Goal: Obtain resource: Download file/media

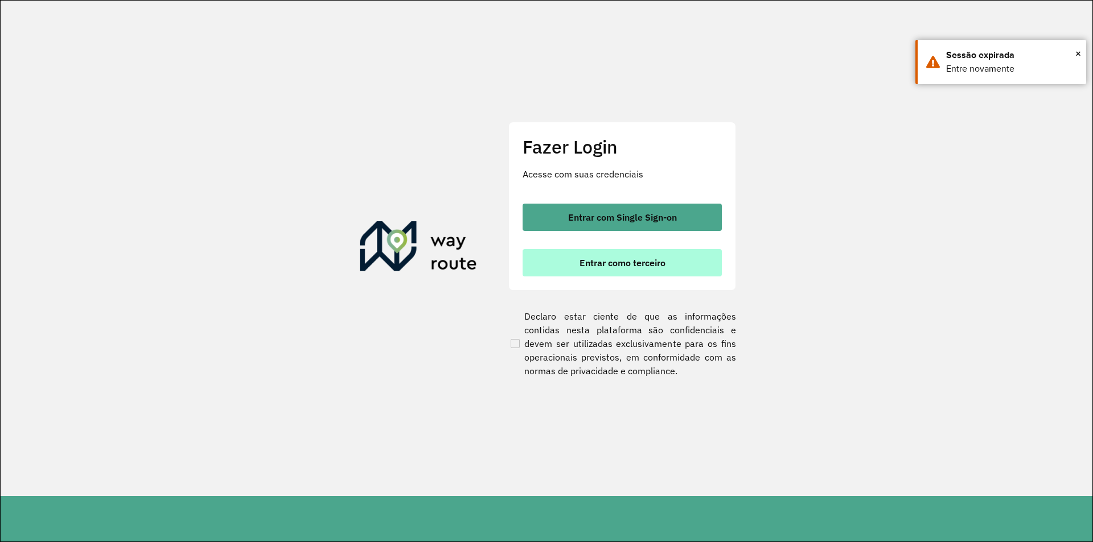
click at [565, 266] on button "Entrar como terceiro" at bounding box center [621, 262] width 199 height 27
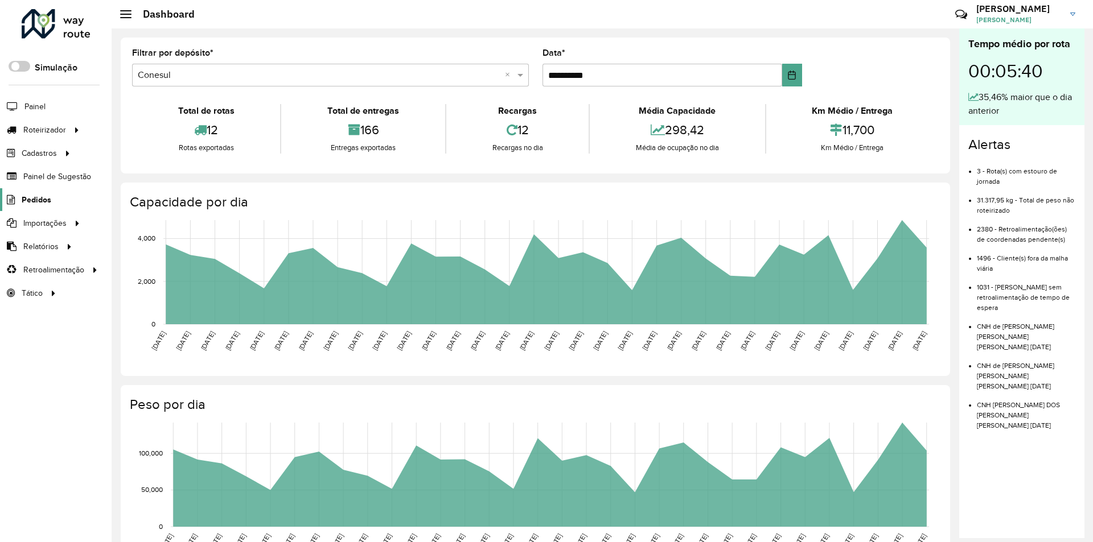
click at [35, 200] on span "Pedidos" at bounding box center [37, 200] width 30 height 12
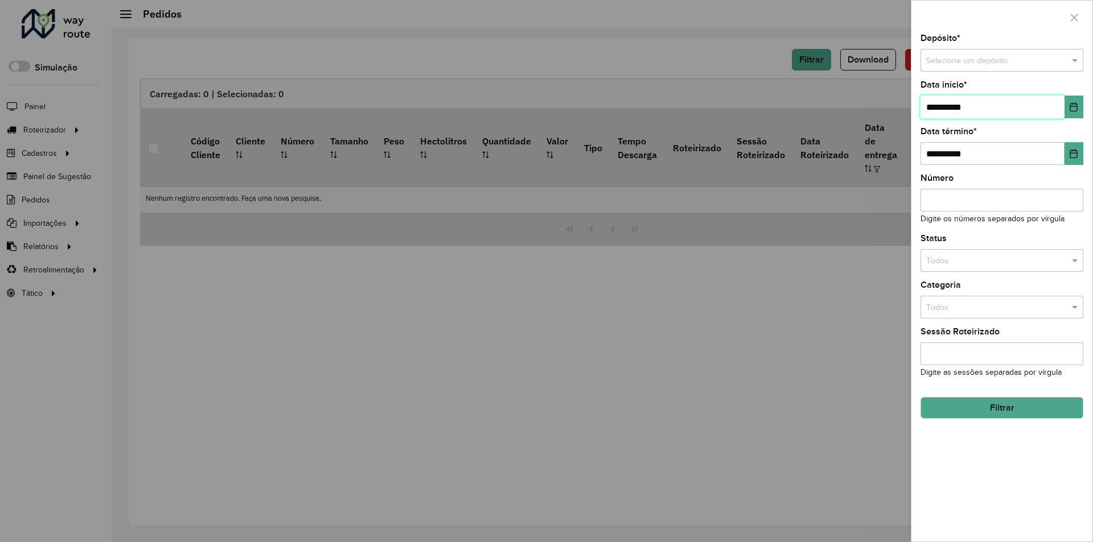
click at [937, 107] on input "**********" at bounding box center [992, 107] width 144 height 23
type input "**********"
click at [1077, 61] on span at bounding box center [1076, 61] width 14 height 13
click at [1004, 115] on div "Conesul" at bounding box center [1002, 111] width 162 height 18
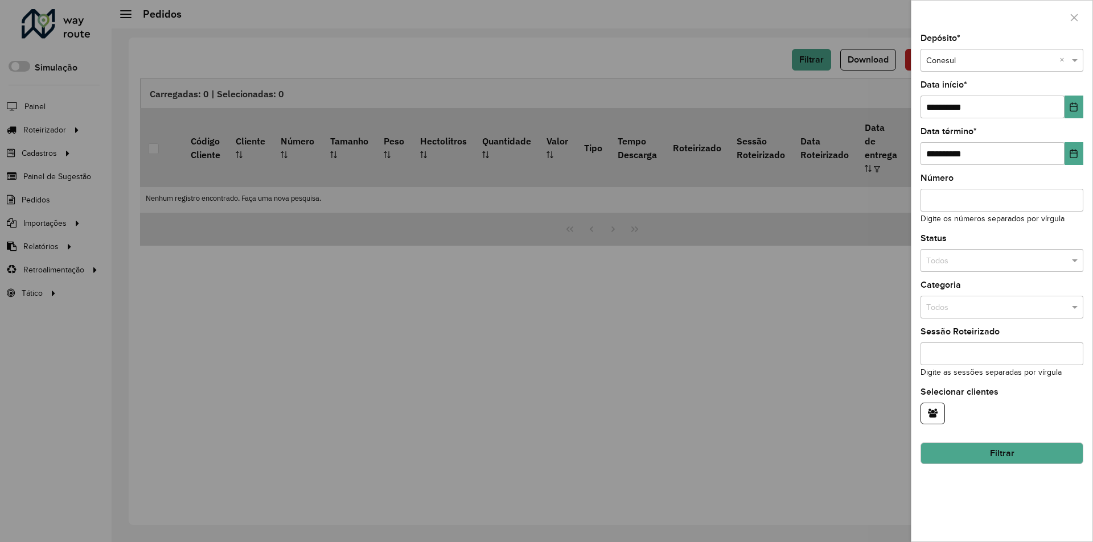
click at [1027, 450] on button "Filtrar" at bounding box center [1001, 454] width 163 height 22
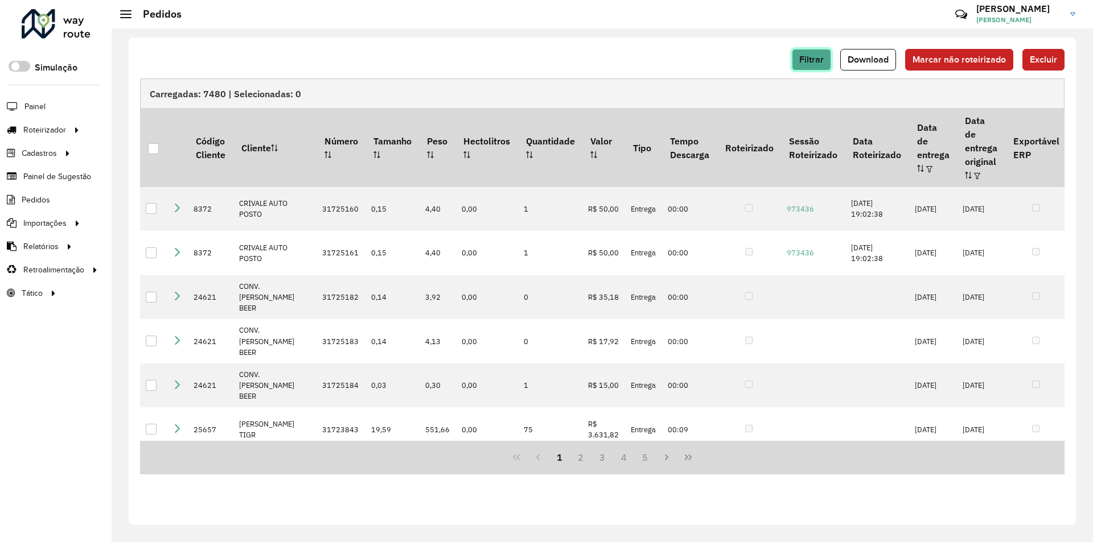
click at [809, 64] on span "Filtrar" at bounding box center [811, 60] width 24 height 10
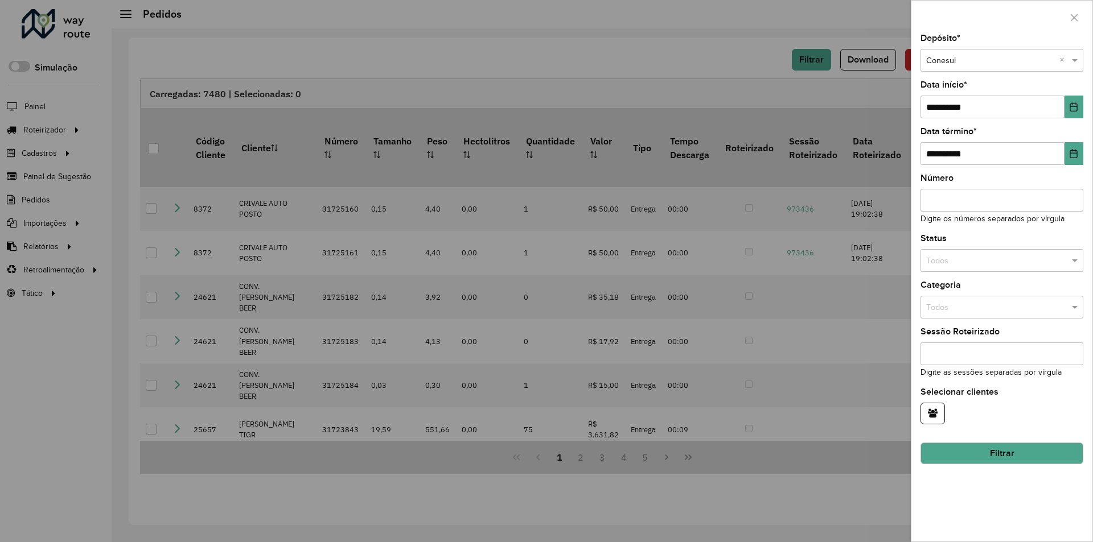
click at [738, 56] on div at bounding box center [546, 271] width 1093 height 542
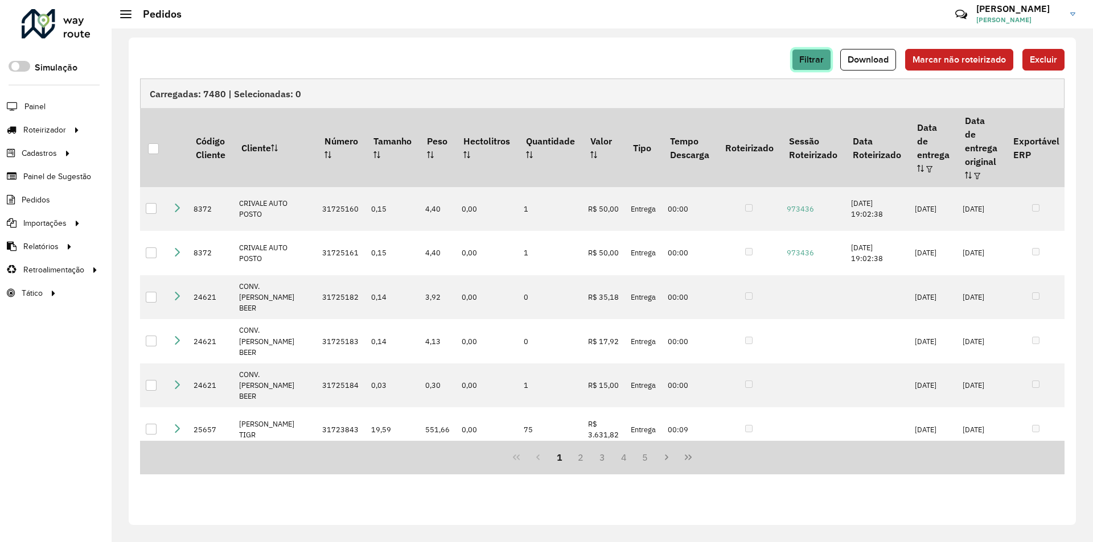
click at [822, 60] on span "Filtrar" at bounding box center [811, 60] width 24 height 10
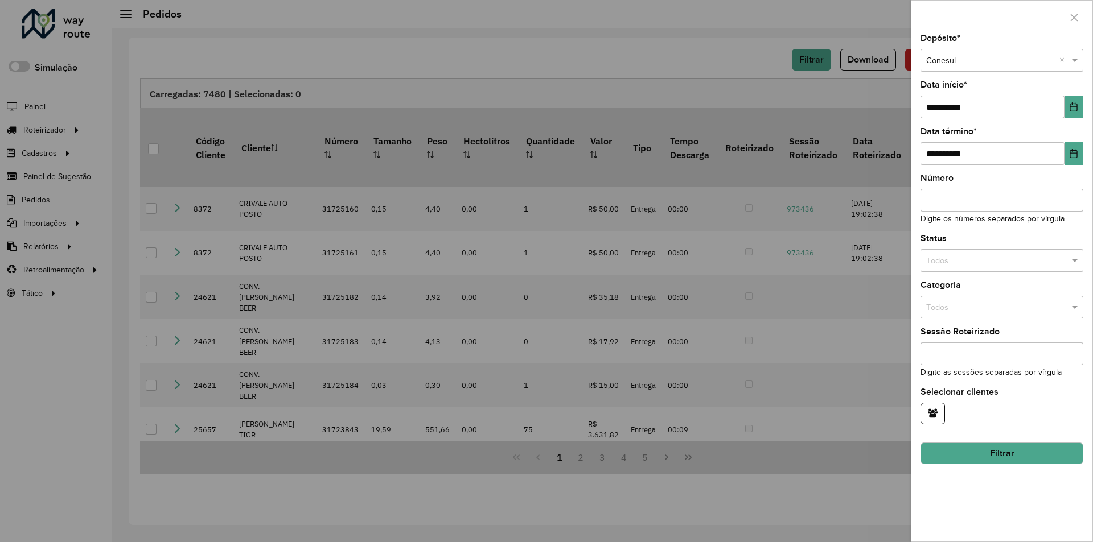
click at [767, 62] on div at bounding box center [546, 271] width 1093 height 542
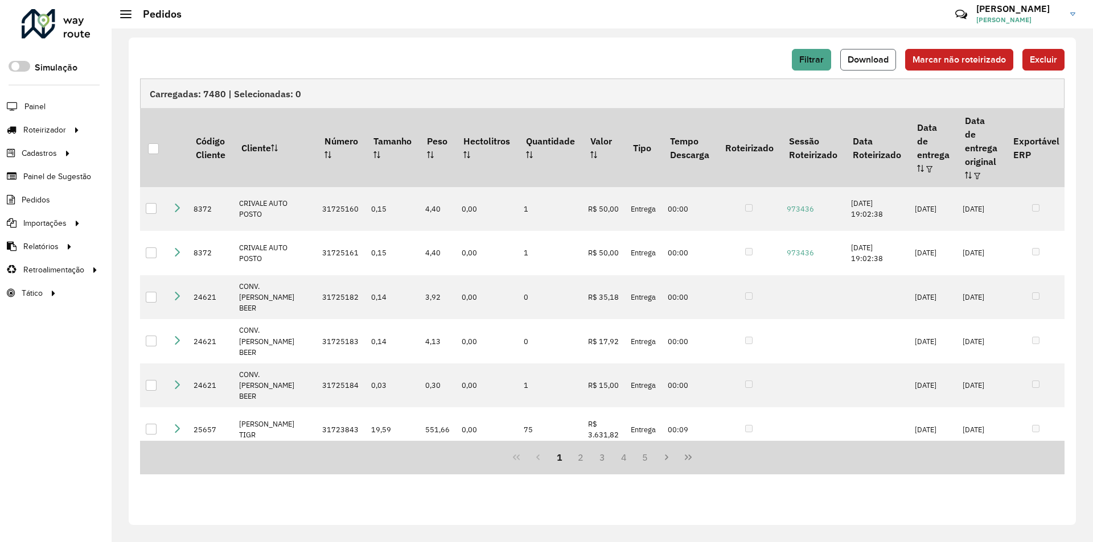
click at [878, 59] on span "Download" at bounding box center [867, 60] width 41 height 10
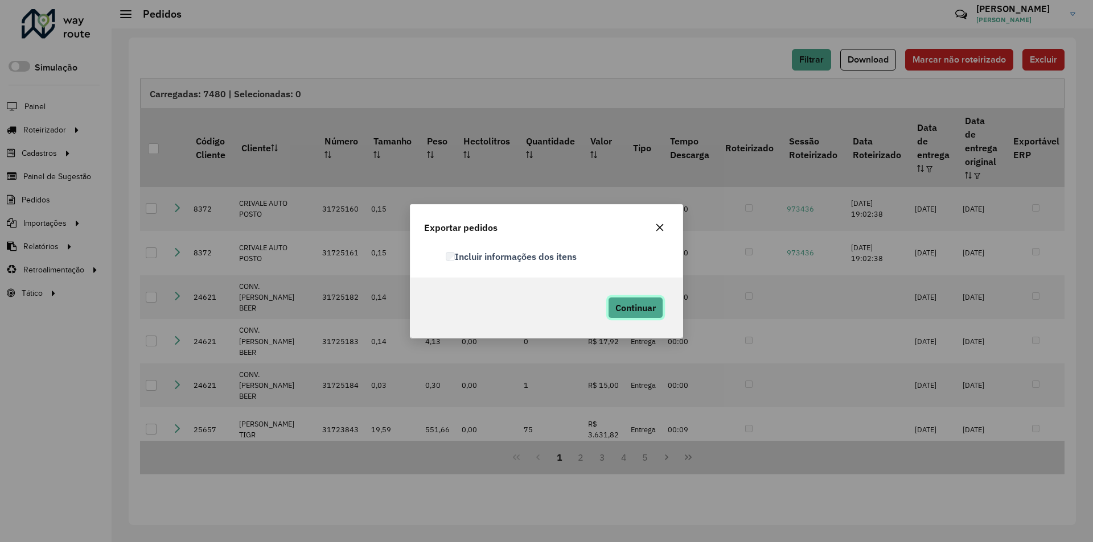
click at [617, 308] on span "Continuar" at bounding box center [635, 307] width 40 height 11
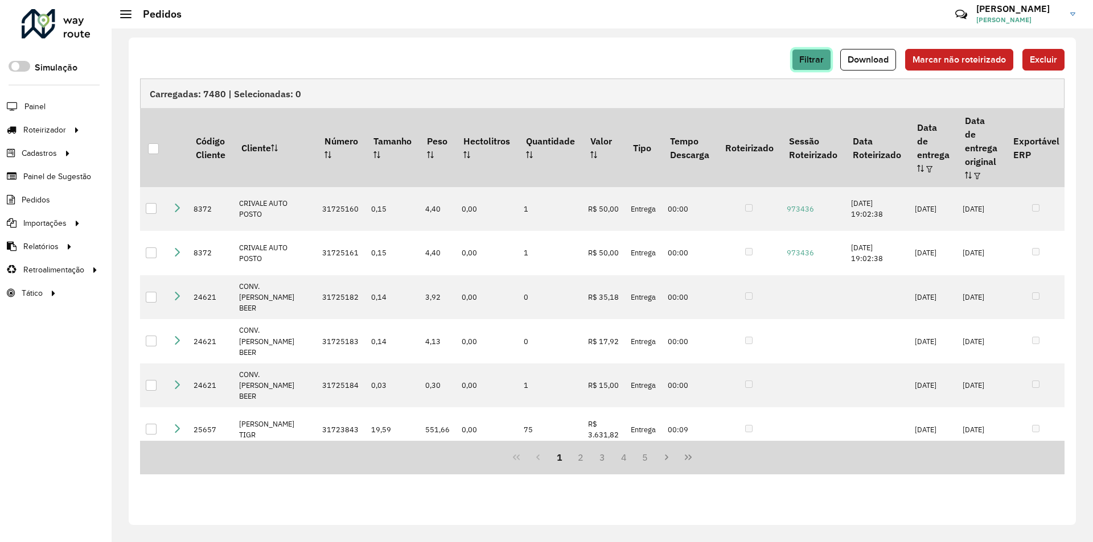
click at [821, 55] on span "Filtrar" at bounding box center [811, 60] width 24 height 10
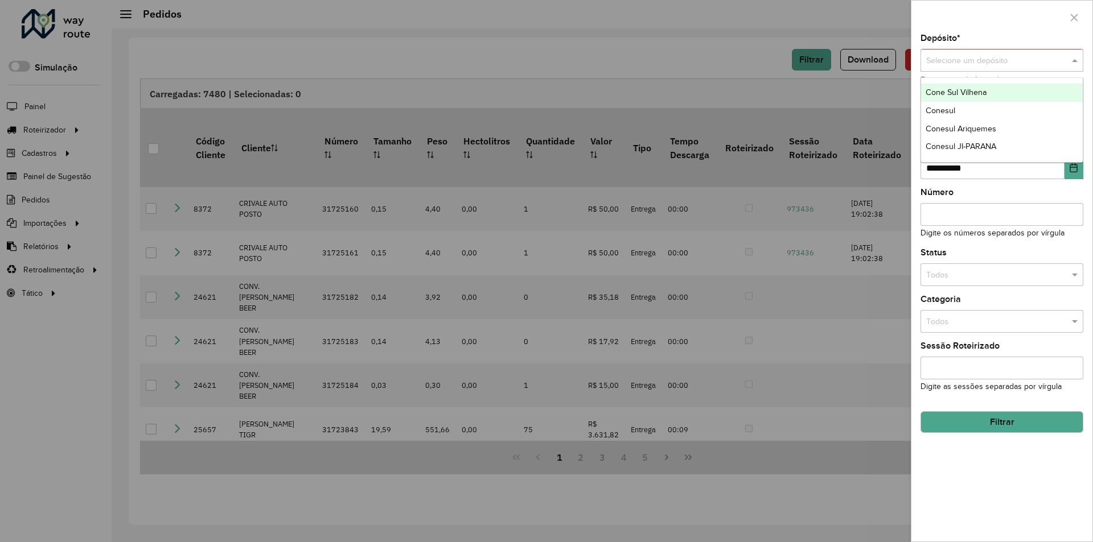
click at [1075, 59] on span at bounding box center [1076, 61] width 14 height 13
click at [998, 123] on div "Conesul Ariquemes" at bounding box center [1002, 129] width 162 height 18
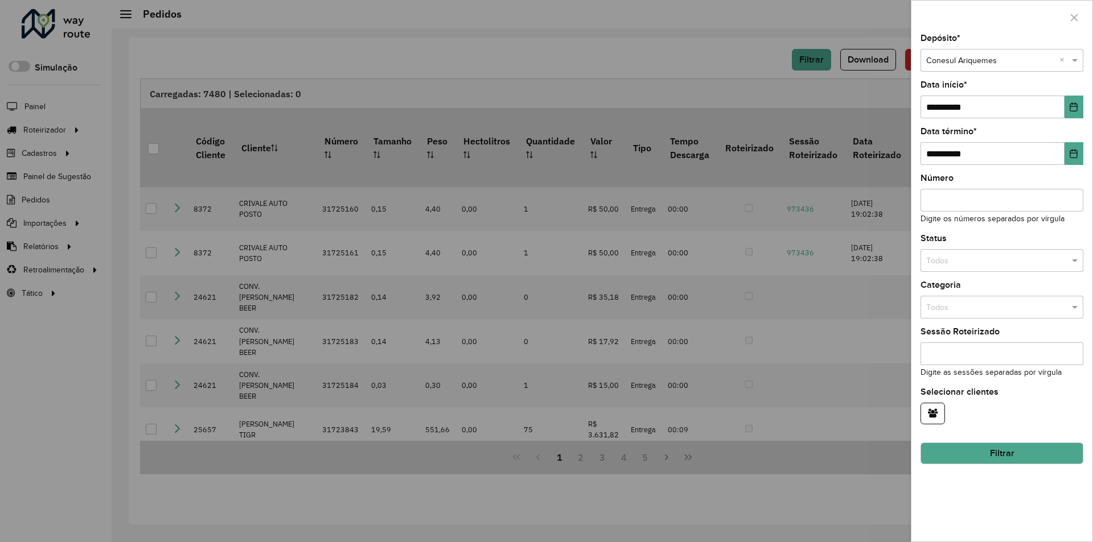
click at [949, 449] on button "Filtrar" at bounding box center [1001, 454] width 163 height 22
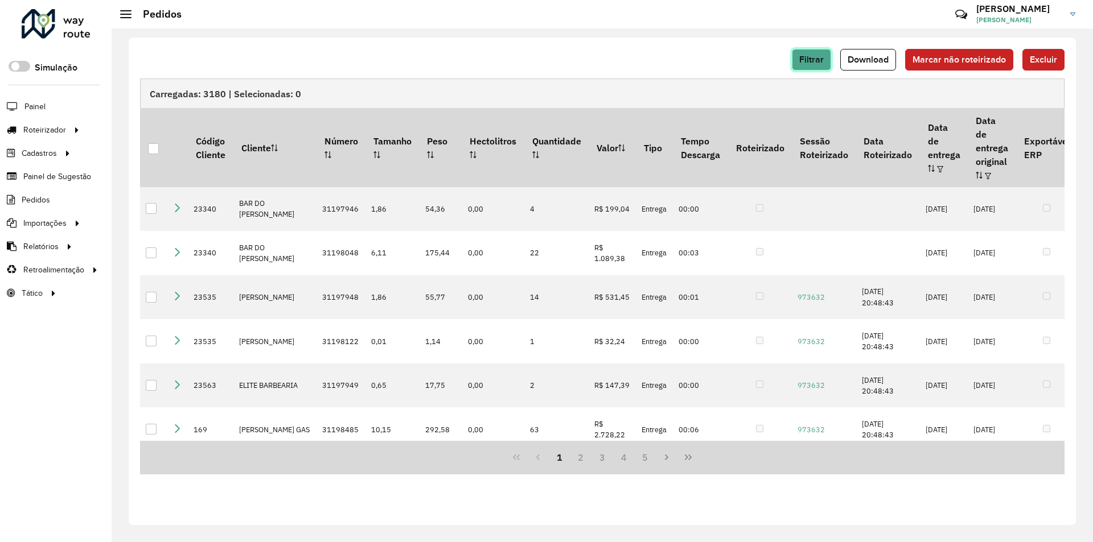
click at [808, 59] on span "Filtrar" at bounding box center [811, 60] width 24 height 10
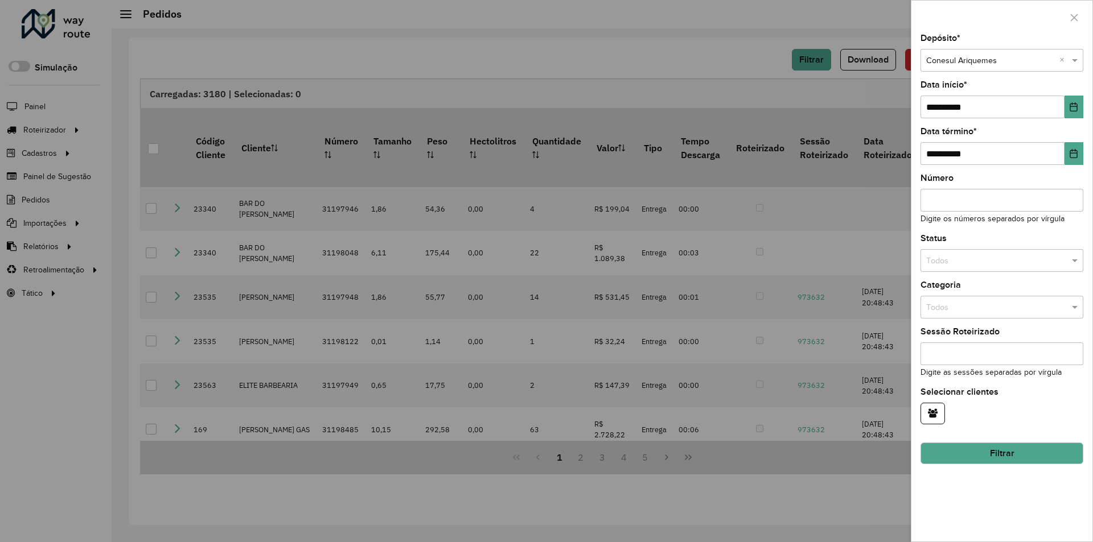
click at [708, 68] on div at bounding box center [546, 271] width 1093 height 542
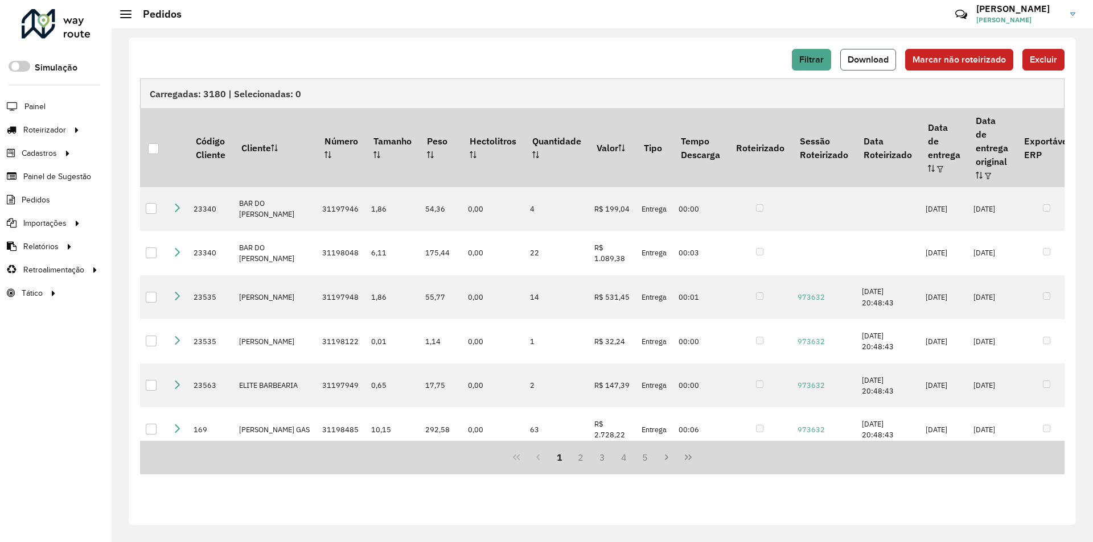
click at [862, 61] on span "Download" at bounding box center [867, 60] width 41 height 10
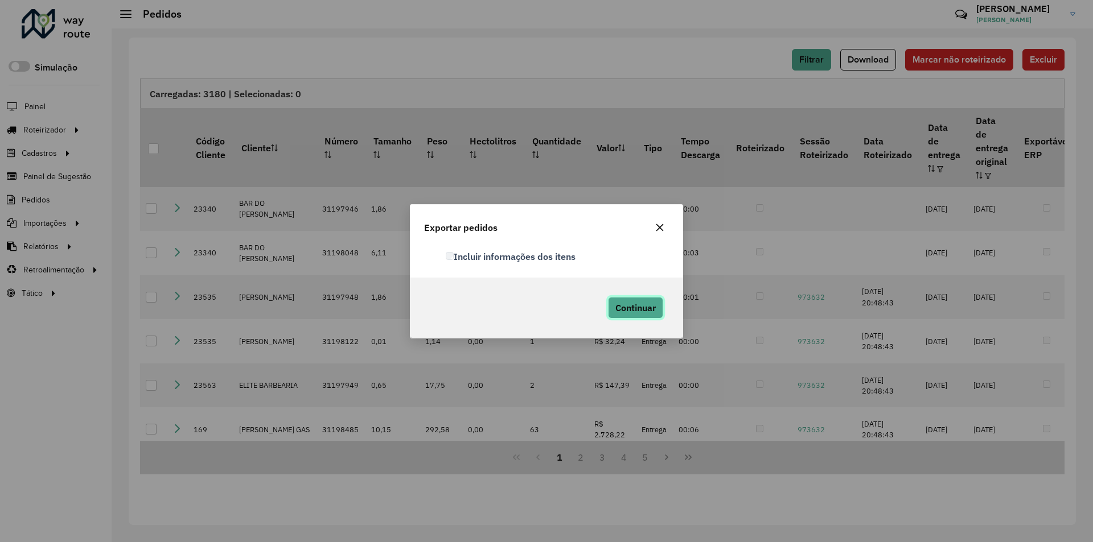
click at [648, 305] on span "Continuar" at bounding box center [635, 307] width 40 height 11
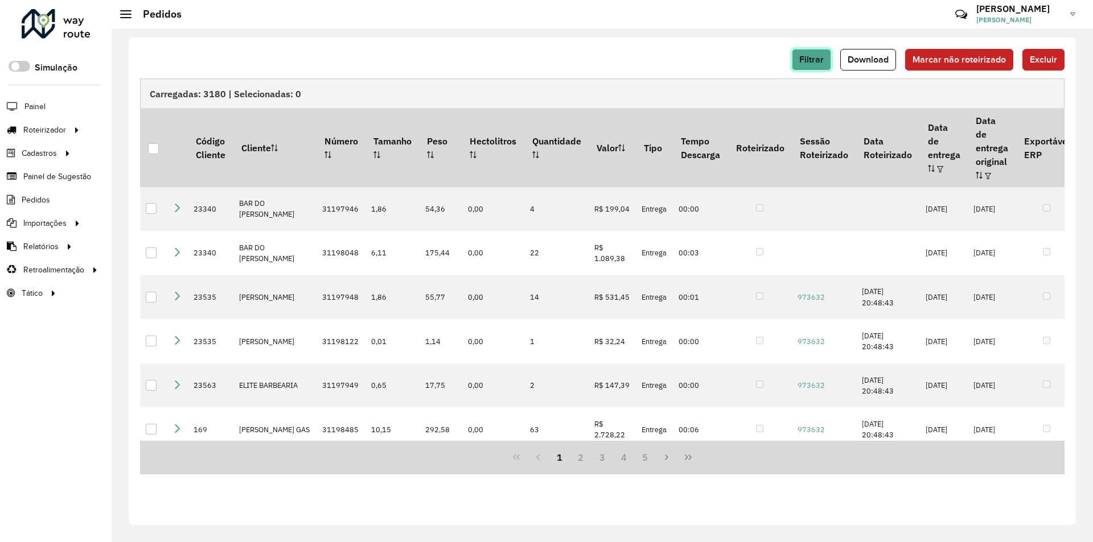
click at [808, 64] on button "Filtrar" at bounding box center [811, 60] width 39 height 22
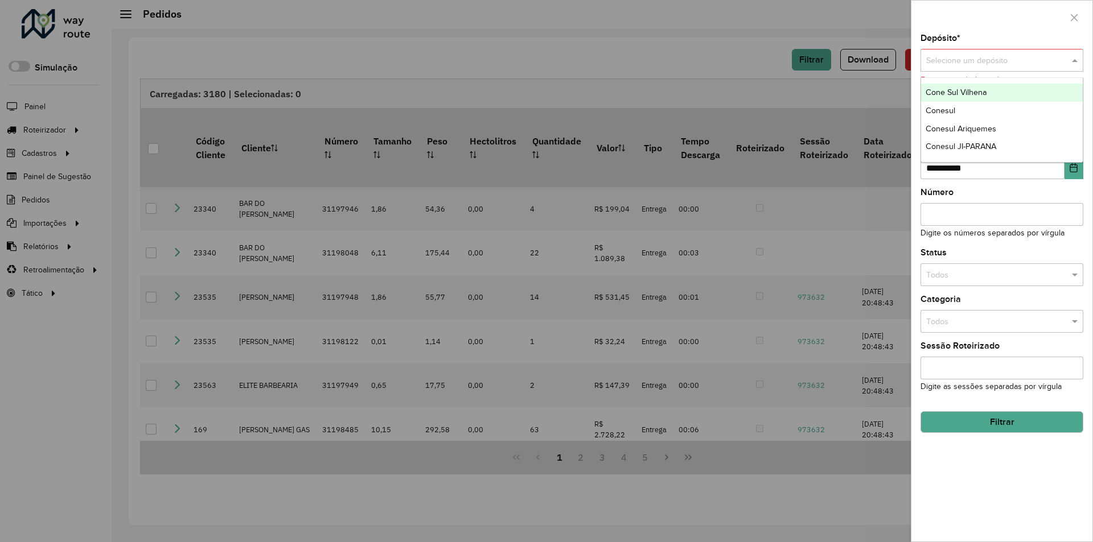
click at [1077, 59] on span at bounding box center [1076, 61] width 14 height 13
click at [1014, 147] on div "Conesul JI-PARANA" at bounding box center [1002, 147] width 162 height 18
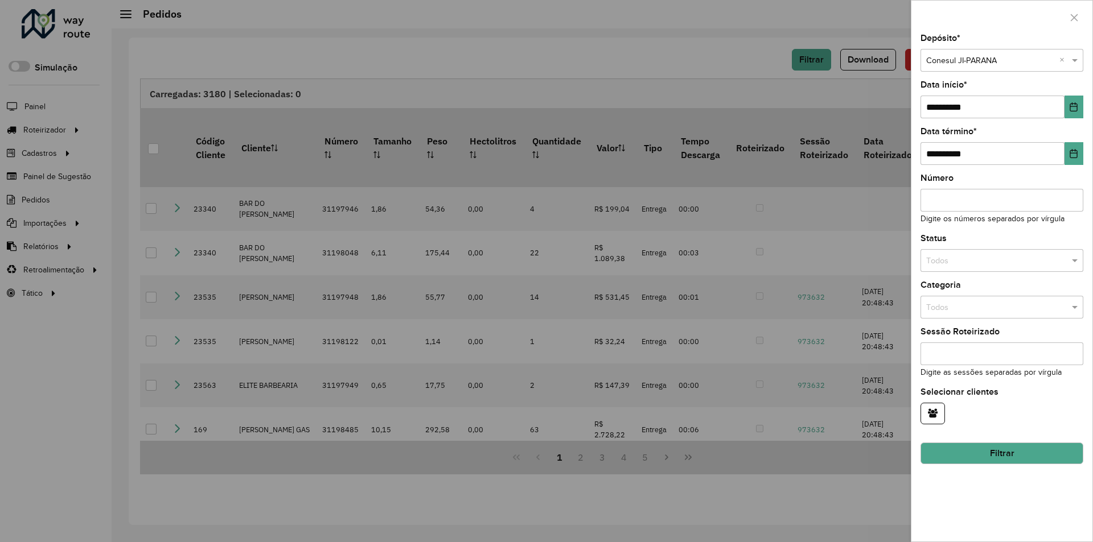
click at [1009, 458] on button "Filtrar" at bounding box center [1001, 454] width 163 height 22
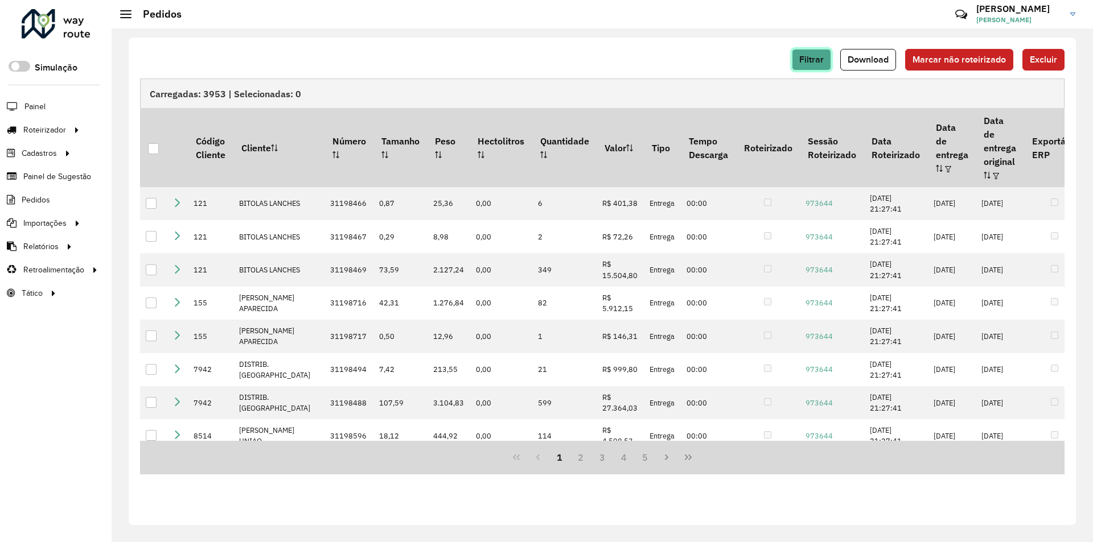
click at [805, 60] on span "Filtrar" at bounding box center [811, 60] width 24 height 10
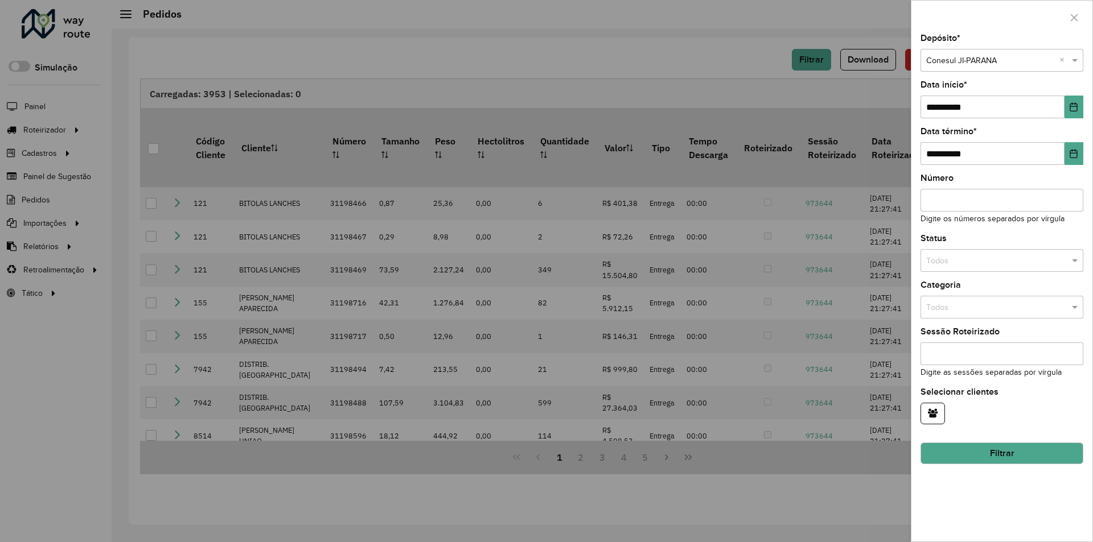
click at [615, 67] on div at bounding box center [546, 271] width 1093 height 542
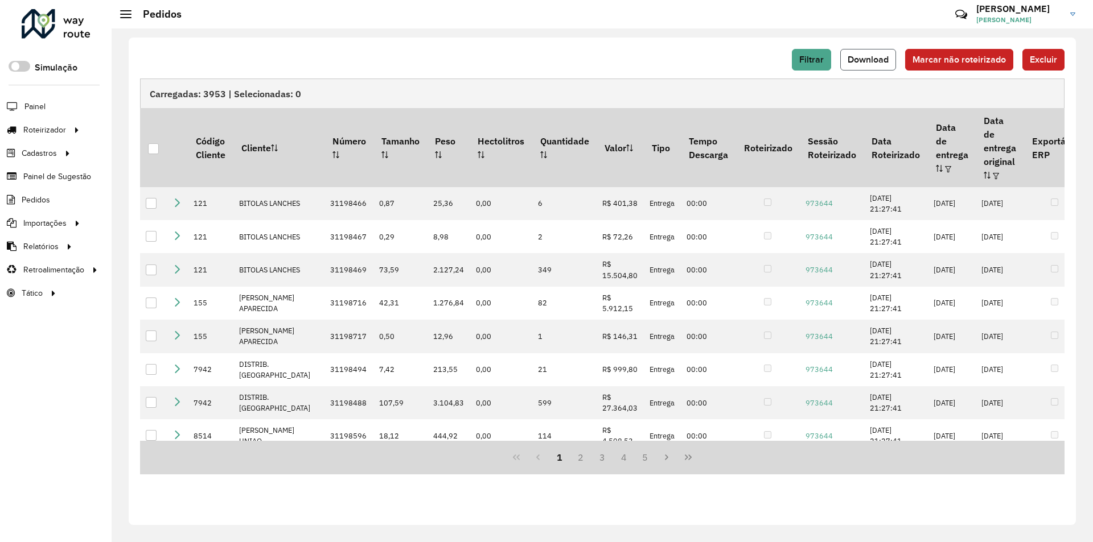
click at [866, 61] on span "Download" at bounding box center [867, 60] width 41 height 10
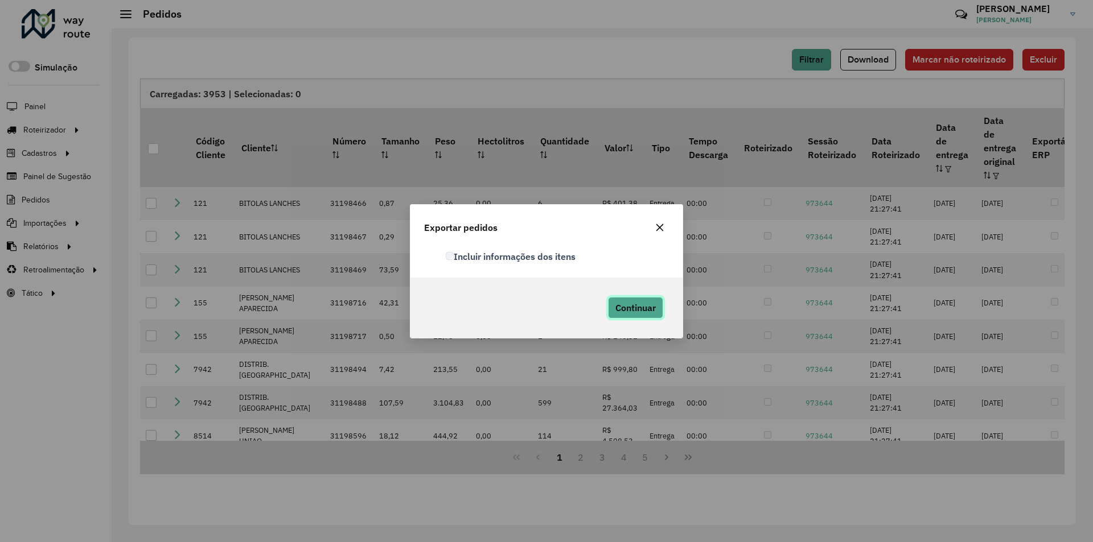
click at [644, 304] on span "Continuar" at bounding box center [635, 307] width 40 height 11
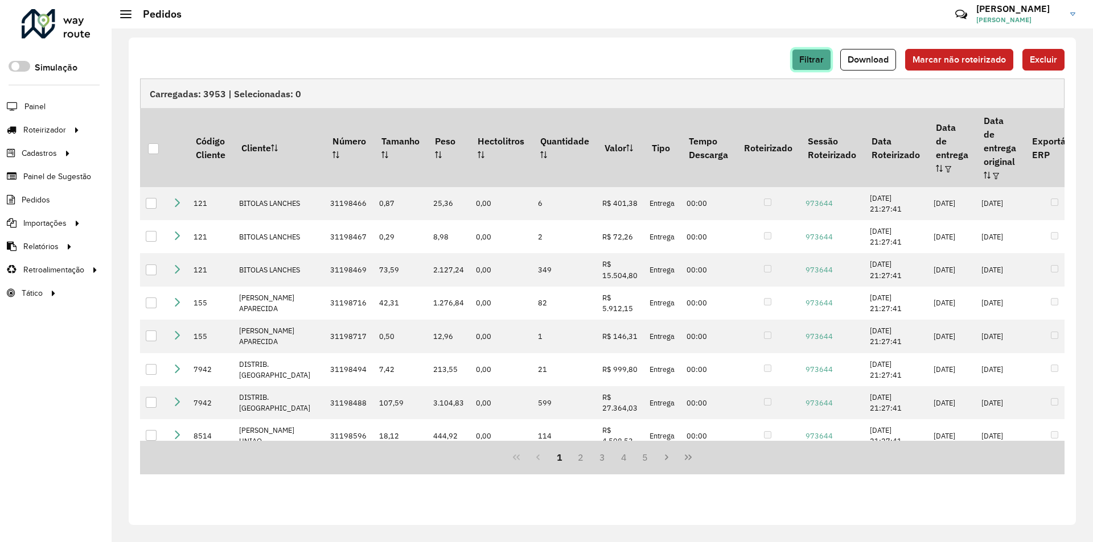
click at [811, 59] on span "Filtrar" at bounding box center [811, 60] width 24 height 10
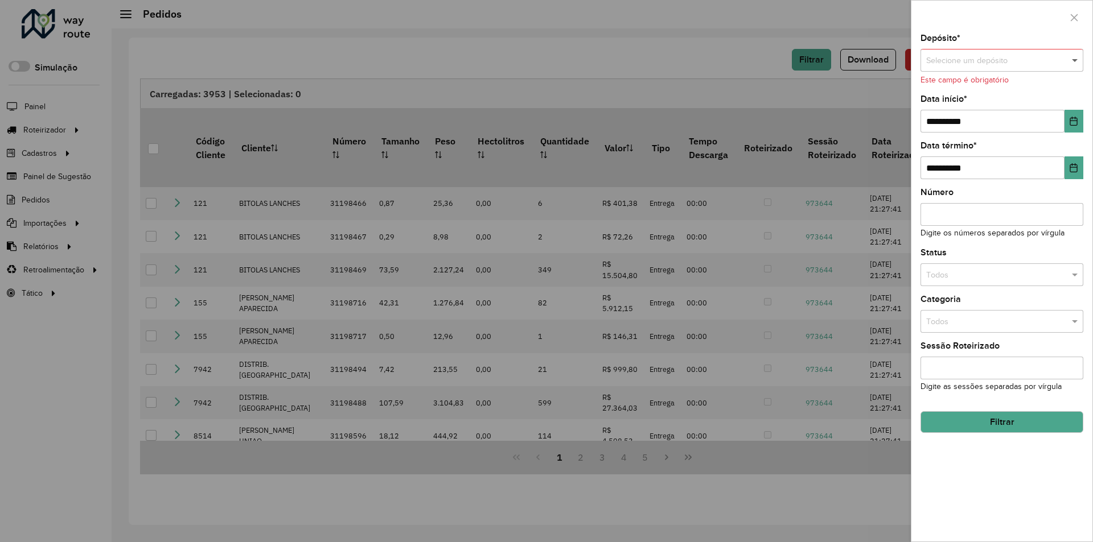
click at [1073, 59] on span at bounding box center [1076, 61] width 14 height 13
click at [993, 92] on div "Cone Sul Vilhena" at bounding box center [1002, 93] width 162 height 18
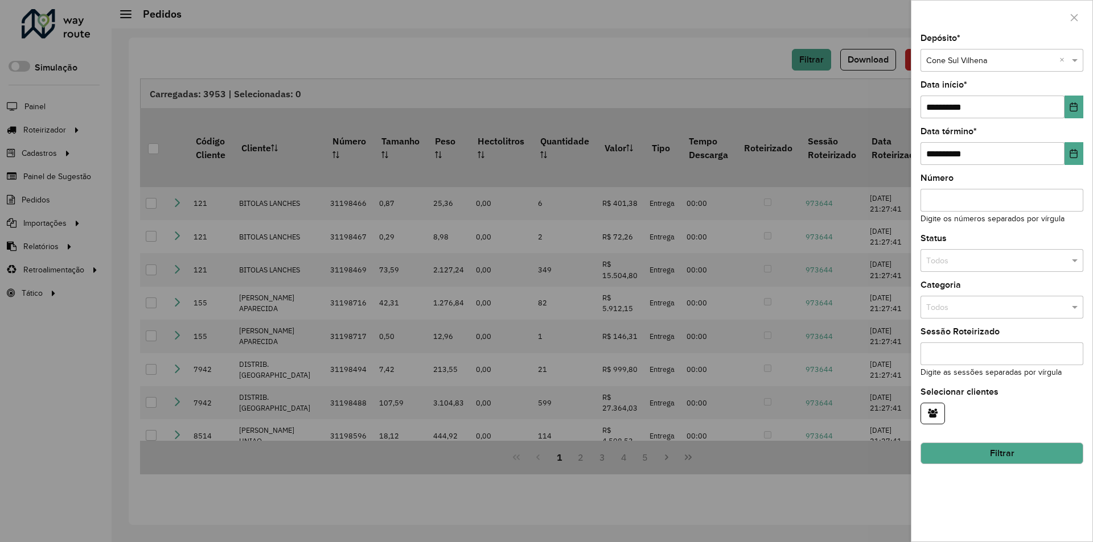
click at [986, 452] on button "Filtrar" at bounding box center [1001, 454] width 163 height 22
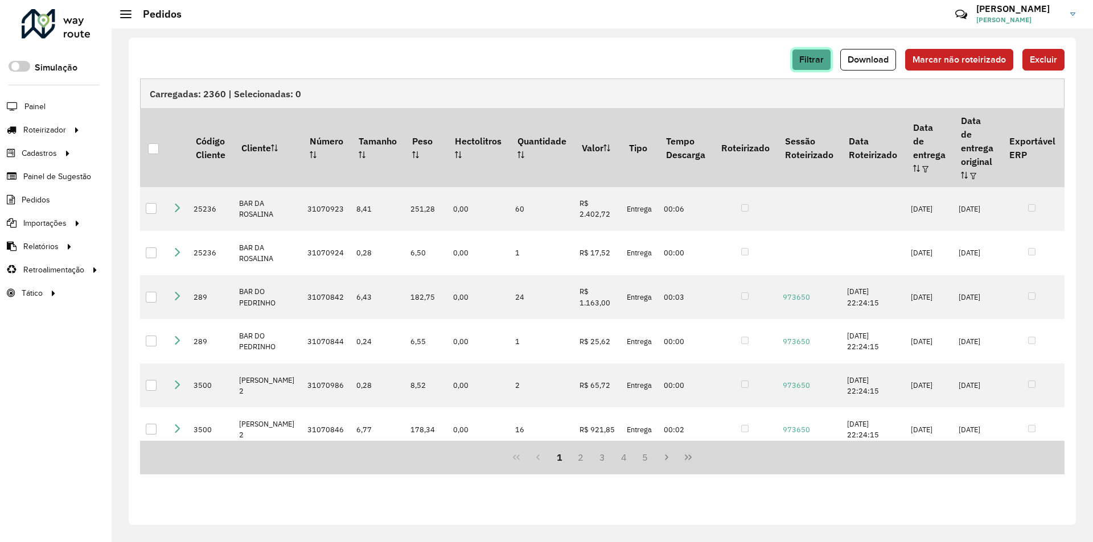
click at [813, 56] on span "Filtrar" at bounding box center [811, 60] width 24 height 10
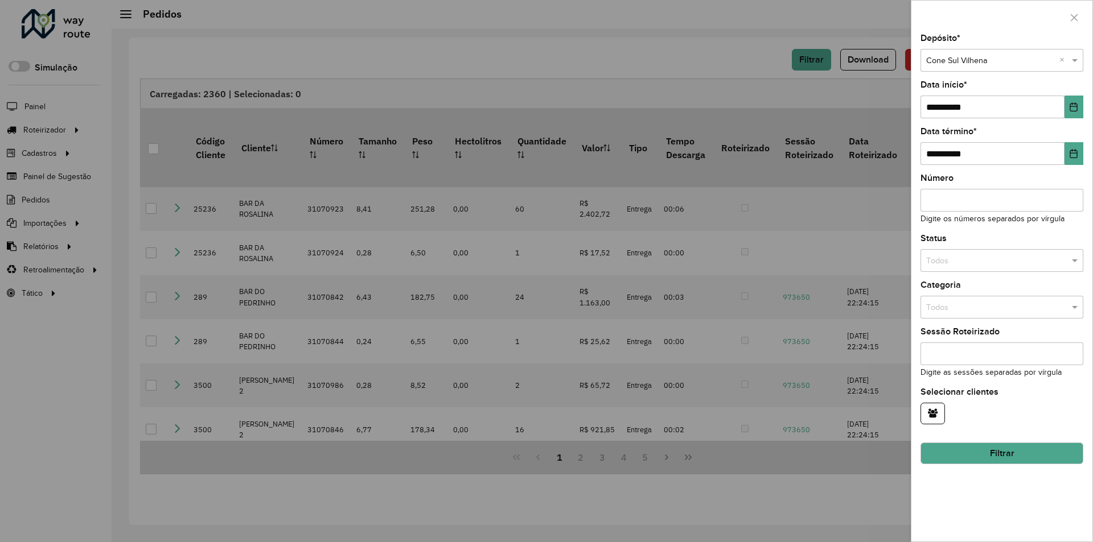
click at [678, 71] on div at bounding box center [546, 271] width 1093 height 542
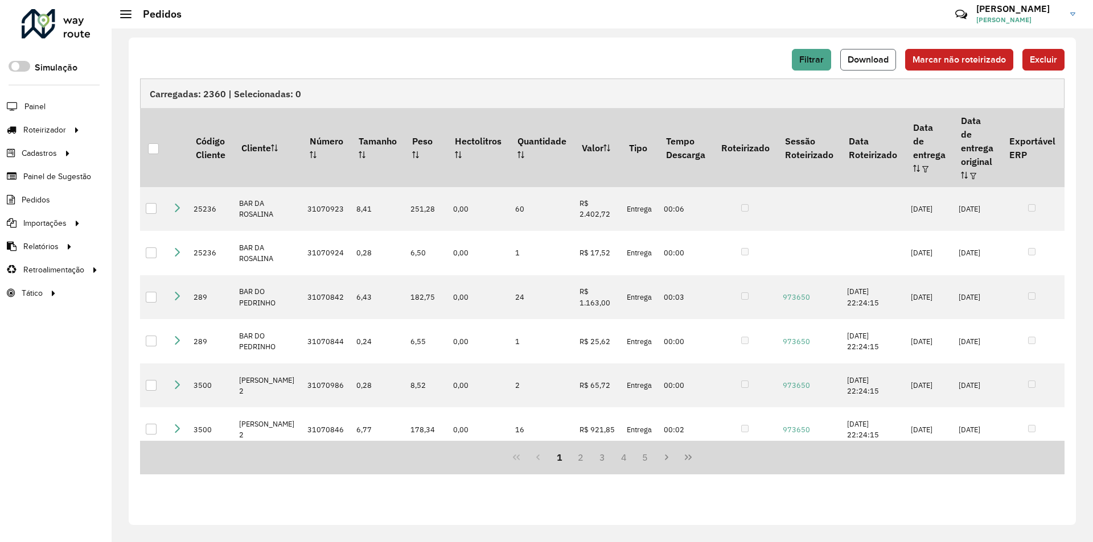
click at [866, 55] on span "Download" at bounding box center [867, 60] width 41 height 10
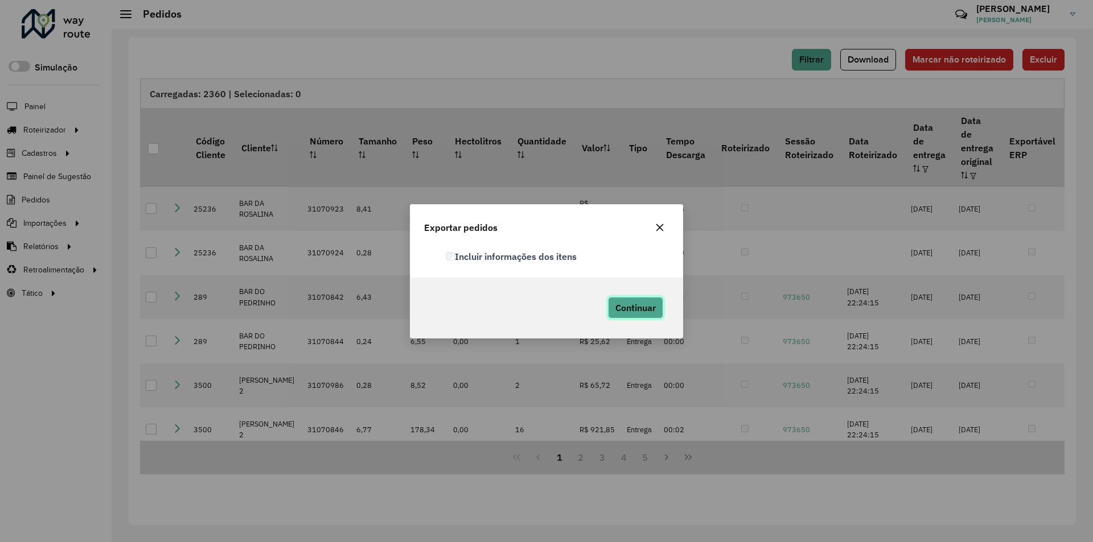
click at [622, 303] on span "Continuar" at bounding box center [635, 307] width 40 height 11
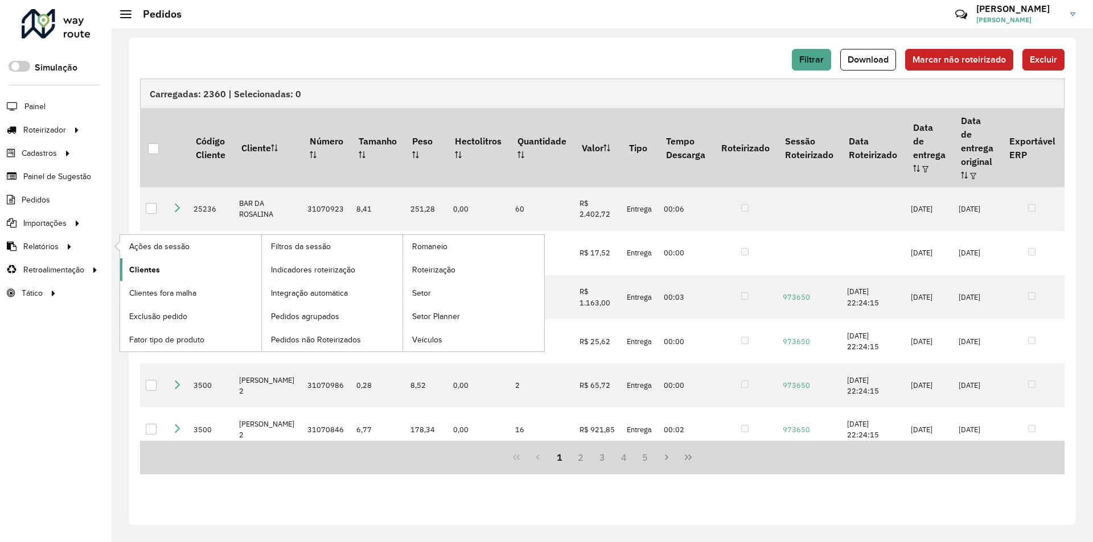
click at [133, 266] on span "Clientes" at bounding box center [144, 270] width 31 height 12
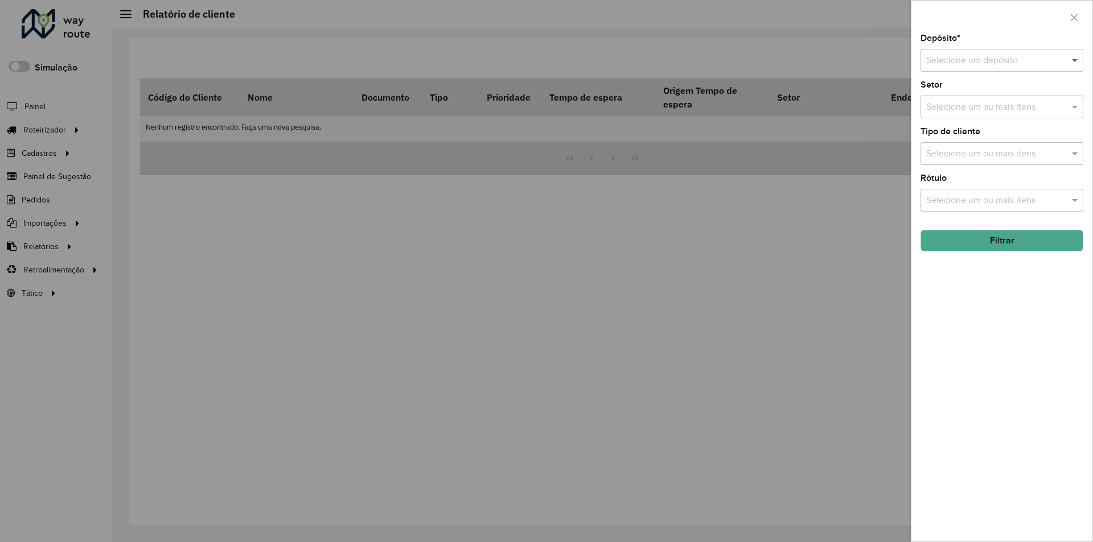
click at [1073, 61] on span at bounding box center [1076, 60] width 14 height 14
click at [962, 110] on div "Conesul" at bounding box center [1002, 112] width 162 height 19
click at [944, 242] on button "Filtrar" at bounding box center [1001, 241] width 163 height 22
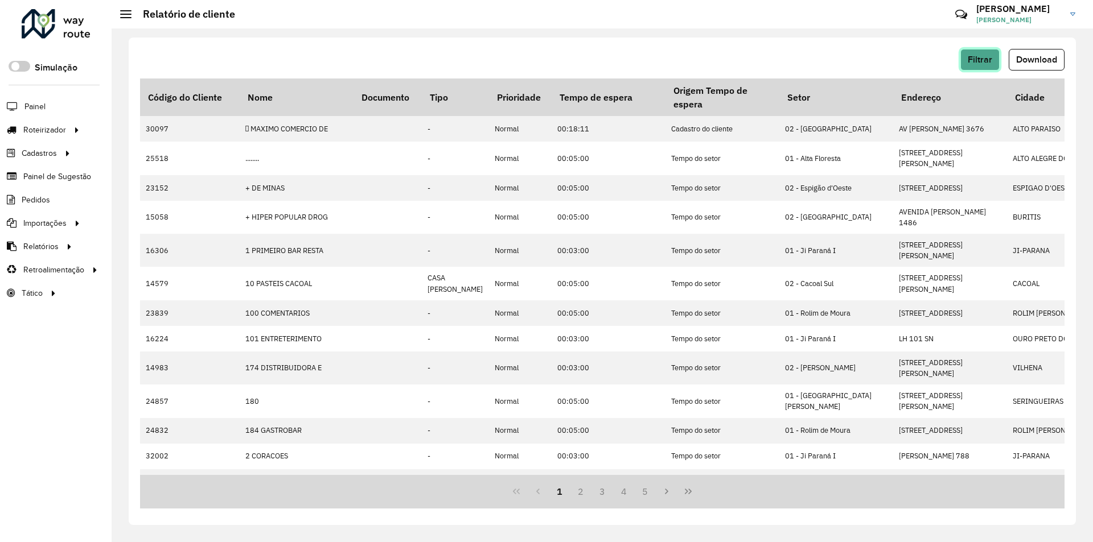
click at [968, 61] on span "Filtrar" at bounding box center [979, 60] width 24 height 10
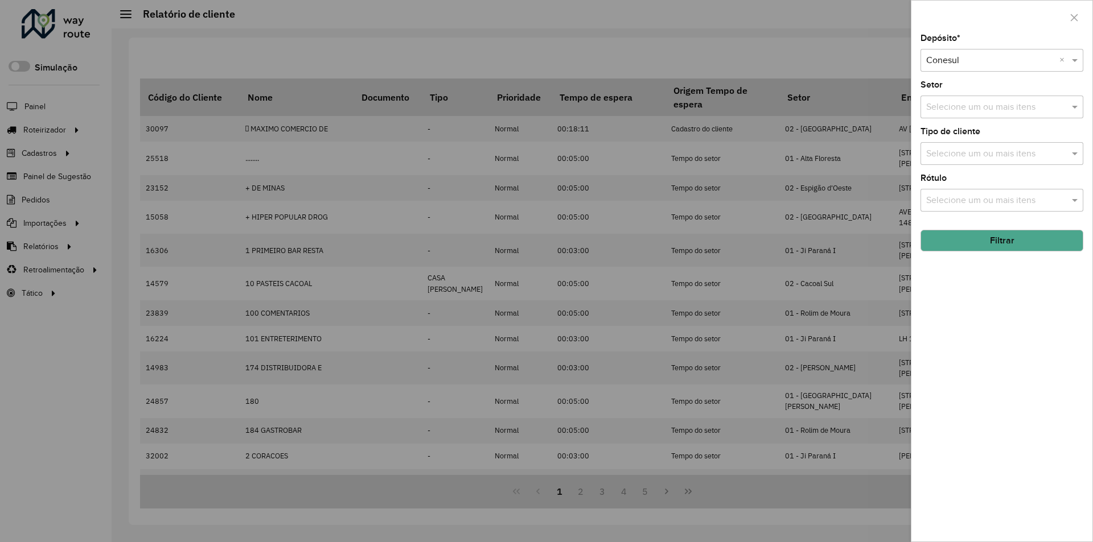
click at [816, 46] on div at bounding box center [546, 271] width 1093 height 542
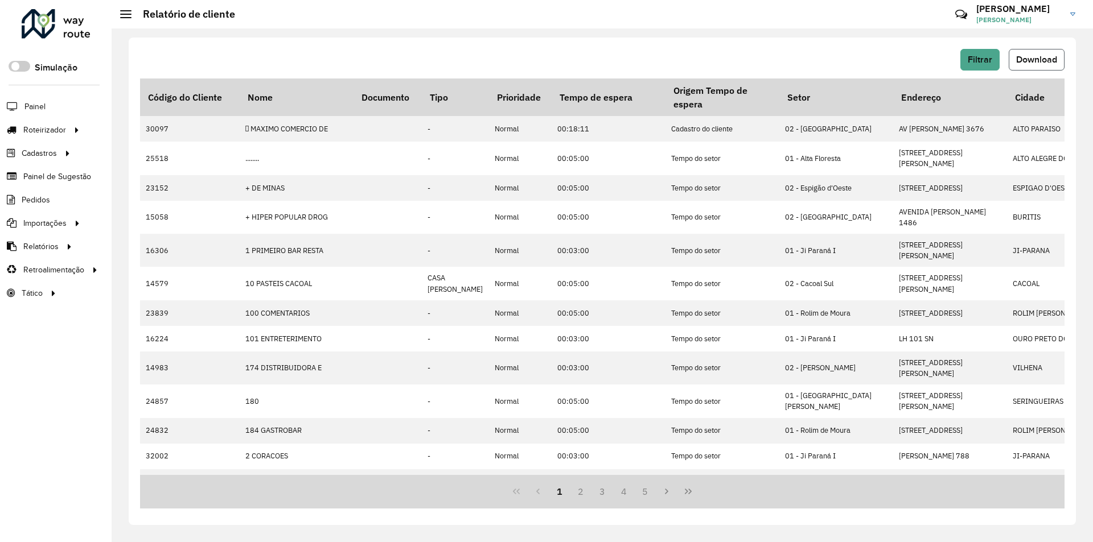
click at [1040, 58] on span "Download" at bounding box center [1036, 60] width 41 height 10
click at [978, 59] on span "Filtrar" at bounding box center [979, 60] width 24 height 10
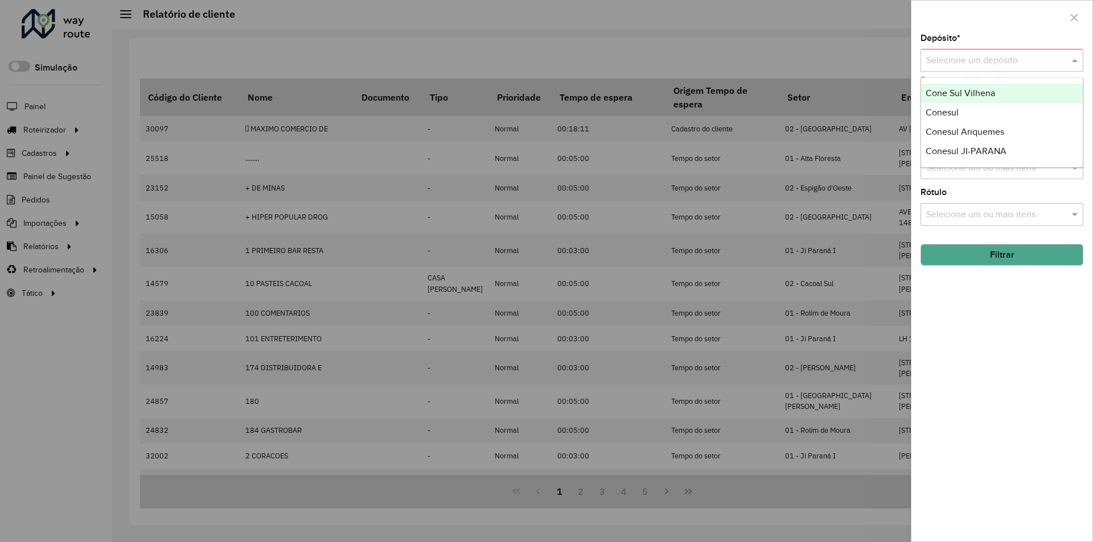
click at [1074, 59] on span at bounding box center [1076, 60] width 14 height 14
click at [990, 137] on span "Conesul Ariquemes" at bounding box center [964, 132] width 79 height 10
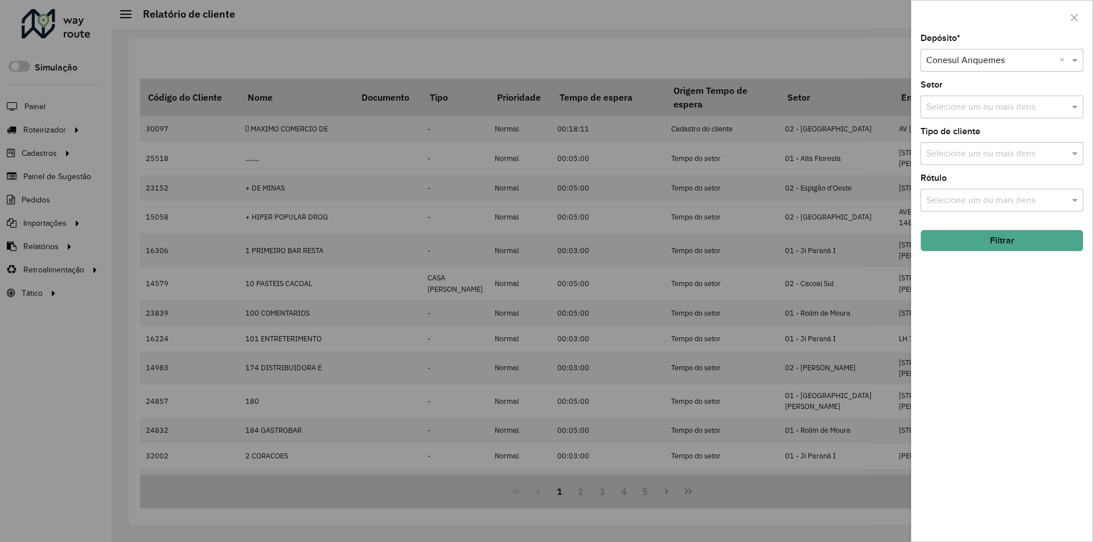
click at [973, 244] on button "Filtrar" at bounding box center [1001, 241] width 163 height 22
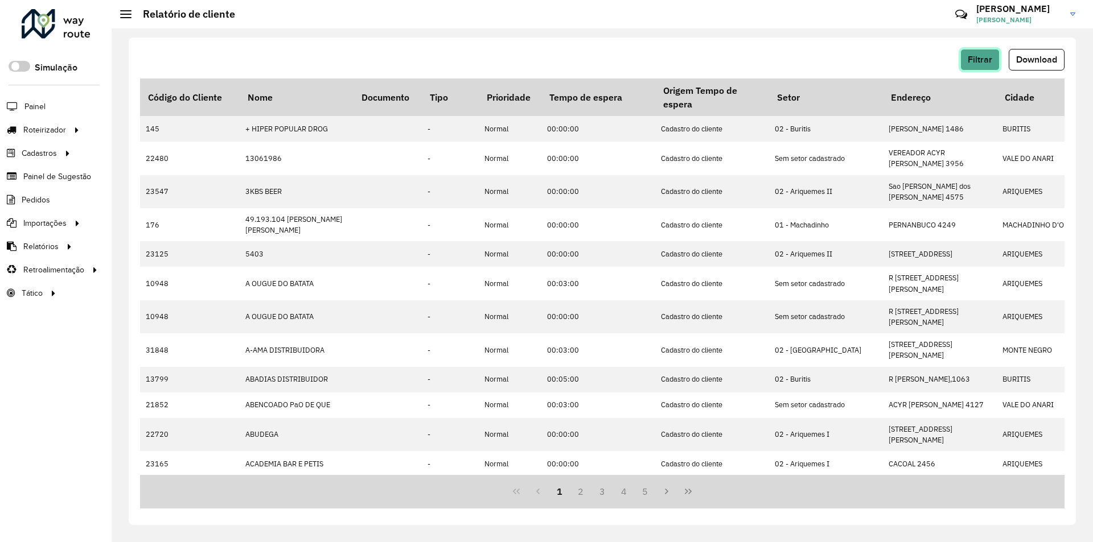
click at [982, 58] on span "Filtrar" at bounding box center [979, 60] width 24 height 10
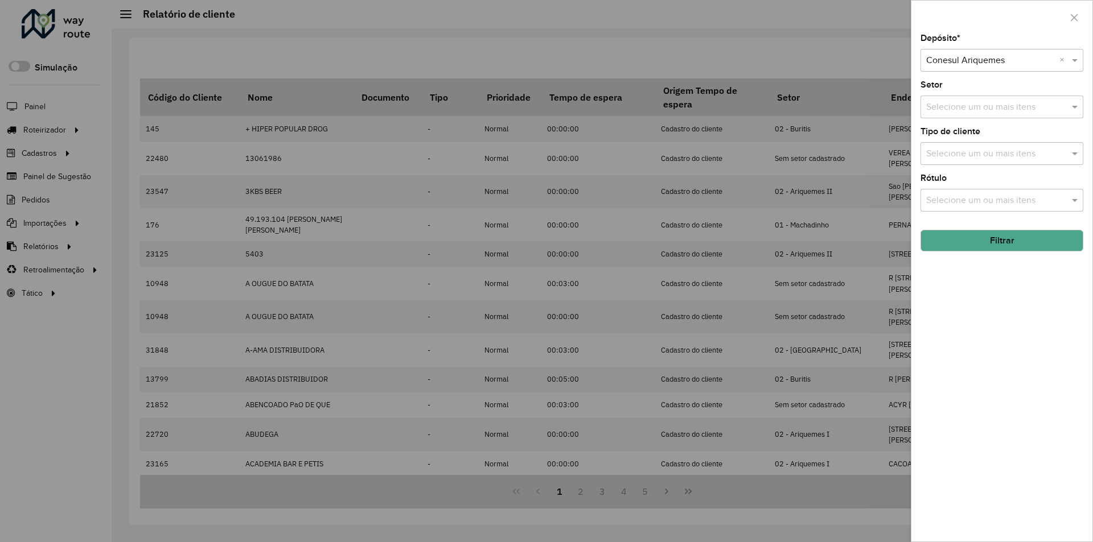
click at [844, 50] on div at bounding box center [546, 271] width 1093 height 542
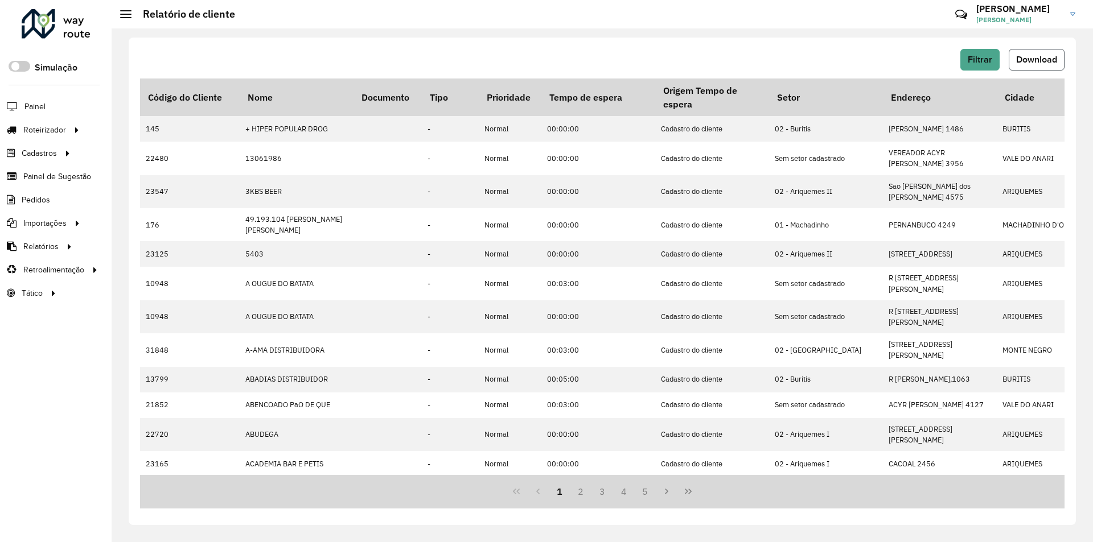
click at [1020, 60] on span "Download" at bounding box center [1036, 60] width 41 height 10
click at [973, 64] on span "Filtrar" at bounding box center [979, 60] width 24 height 10
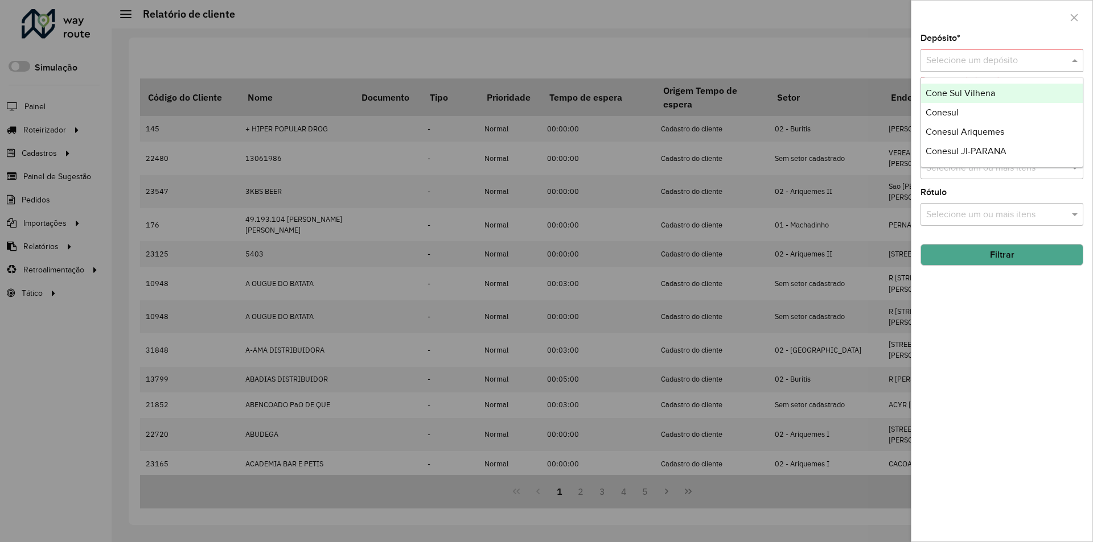
click at [1074, 58] on span at bounding box center [1076, 60] width 14 height 14
click at [974, 147] on span "Conesul JI-PARANA" at bounding box center [965, 151] width 81 height 10
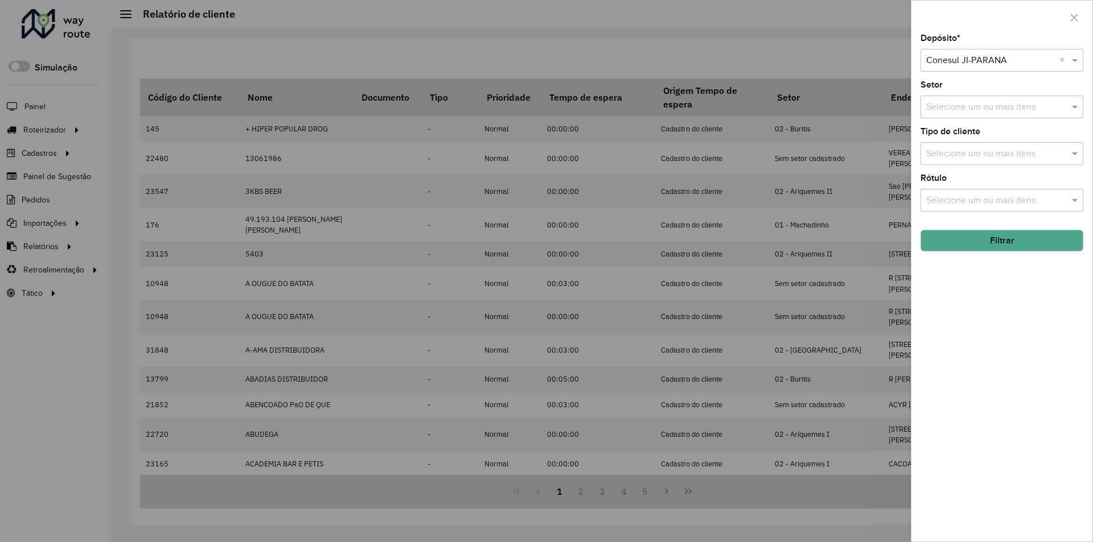
click at [1040, 241] on button "Filtrar" at bounding box center [1001, 241] width 163 height 22
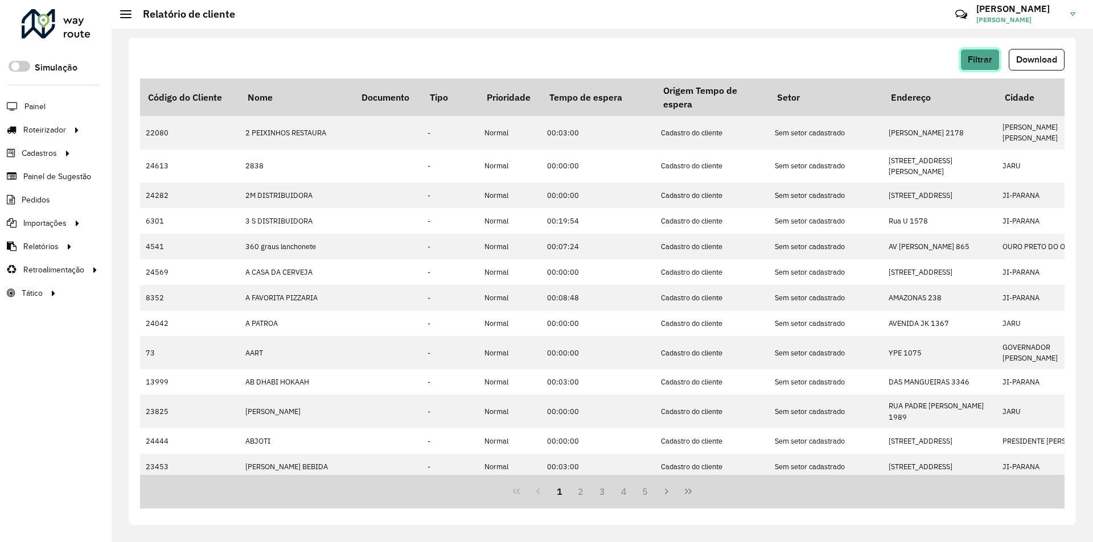
click at [981, 56] on span "Filtrar" at bounding box center [979, 60] width 24 height 10
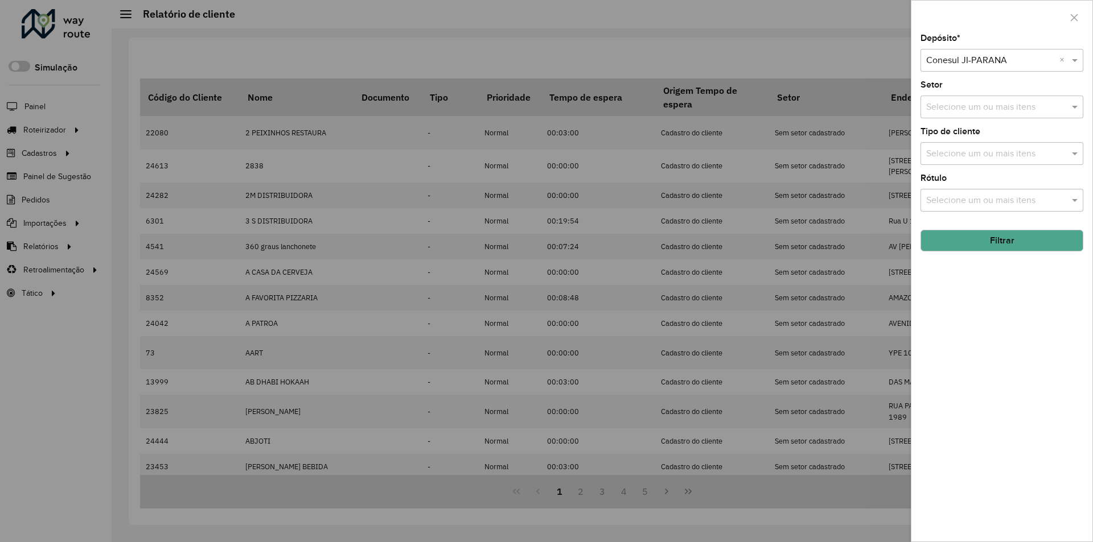
click at [879, 56] on div at bounding box center [546, 271] width 1093 height 542
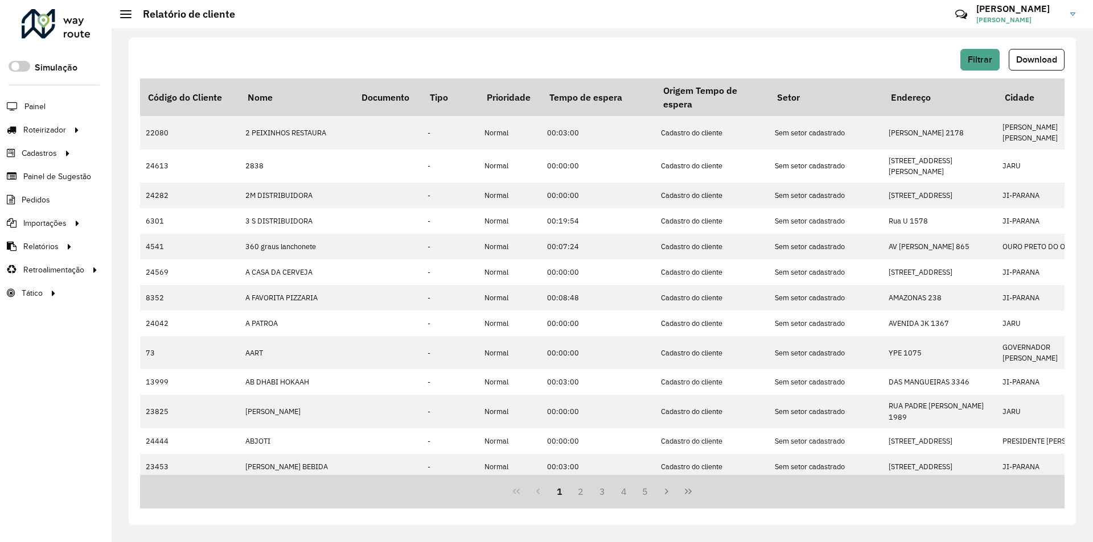
click at [818, 50] on div "Filtrar Download" at bounding box center [602, 60] width 924 height 22
drag, startPoint x: 840, startPoint y: 52, endPoint x: 846, endPoint y: 53, distance: 6.4
click at [840, 52] on div "Filtrar Download" at bounding box center [602, 60] width 924 height 22
click at [967, 59] on button "Filtrar" at bounding box center [979, 60] width 39 height 22
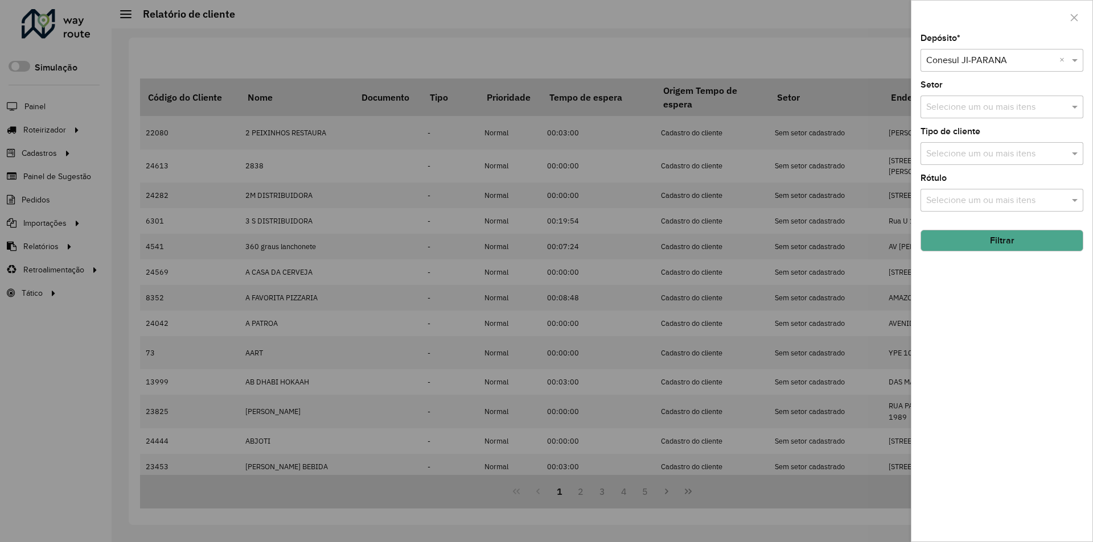
click at [855, 55] on div at bounding box center [546, 271] width 1093 height 542
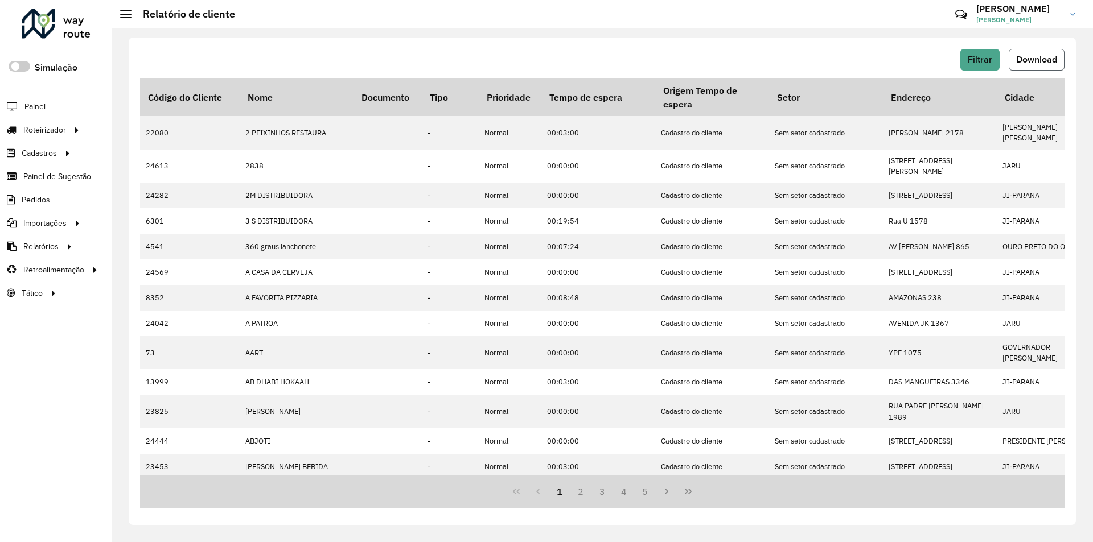
click at [1036, 57] on span "Download" at bounding box center [1036, 60] width 41 height 10
click at [977, 61] on span "Filtrar" at bounding box center [979, 60] width 24 height 10
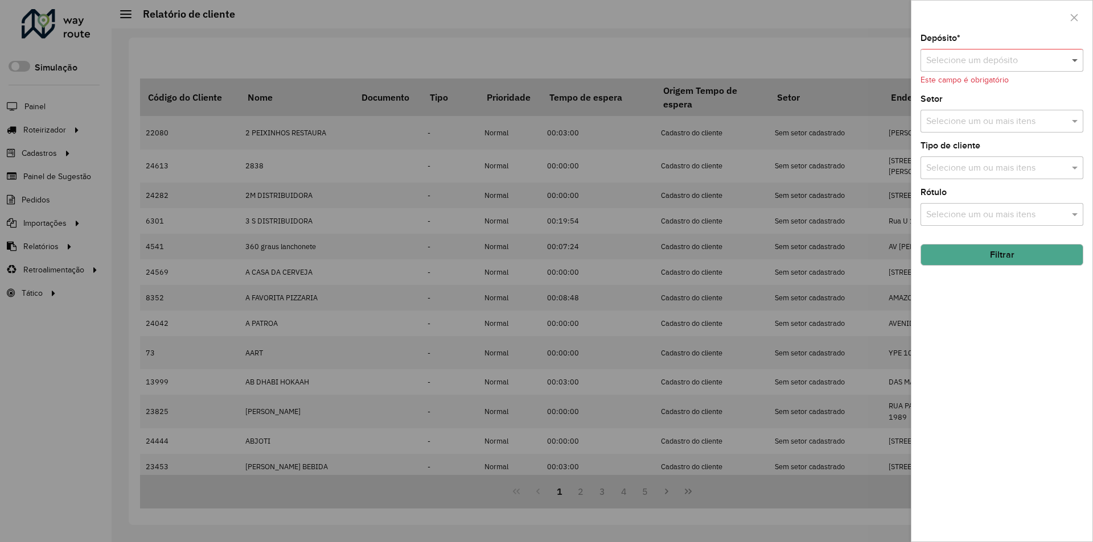
drag, startPoint x: 1077, startPoint y: 57, endPoint x: 1072, endPoint y: 60, distance: 5.9
click at [1076, 57] on span at bounding box center [1076, 60] width 14 height 14
click at [962, 92] on span "Cone Sul Vilhena" at bounding box center [959, 93] width 69 height 10
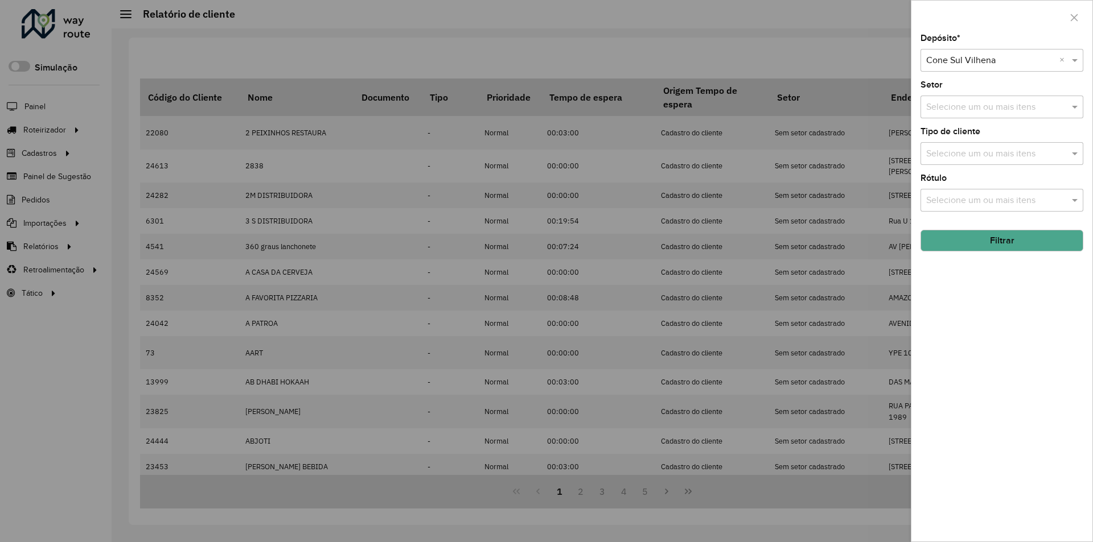
click at [956, 240] on button "Filtrar" at bounding box center [1001, 241] width 163 height 22
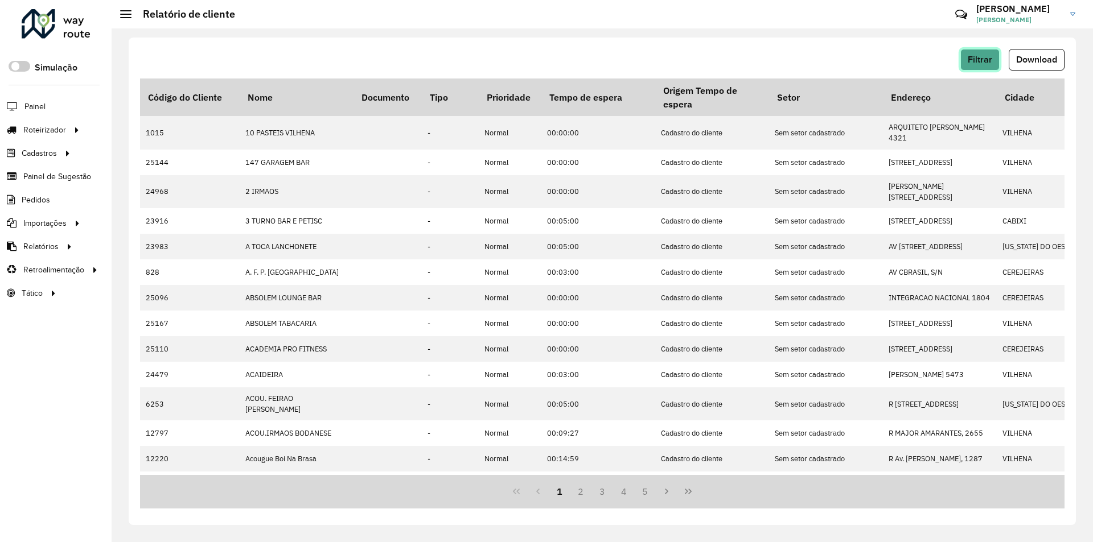
click at [985, 52] on button "Filtrar" at bounding box center [979, 60] width 39 height 22
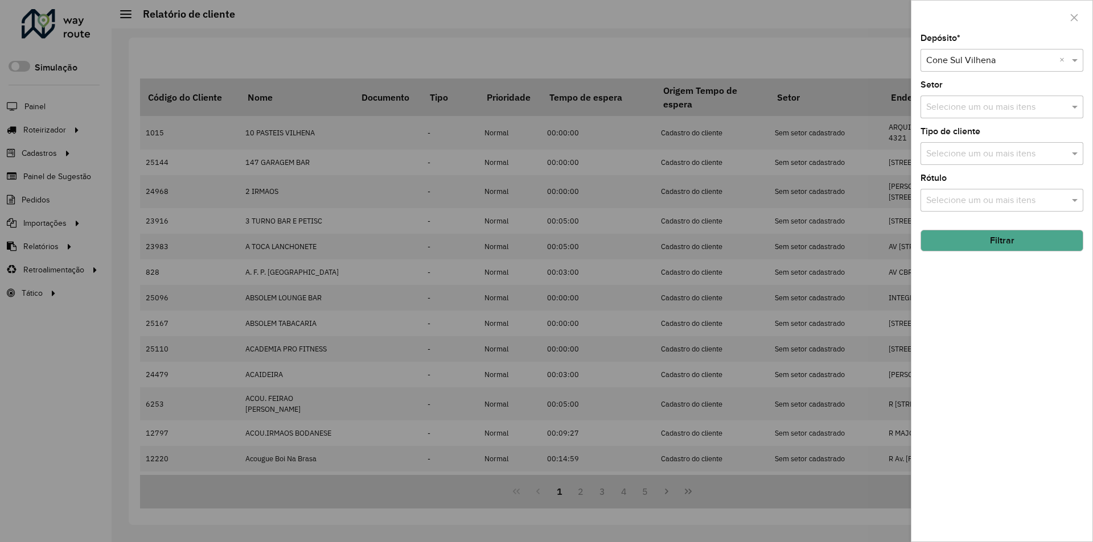
click at [833, 64] on div at bounding box center [546, 271] width 1093 height 542
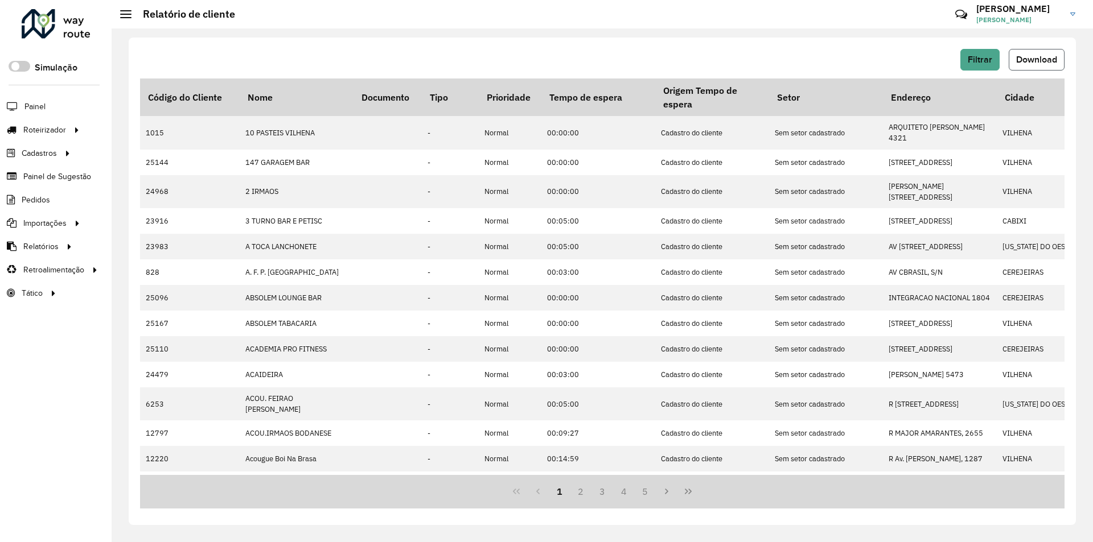
click at [1032, 61] on span "Download" at bounding box center [1036, 60] width 41 height 10
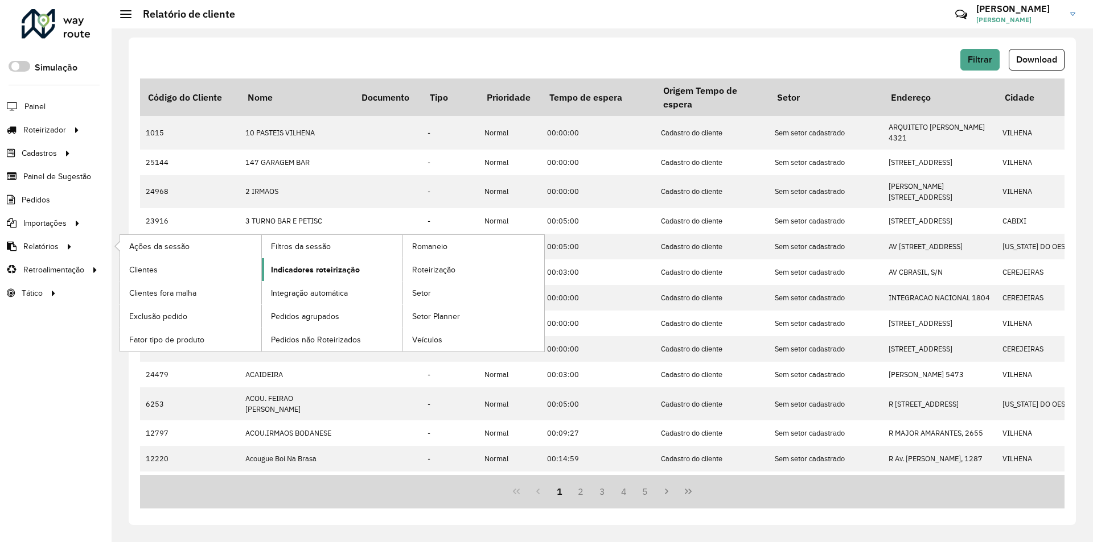
click at [299, 266] on span "Indicadores roteirização" at bounding box center [315, 270] width 89 height 12
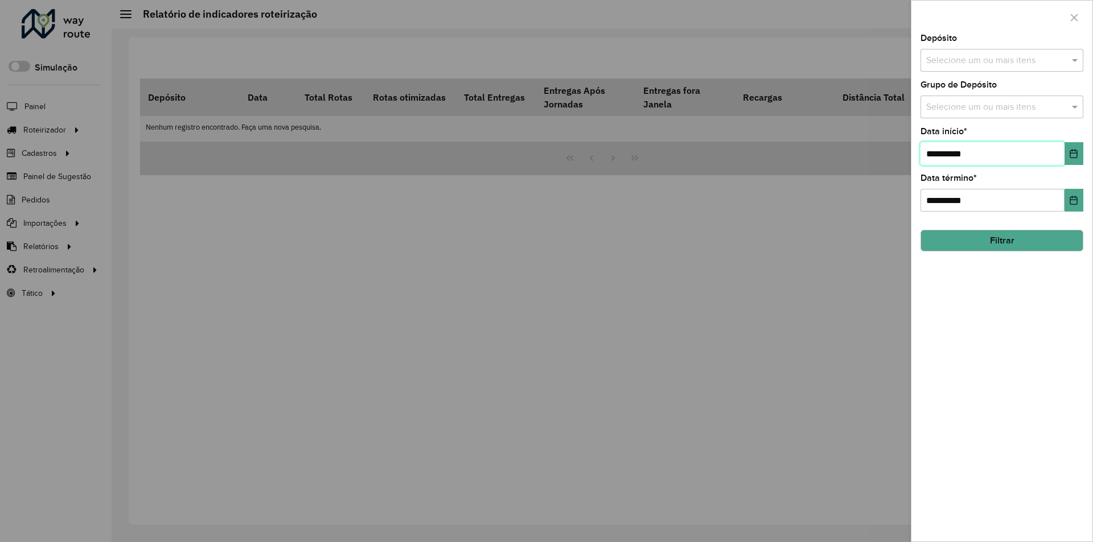
click at [936, 154] on input "**********" at bounding box center [992, 153] width 144 height 23
type input "**********"
click at [1076, 60] on span at bounding box center [1076, 60] width 14 height 14
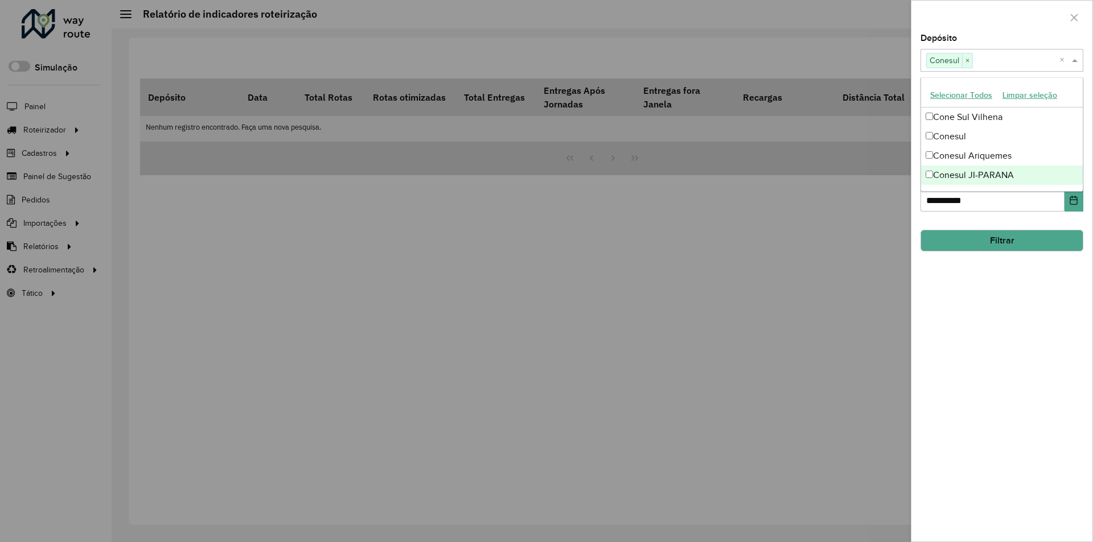
click at [990, 284] on div "**********" at bounding box center [1001, 288] width 181 height 508
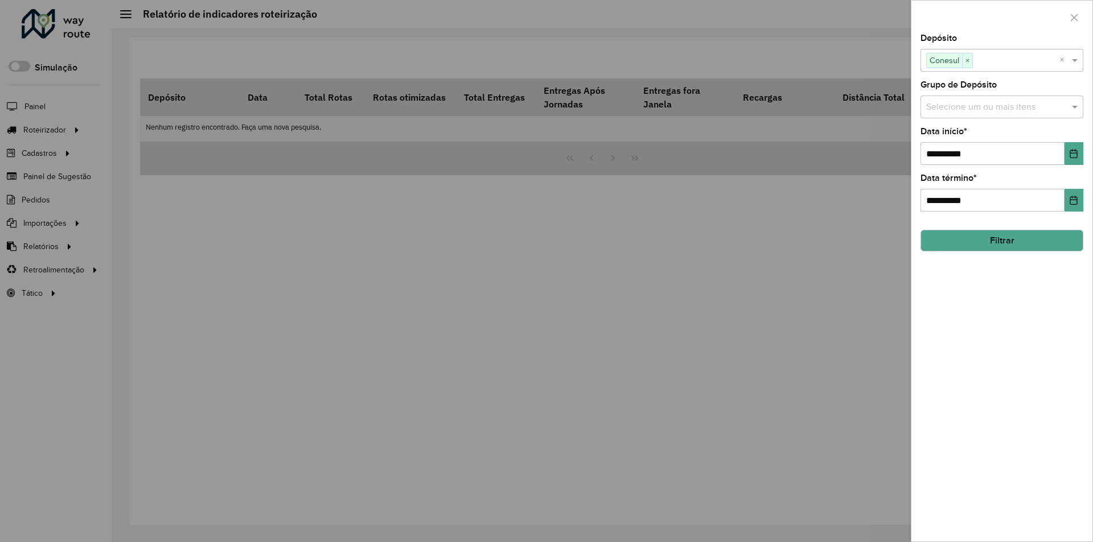
click at [994, 244] on button "Filtrar" at bounding box center [1001, 241] width 163 height 22
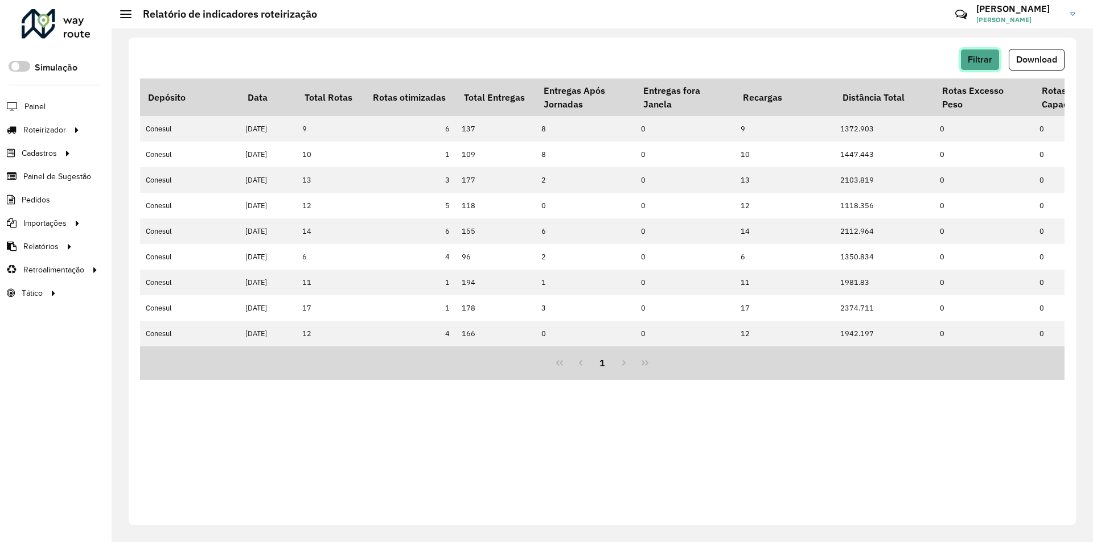
click at [990, 64] on button "Filtrar" at bounding box center [979, 60] width 39 height 22
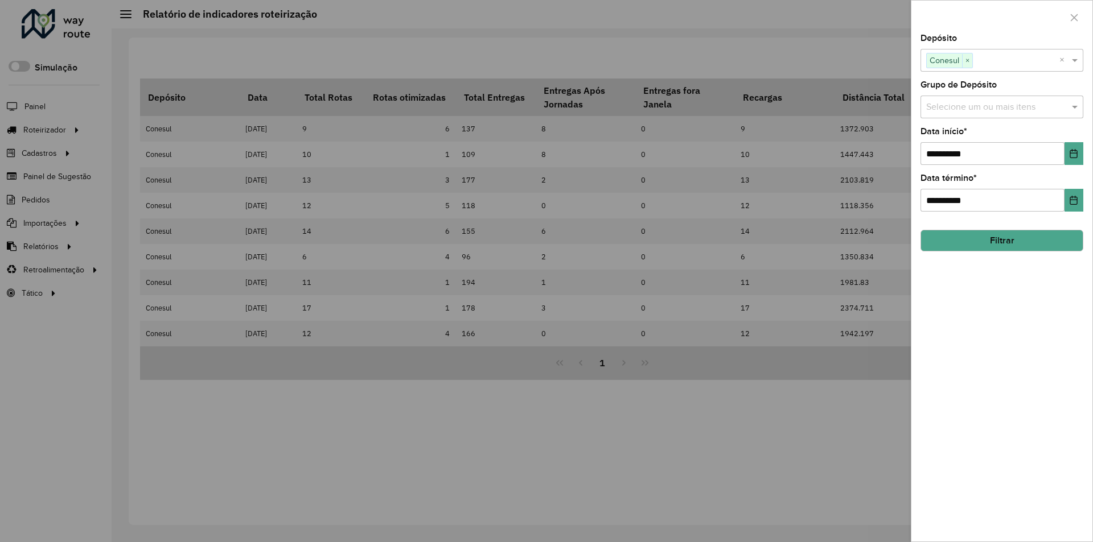
click at [826, 64] on div at bounding box center [546, 271] width 1093 height 542
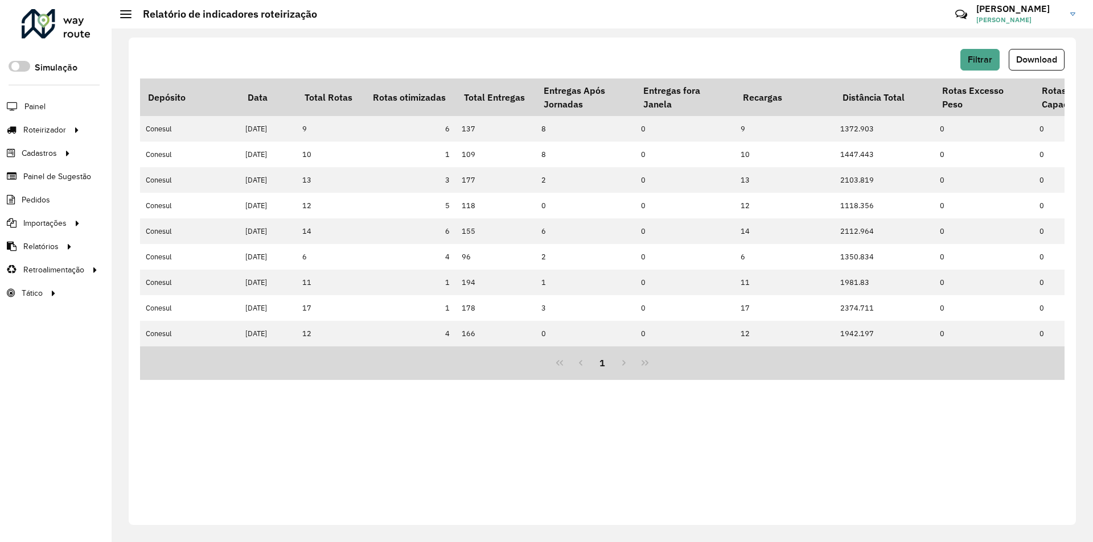
click at [1028, 58] on span "Download" at bounding box center [1036, 60] width 41 height 10
click at [991, 61] on span "Filtrar" at bounding box center [979, 60] width 24 height 10
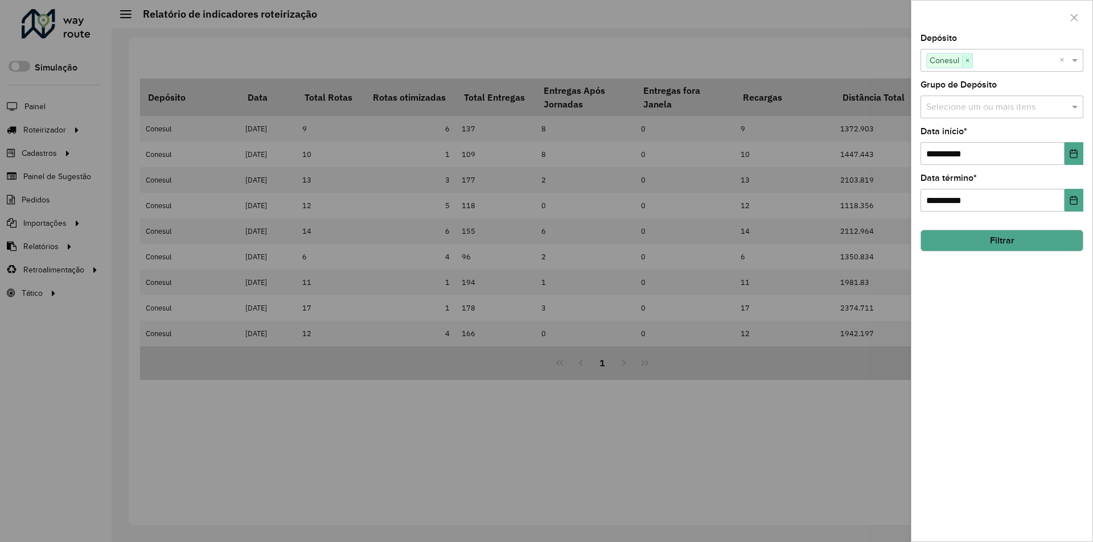
click at [969, 59] on span "×" at bounding box center [967, 61] width 10 height 14
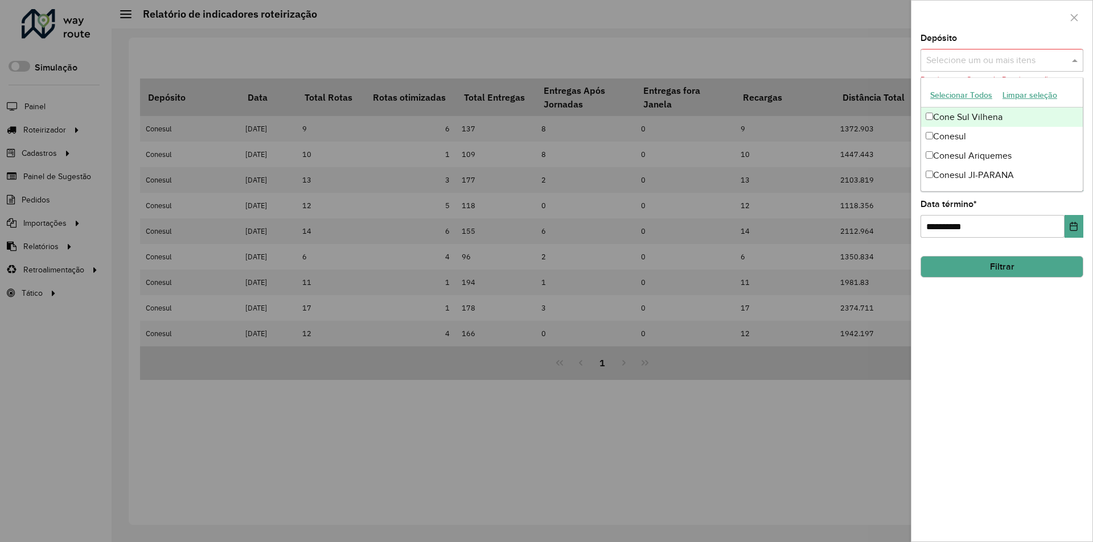
drag, startPoint x: 1074, startPoint y: 57, endPoint x: 1066, endPoint y: 58, distance: 8.0
click at [1074, 57] on span at bounding box center [1076, 60] width 14 height 14
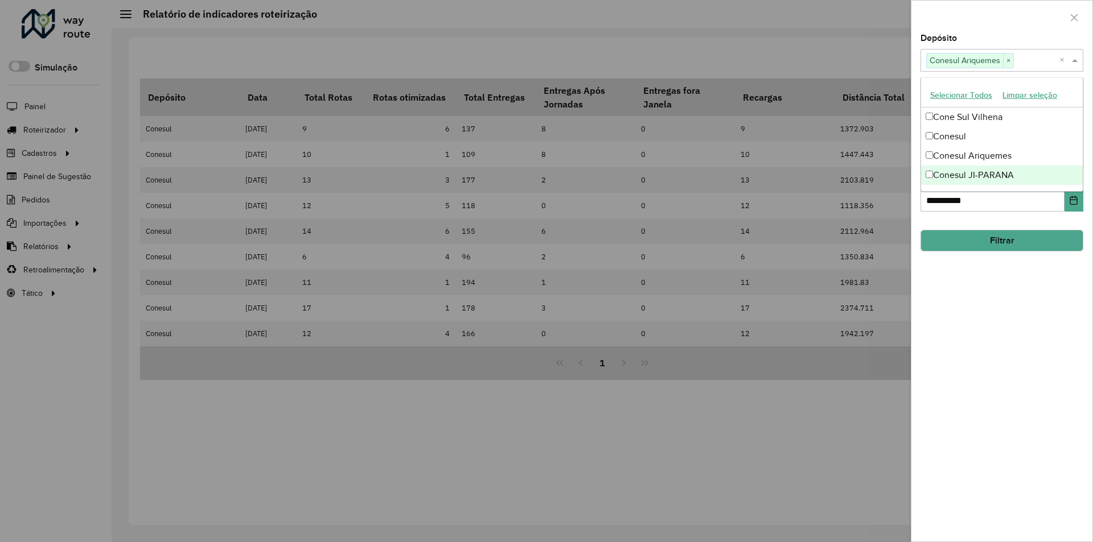
click at [1023, 306] on div "**********" at bounding box center [1001, 288] width 181 height 508
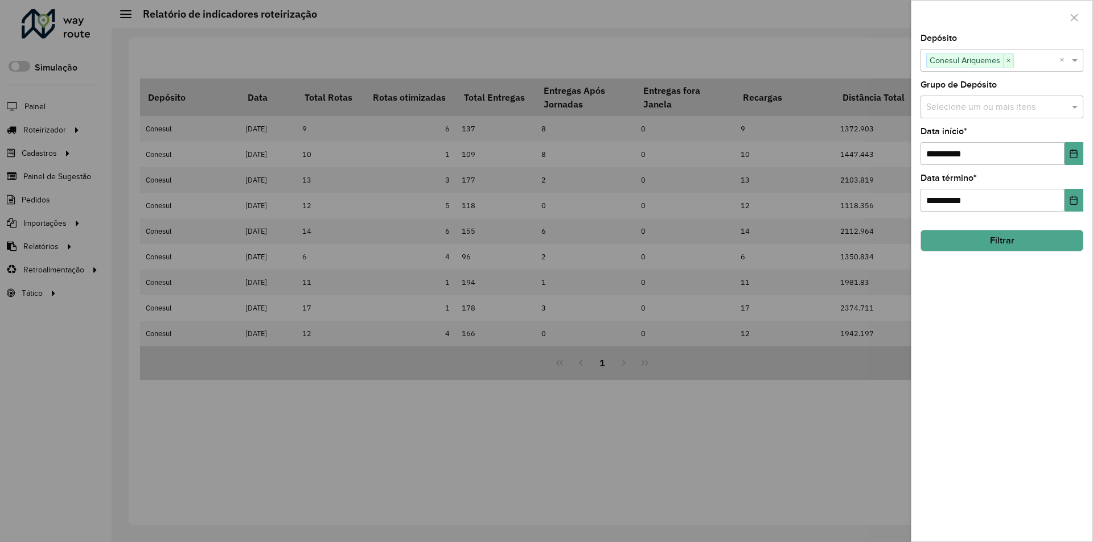
click at [998, 242] on button "Filtrar" at bounding box center [1001, 241] width 163 height 22
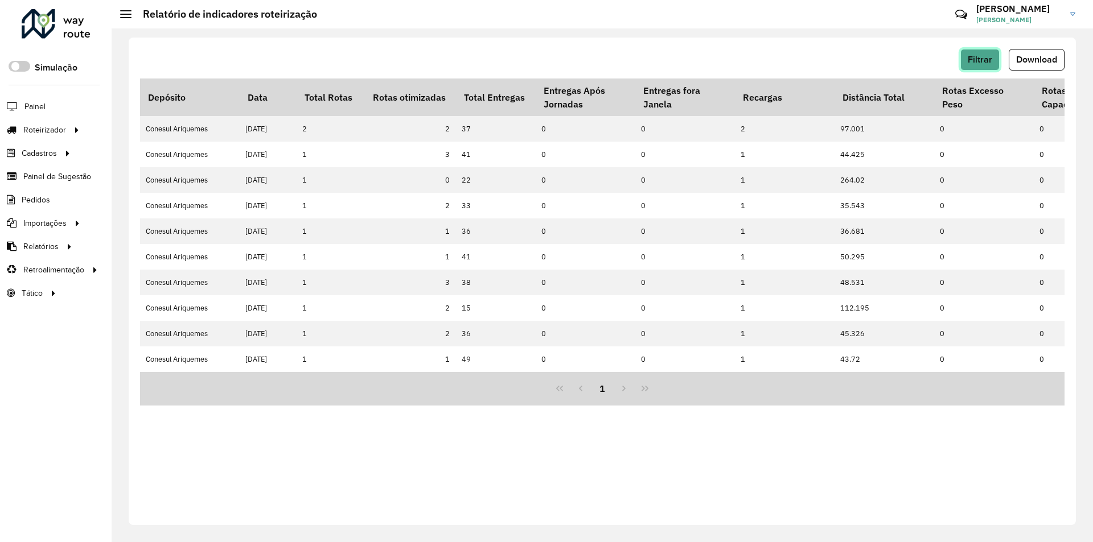
click at [970, 63] on span "Filtrar" at bounding box center [979, 60] width 24 height 10
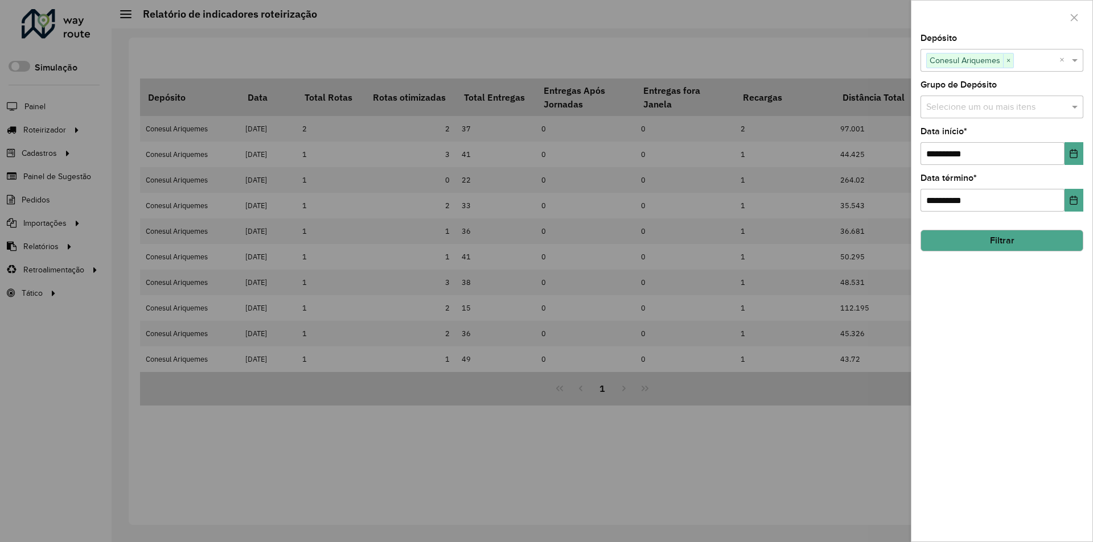
click at [875, 58] on div at bounding box center [546, 271] width 1093 height 542
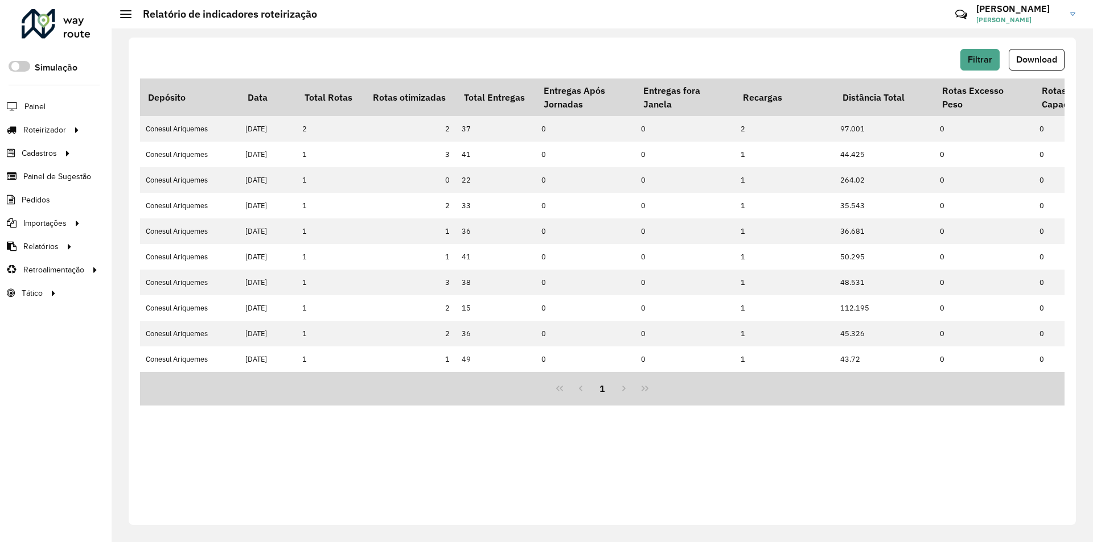
drag, startPoint x: 1023, startPoint y: 55, endPoint x: 1020, endPoint y: 68, distance: 13.5
click at [1023, 58] on span "Download" at bounding box center [1036, 60] width 41 height 10
click at [987, 52] on button "Filtrar" at bounding box center [979, 60] width 39 height 22
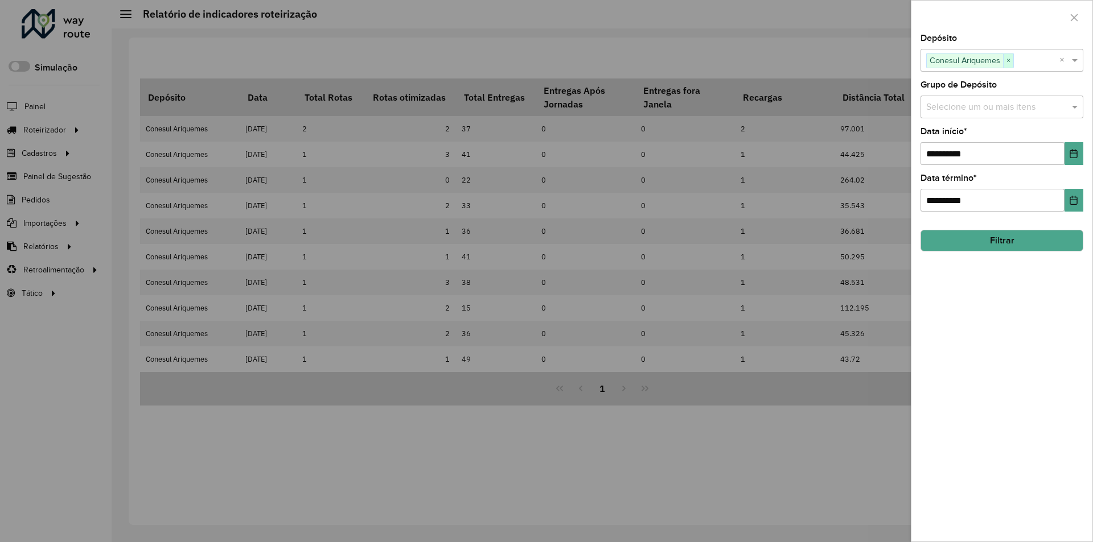
click at [1008, 55] on span "×" at bounding box center [1008, 61] width 10 height 14
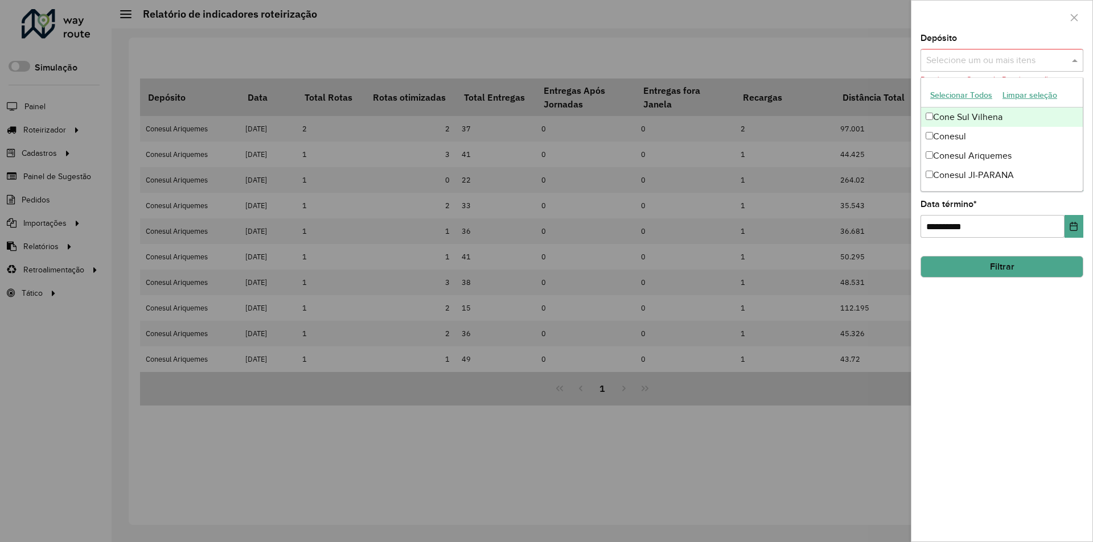
click at [1072, 58] on span at bounding box center [1076, 60] width 14 height 14
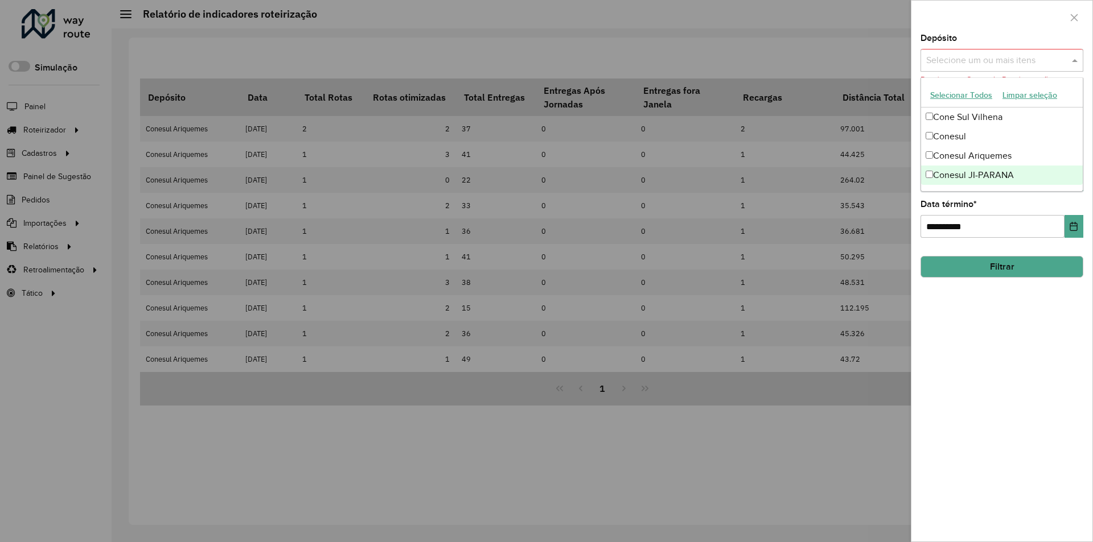
click at [933, 174] on div "Conesul JI-PARANA" at bounding box center [1002, 175] width 162 height 19
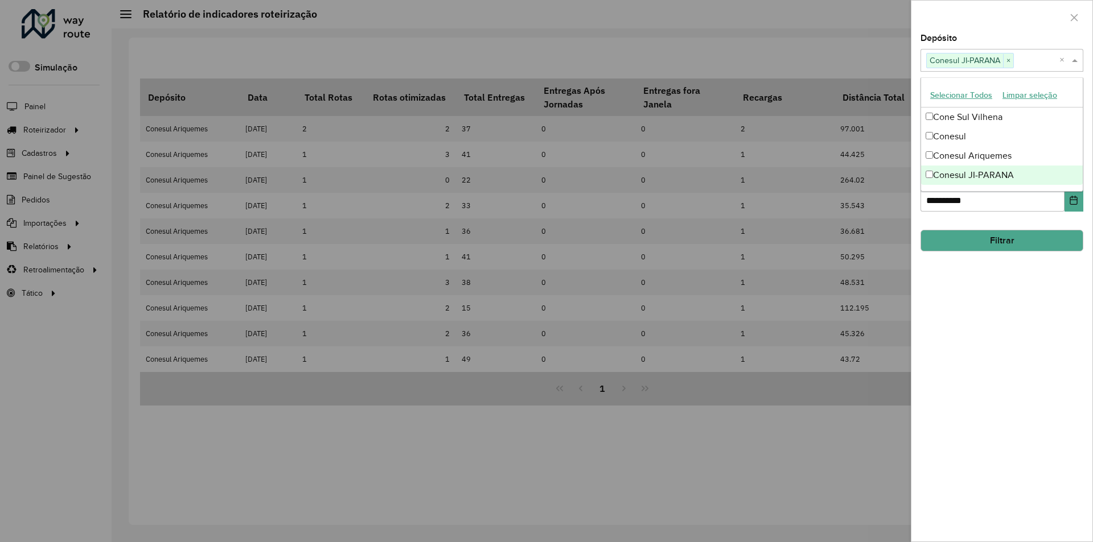
click at [1035, 302] on div "**********" at bounding box center [1001, 288] width 181 height 508
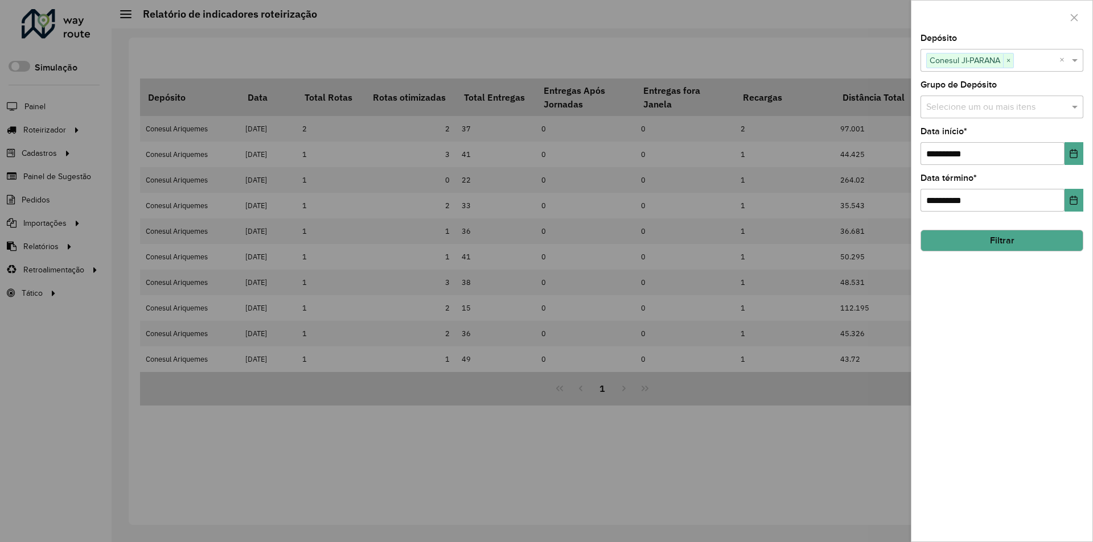
click at [968, 233] on button "Filtrar" at bounding box center [1001, 241] width 163 height 22
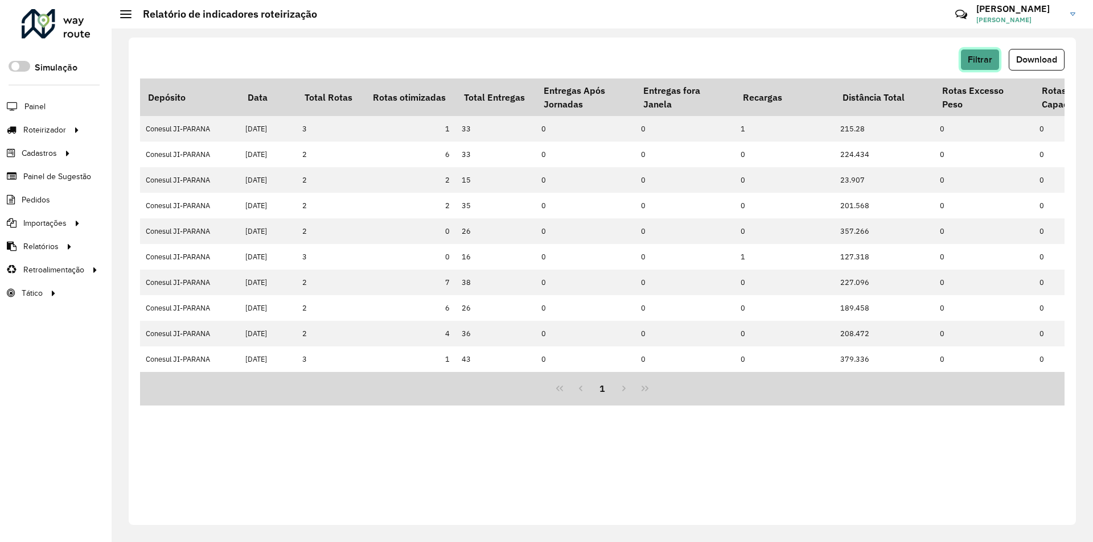
click at [979, 64] on button "Filtrar" at bounding box center [979, 60] width 39 height 22
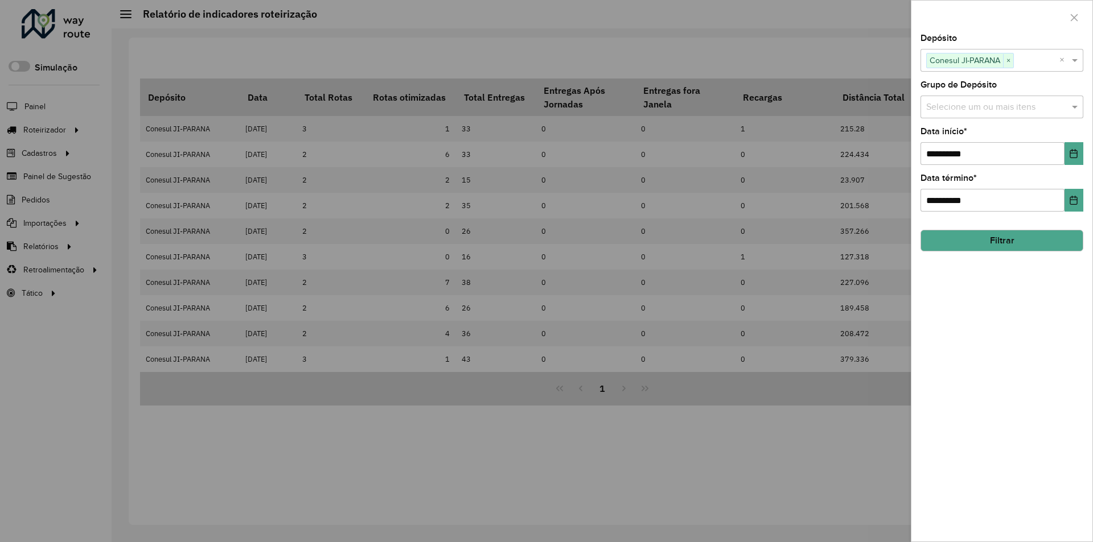
click at [866, 61] on div at bounding box center [546, 271] width 1093 height 542
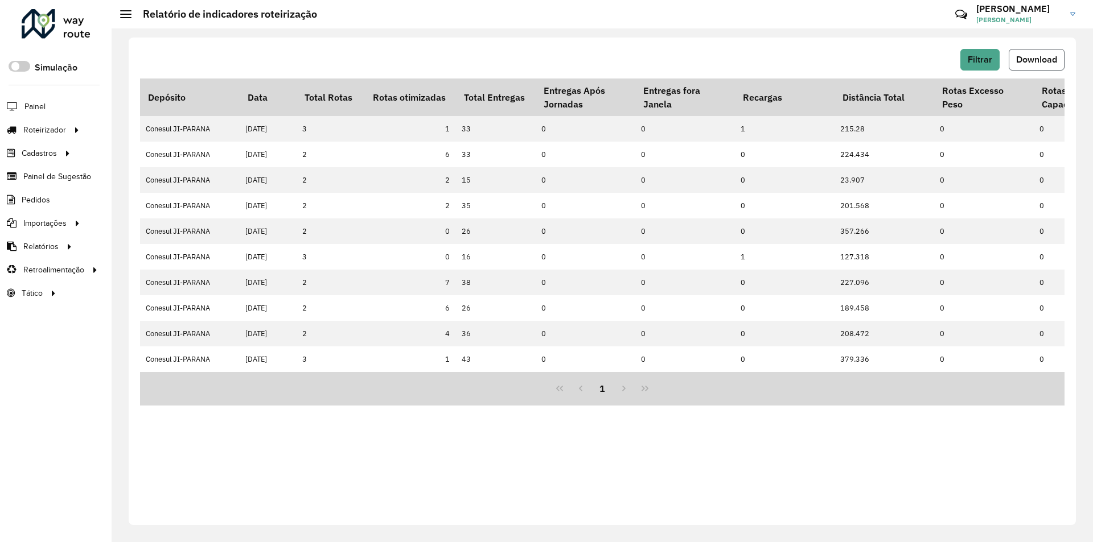
click at [1035, 59] on span "Download" at bounding box center [1036, 60] width 41 height 10
click at [974, 57] on span "Filtrar" at bounding box center [979, 60] width 24 height 10
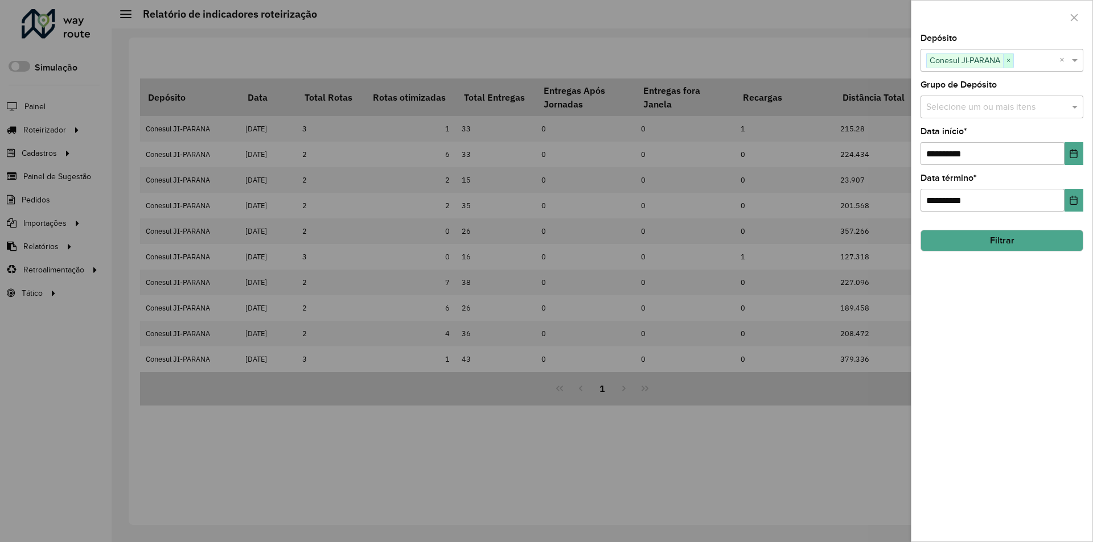
click at [1011, 58] on span "×" at bounding box center [1008, 61] width 10 height 14
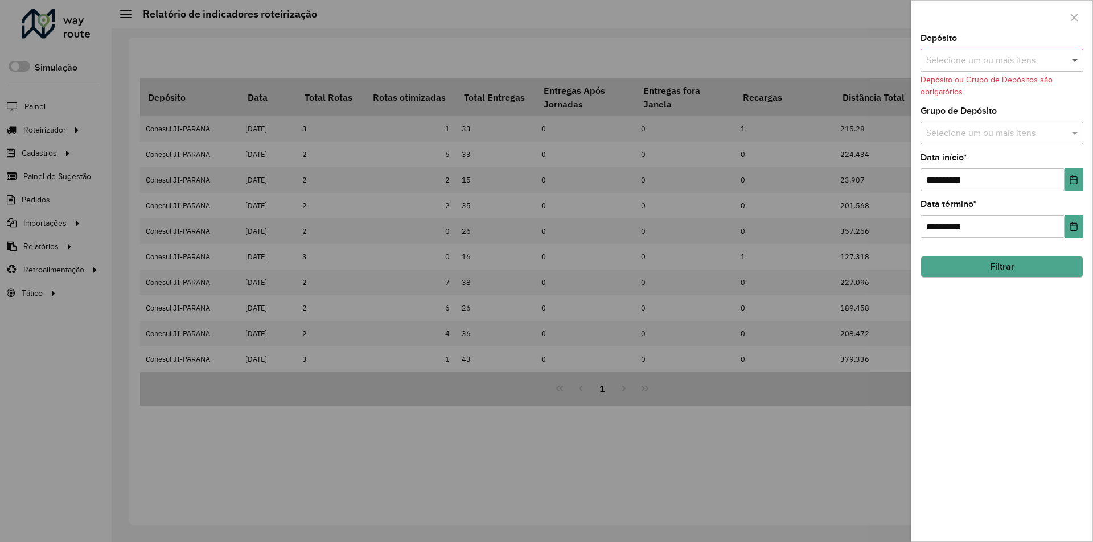
click at [1075, 60] on span at bounding box center [1076, 60] width 14 height 14
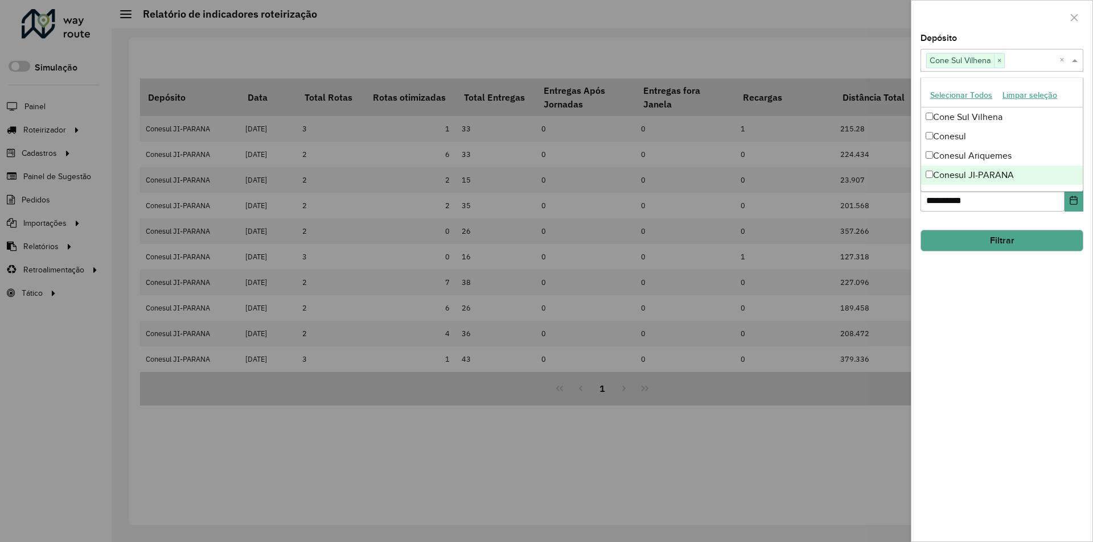
click at [1019, 322] on div "**********" at bounding box center [1001, 288] width 181 height 508
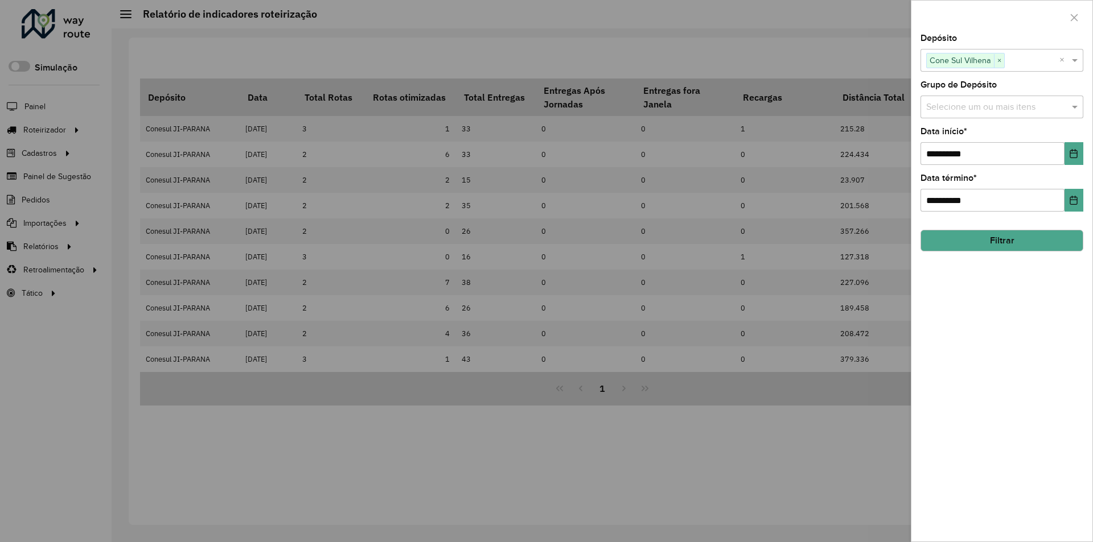
click at [966, 246] on button "Filtrar" at bounding box center [1001, 241] width 163 height 22
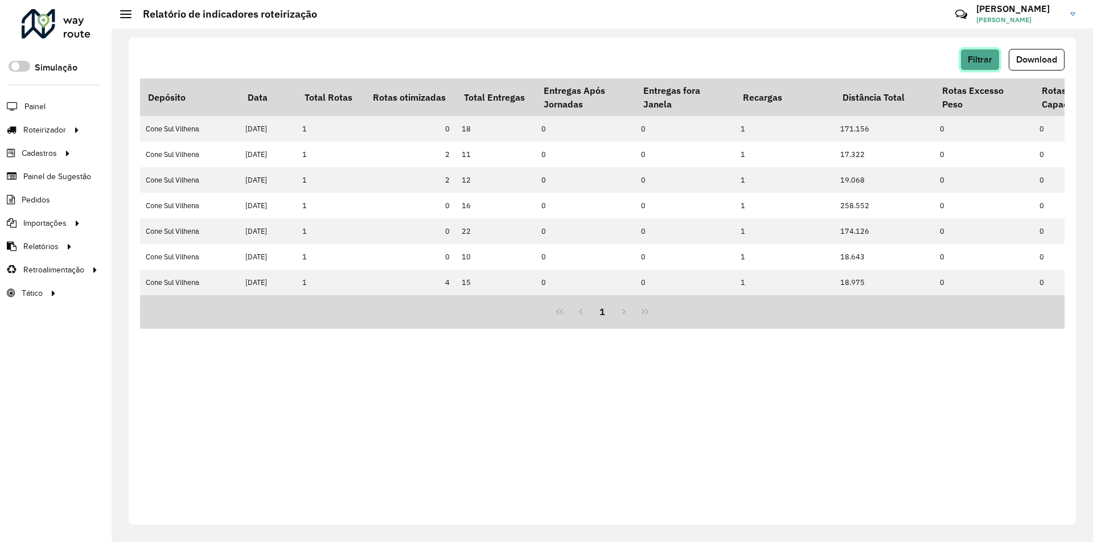
click at [986, 57] on span "Filtrar" at bounding box center [979, 60] width 24 height 10
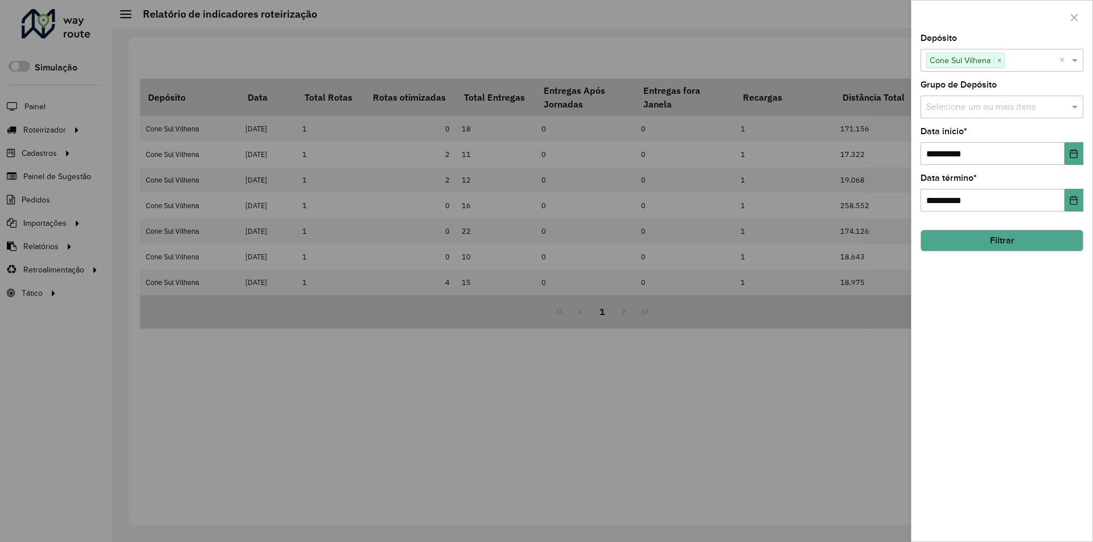
click at [871, 61] on div at bounding box center [546, 271] width 1093 height 542
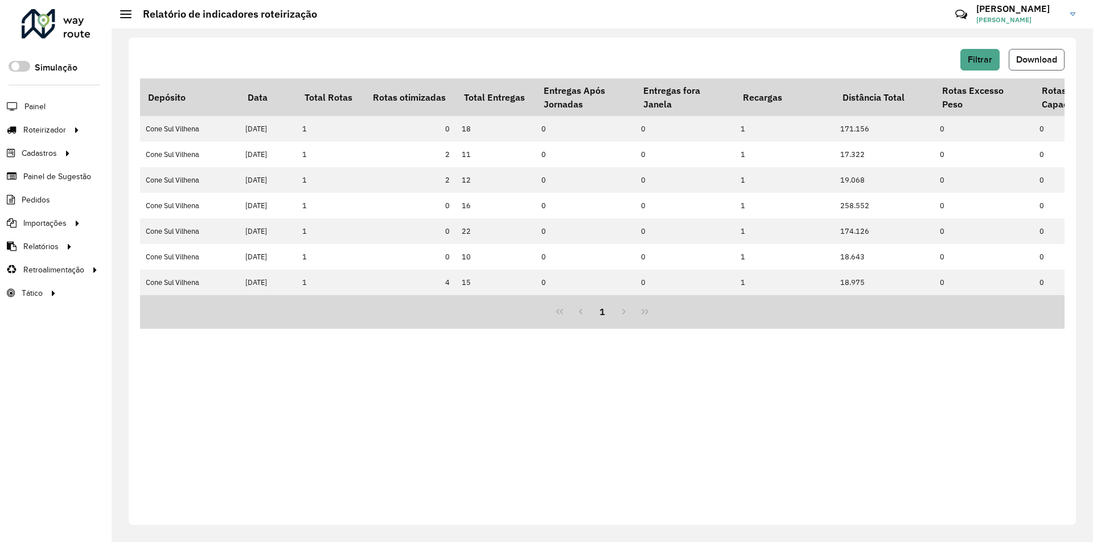
click at [1027, 62] on span "Download" at bounding box center [1036, 60] width 41 height 10
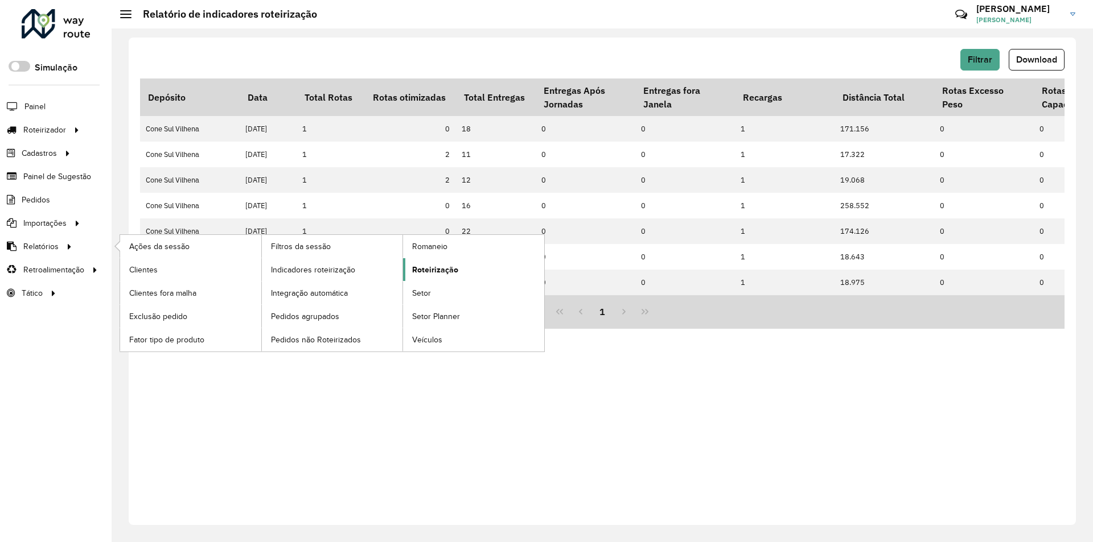
click at [424, 267] on span "Roteirização" at bounding box center [435, 270] width 46 height 12
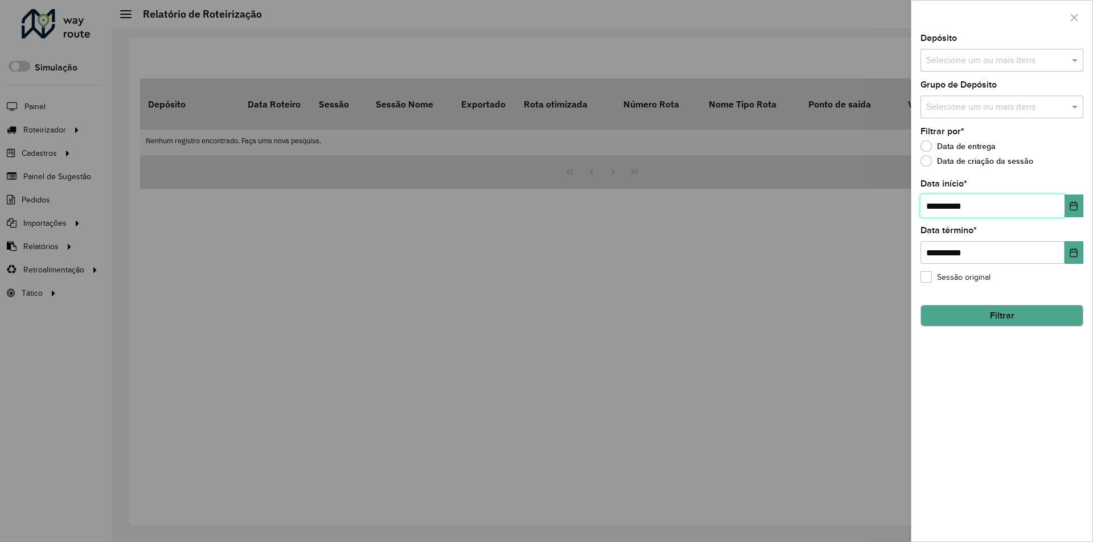
click at [937, 205] on input "**********" at bounding box center [992, 206] width 144 height 23
type input "**********"
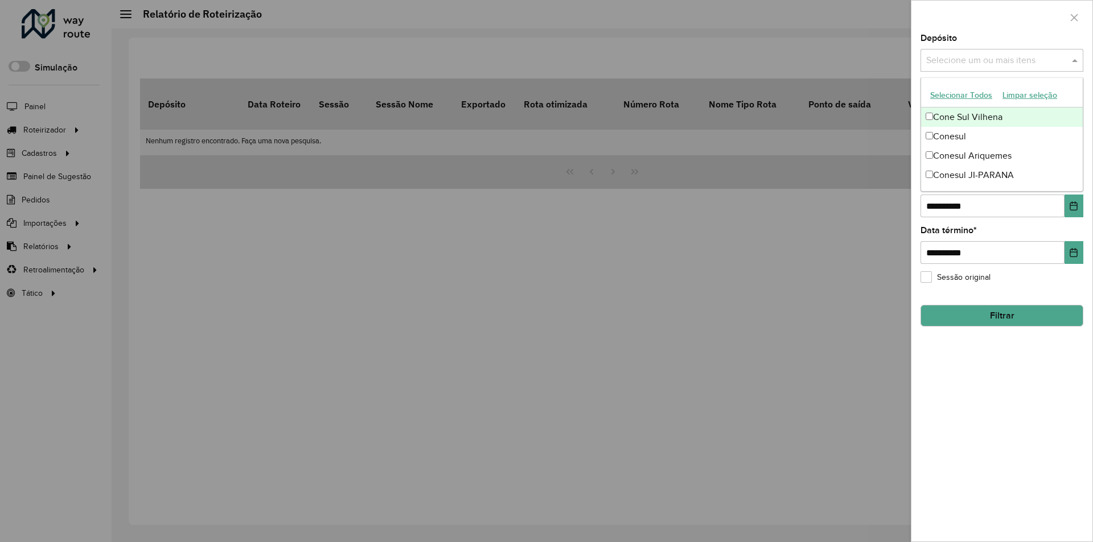
click at [1077, 58] on span at bounding box center [1076, 60] width 14 height 14
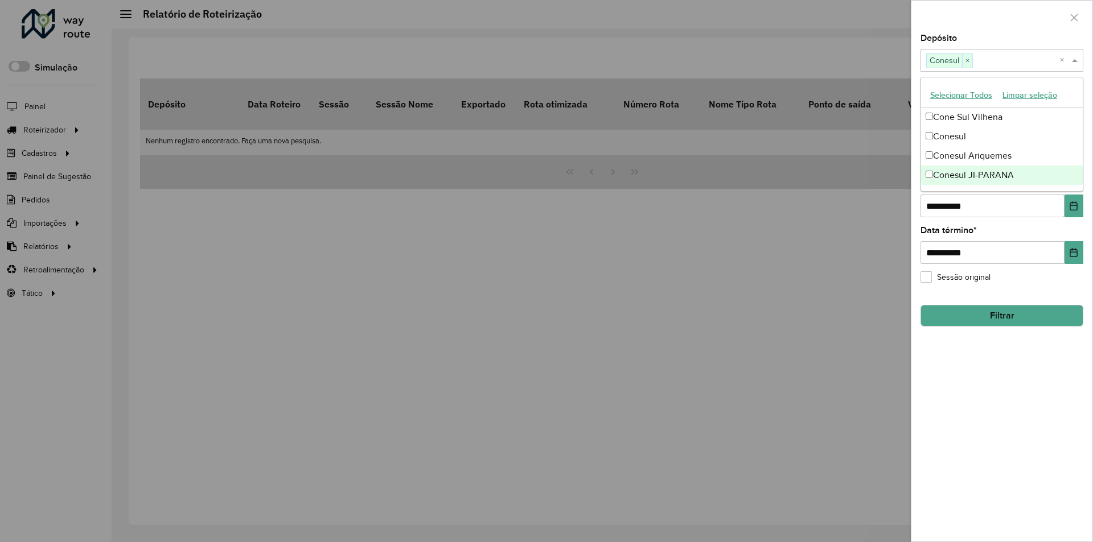
click at [988, 405] on div "**********" at bounding box center [1001, 288] width 181 height 508
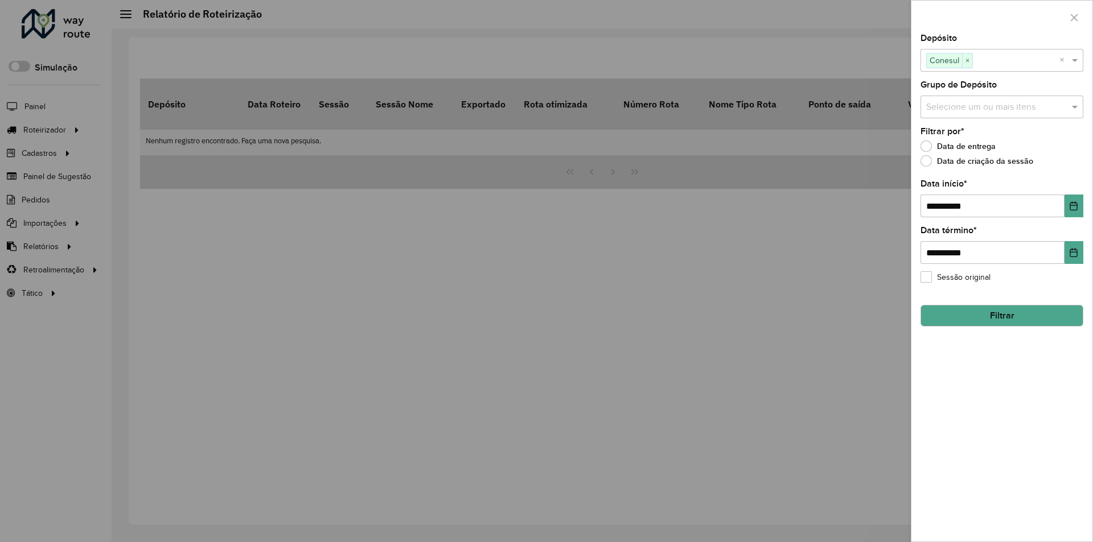
click at [1007, 318] on button "Filtrar" at bounding box center [1001, 316] width 163 height 22
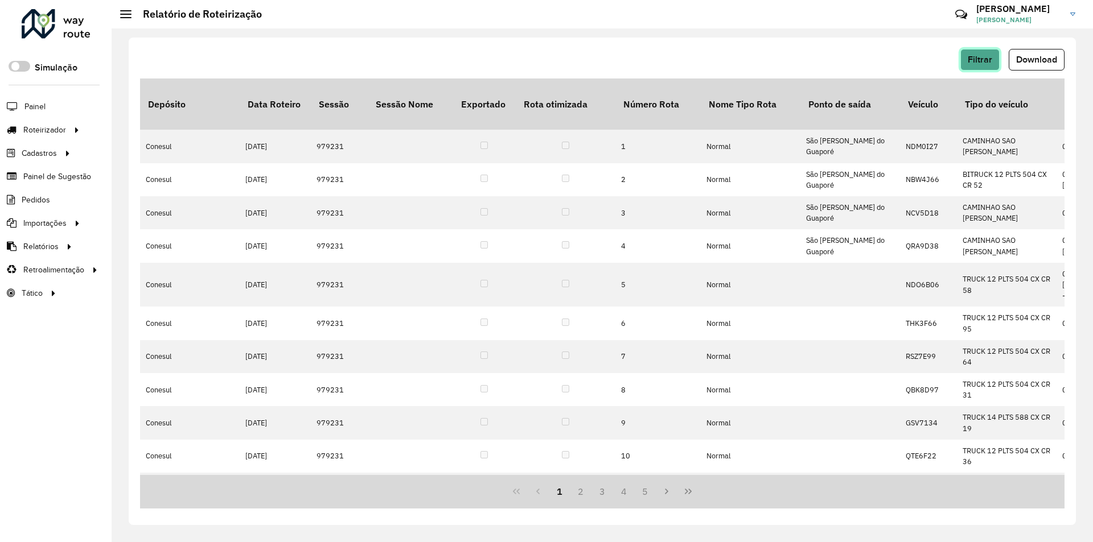
click at [984, 61] on span "Filtrar" at bounding box center [979, 60] width 24 height 10
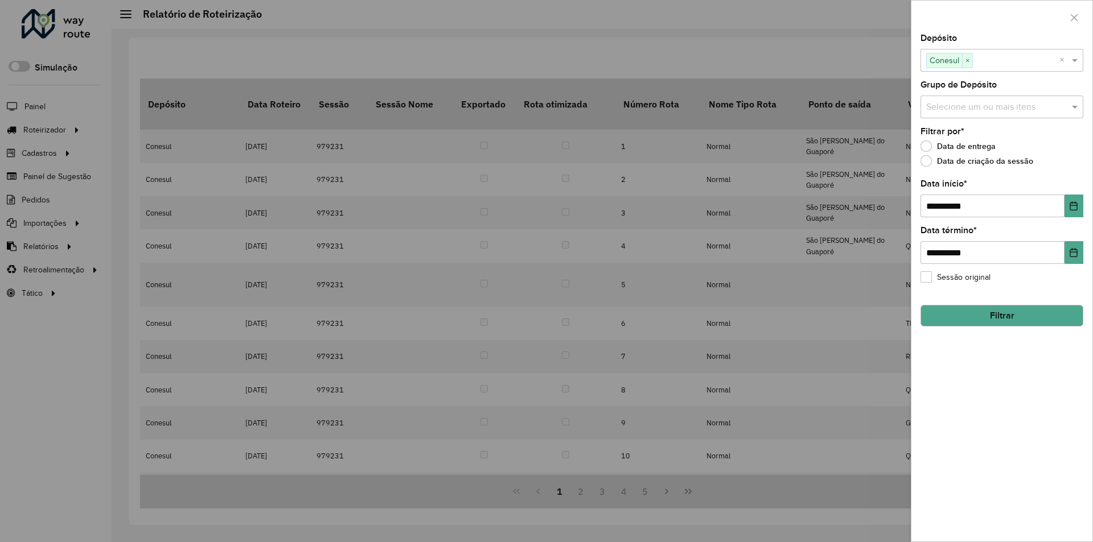
click at [870, 53] on div at bounding box center [546, 271] width 1093 height 542
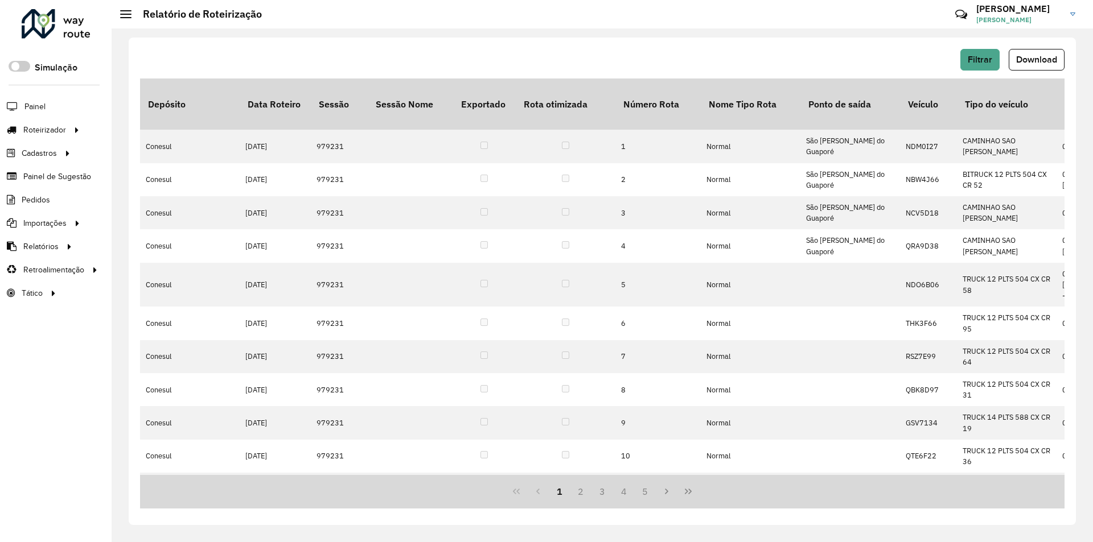
drag, startPoint x: 1055, startPoint y: 58, endPoint x: 1056, endPoint y: 70, distance: 12.0
click at [1055, 60] on span "Download" at bounding box center [1036, 60] width 41 height 10
click at [983, 64] on span "Filtrar" at bounding box center [979, 60] width 24 height 10
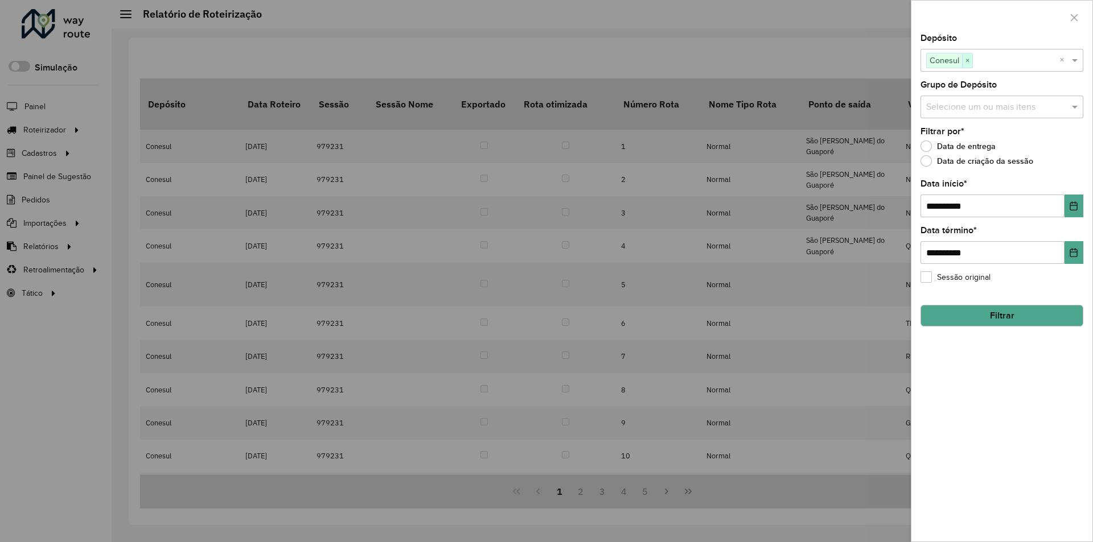
click at [967, 58] on span "×" at bounding box center [967, 61] width 10 height 14
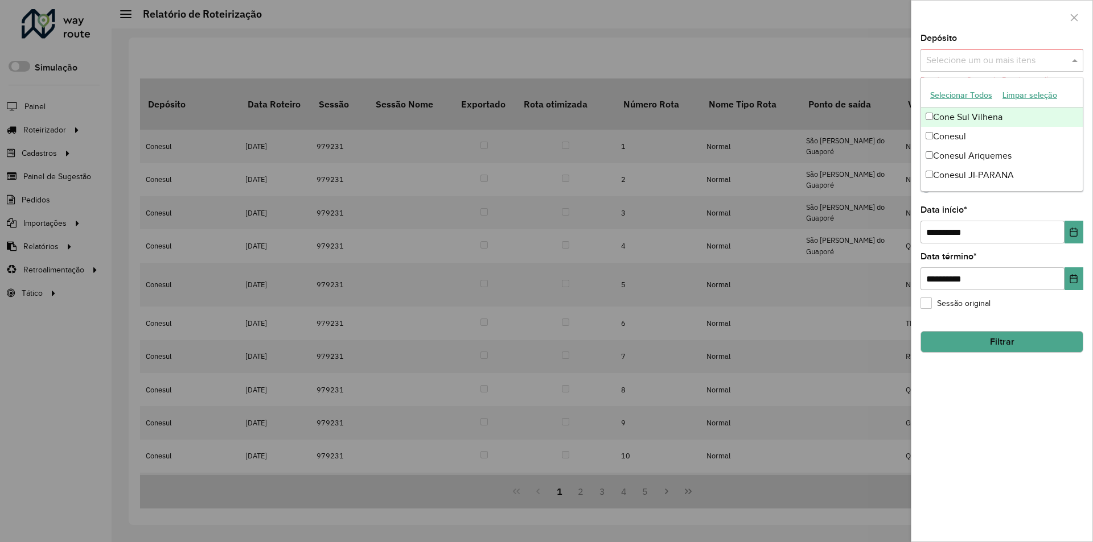
click at [1073, 60] on span at bounding box center [1076, 60] width 14 height 14
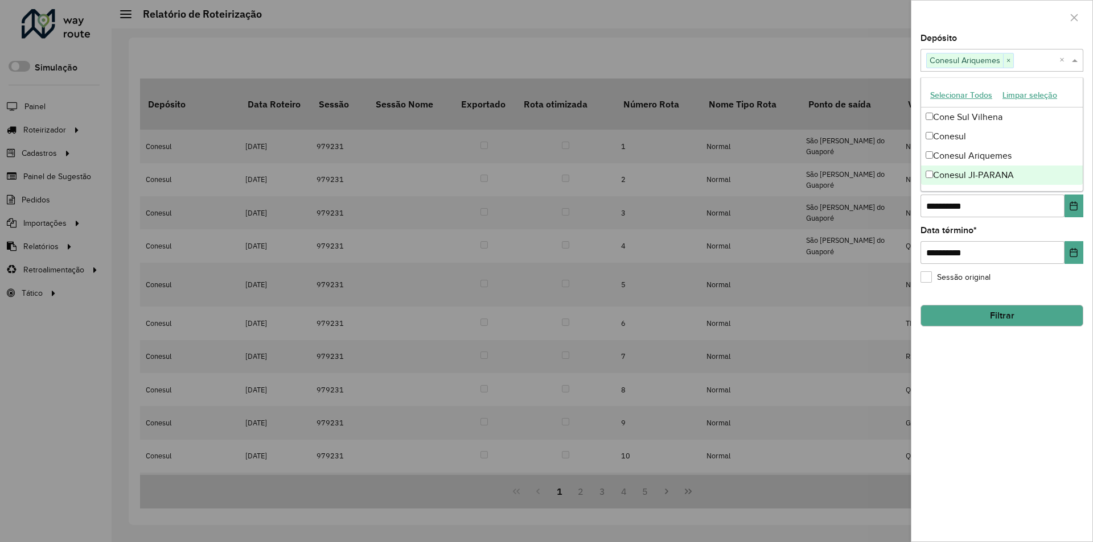
click at [1002, 396] on div "**********" at bounding box center [1001, 288] width 181 height 508
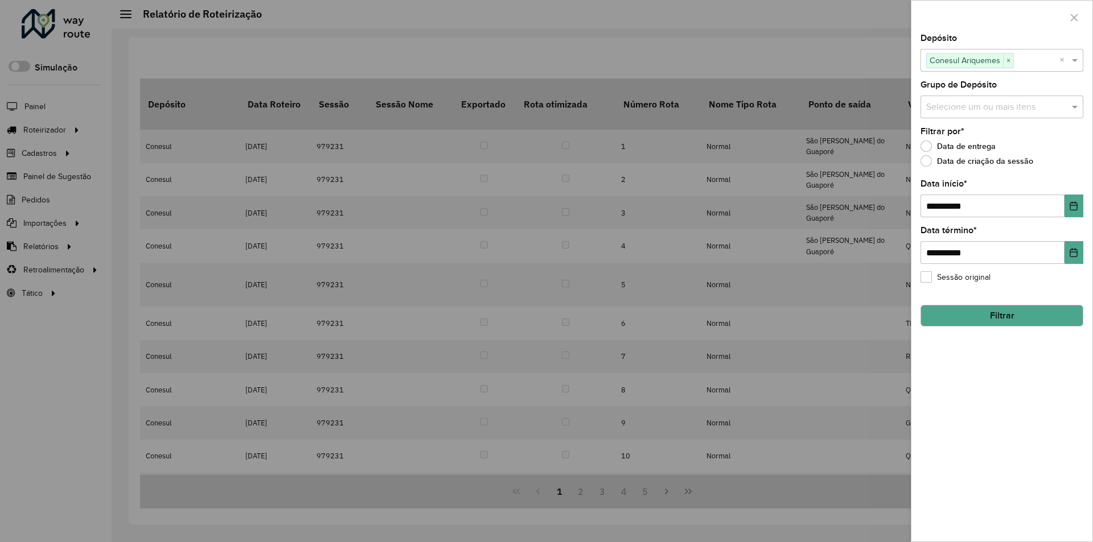
click at [992, 321] on button "Filtrar" at bounding box center [1001, 316] width 163 height 22
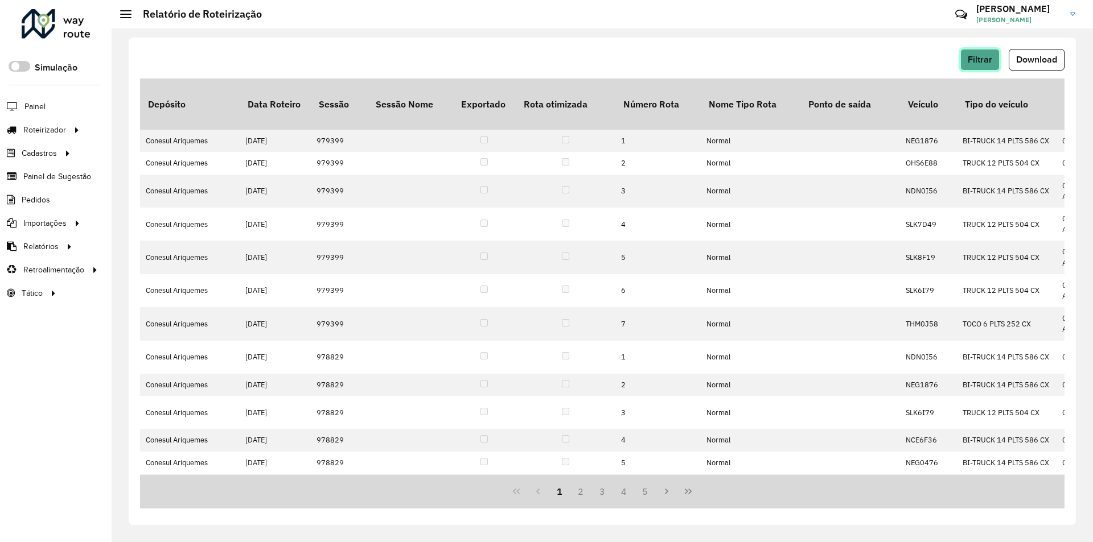
click at [974, 68] on button "Filtrar" at bounding box center [979, 60] width 39 height 22
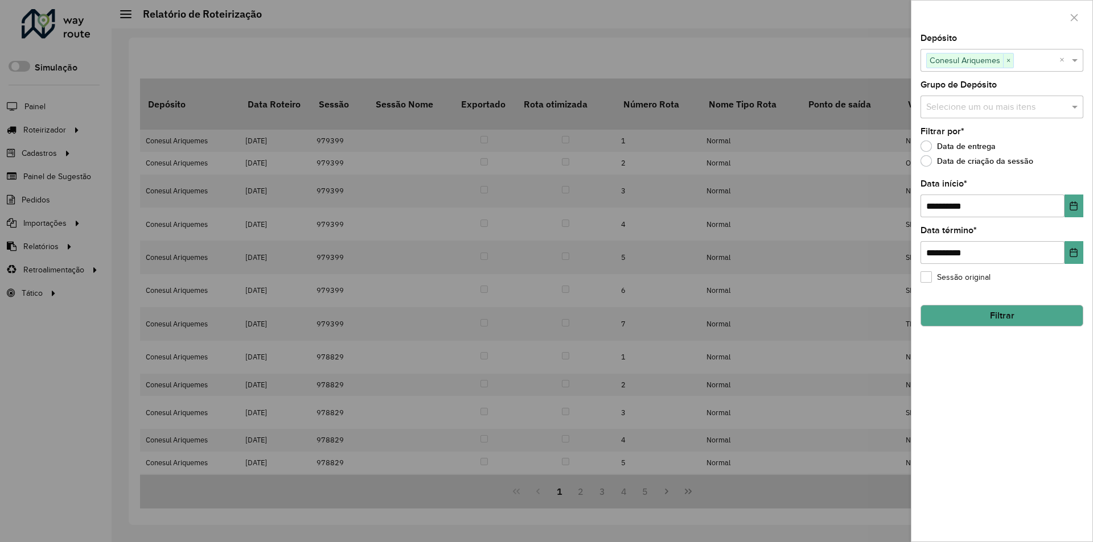
click at [864, 64] on div at bounding box center [546, 271] width 1093 height 542
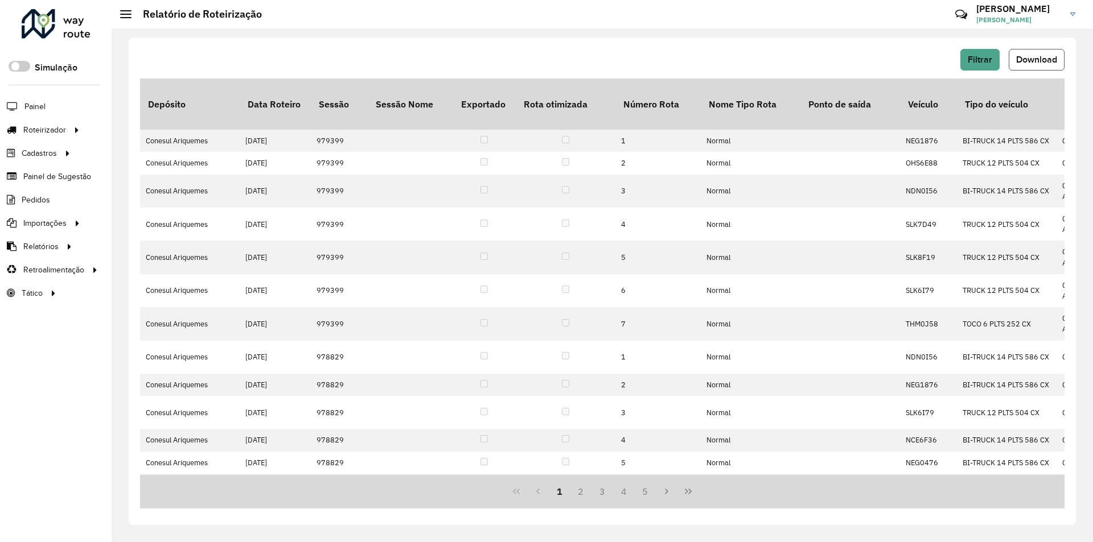
click at [1022, 61] on span "Download" at bounding box center [1036, 60] width 41 height 10
click at [975, 60] on span "Filtrar" at bounding box center [979, 60] width 24 height 10
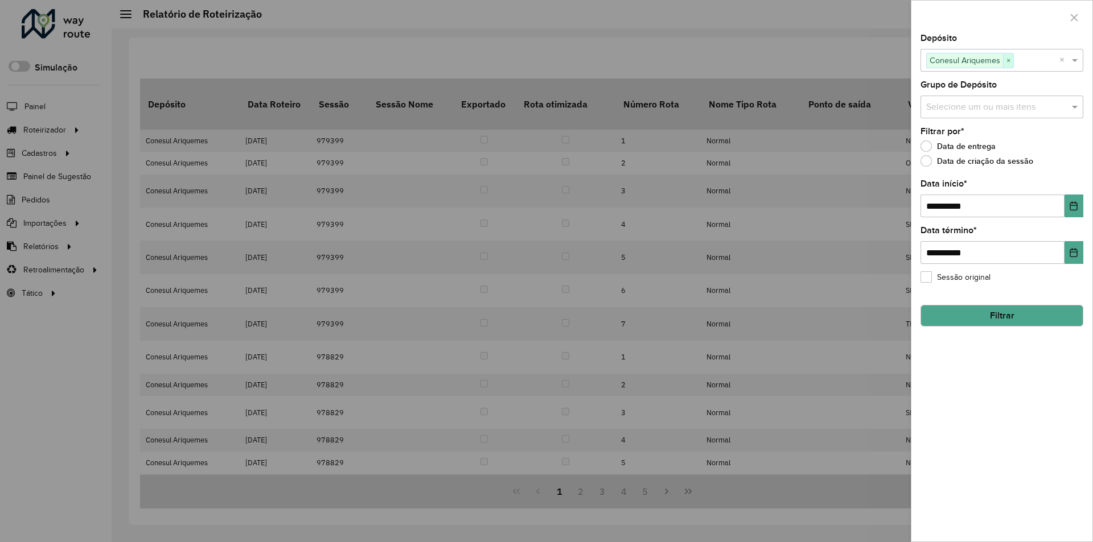
click at [1011, 61] on span "×" at bounding box center [1008, 61] width 10 height 14
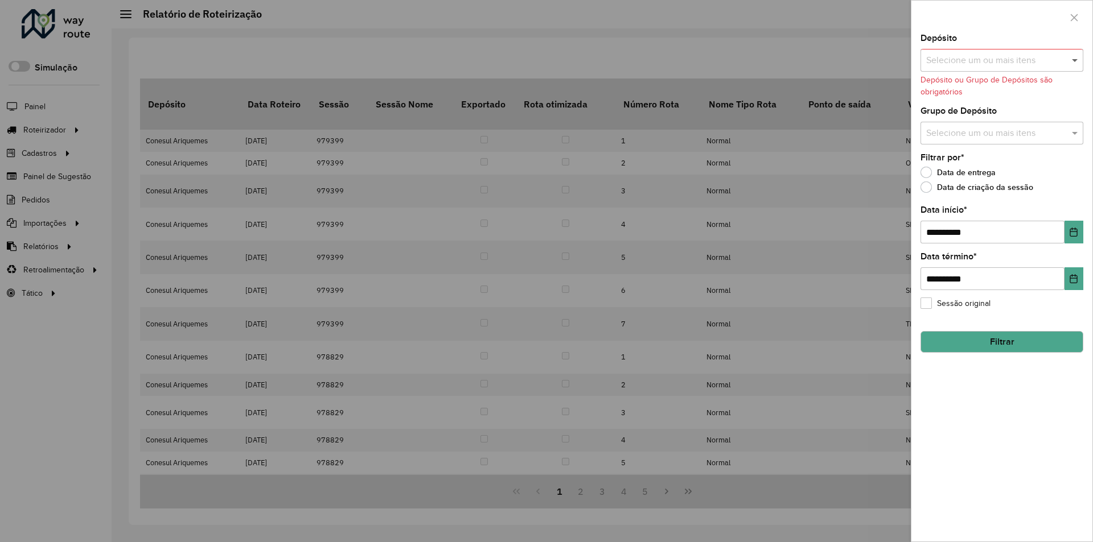
click at [1078, 57] on span at bounding box center [1076, 60] width 14 height 14
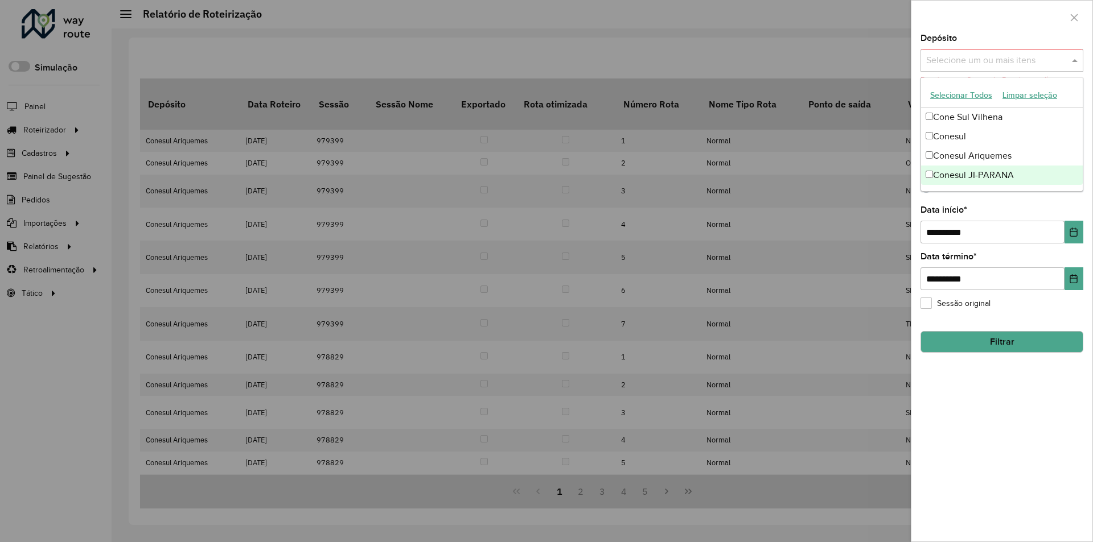
click at [930, 170] on div "Conesul JI-PARANA" at bounding box center [1002, 175] width 162 height 19
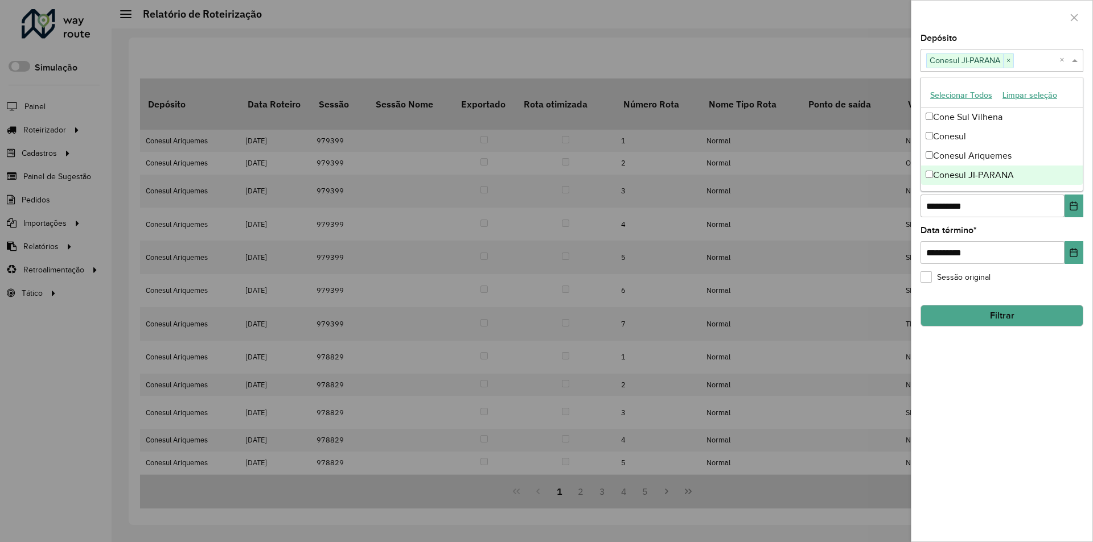
click at [1029, 401] on div "**********" at bounding box center [1001, 288] width 181 height 508
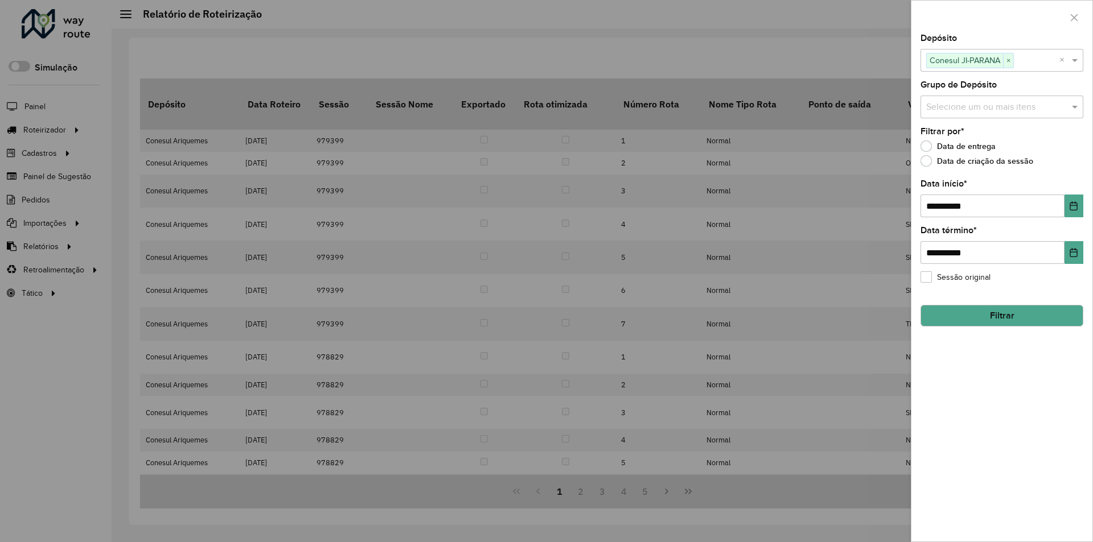
click at [1018, 316] on button "Filtrar" at bounding box center [1001, 316] width 163 height 22
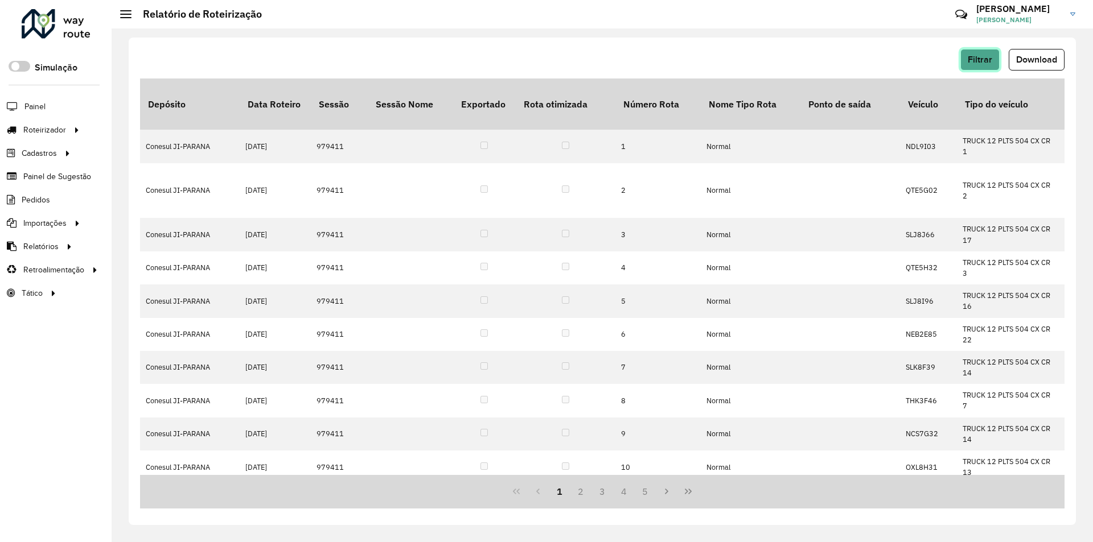
click at [989, 63] on span "Filtrar" at bounding box center [979, 60] width 24 height 10
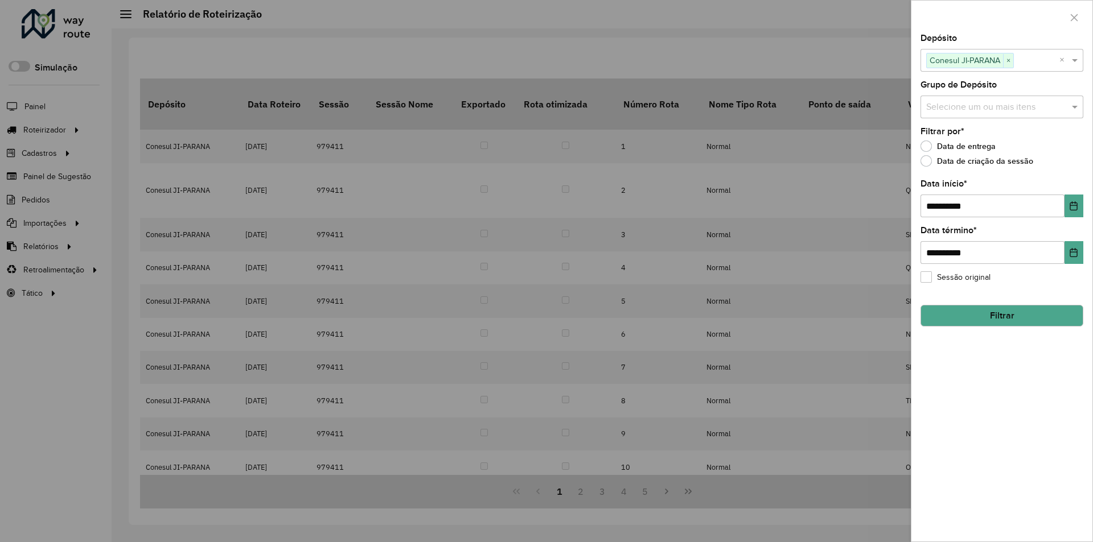
click at [871, 58] on div at bounding box center [546, 271] width 1093 height 542
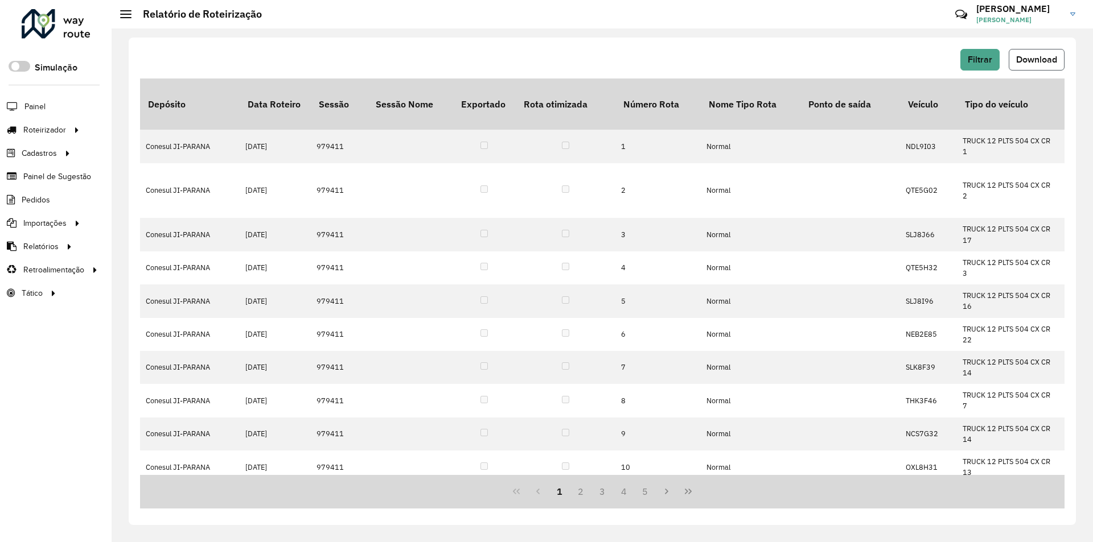
click at [1019, 56] on span "Download" at bounding box center [1036, 60] width 41 height 10
click at [992, 60] on button "Filtrar" at bounding box center [979, 60] width 39 height 22
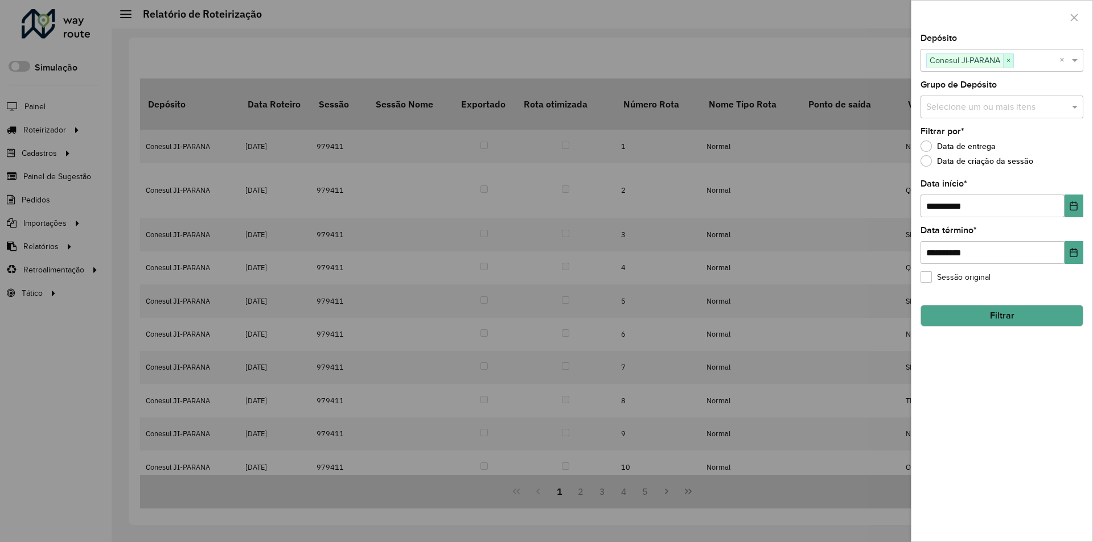
click at [1011, 59] on span "×" at bounding box center [1008, 61] width 10 height 14
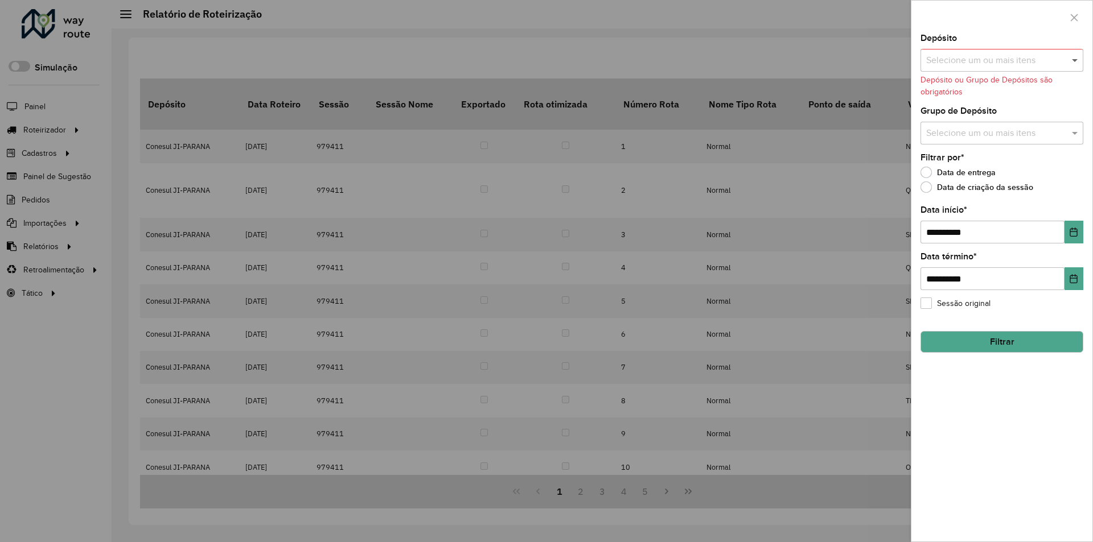
click at [1074, 60] on span at bounding box center [1076, 60] width 14 height 14
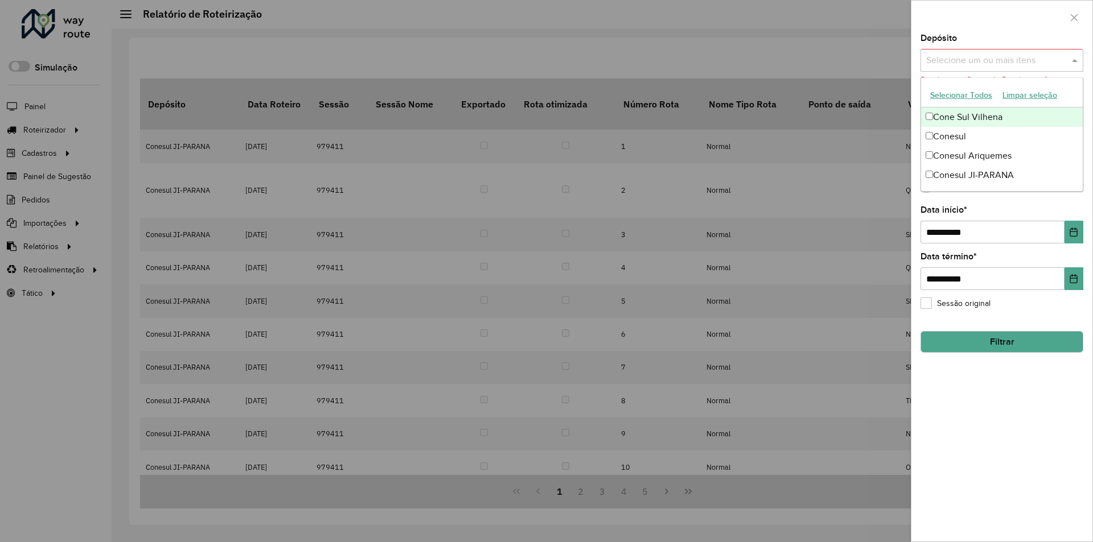
click at [931, 111] on div "Cone Sul Vilhena" at bounding box center [1002, 117] width 162 height 19
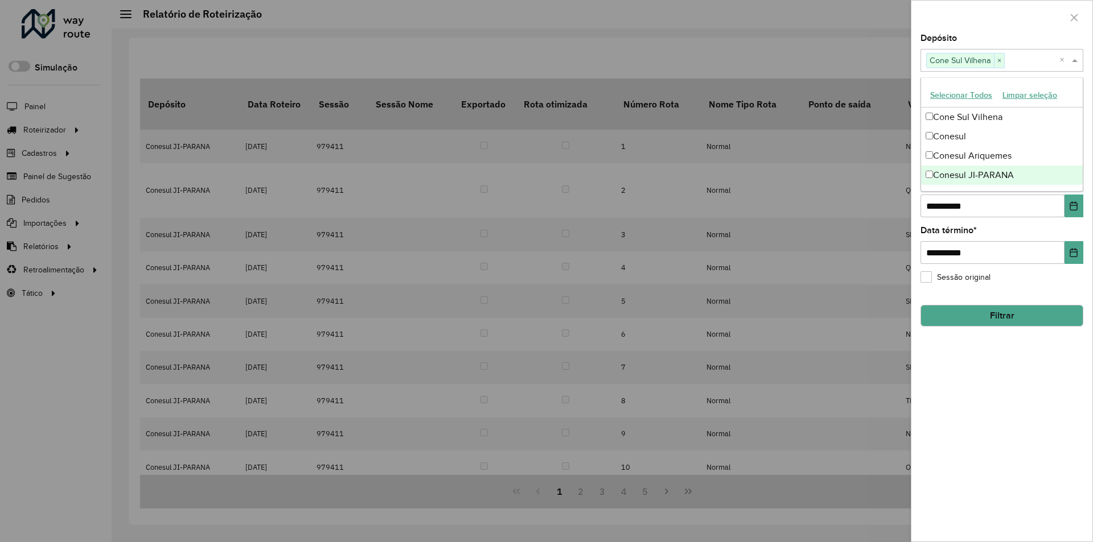
click at [1005, 396] on div "**********" at bounding box center [1001, 288] width 181 height 508
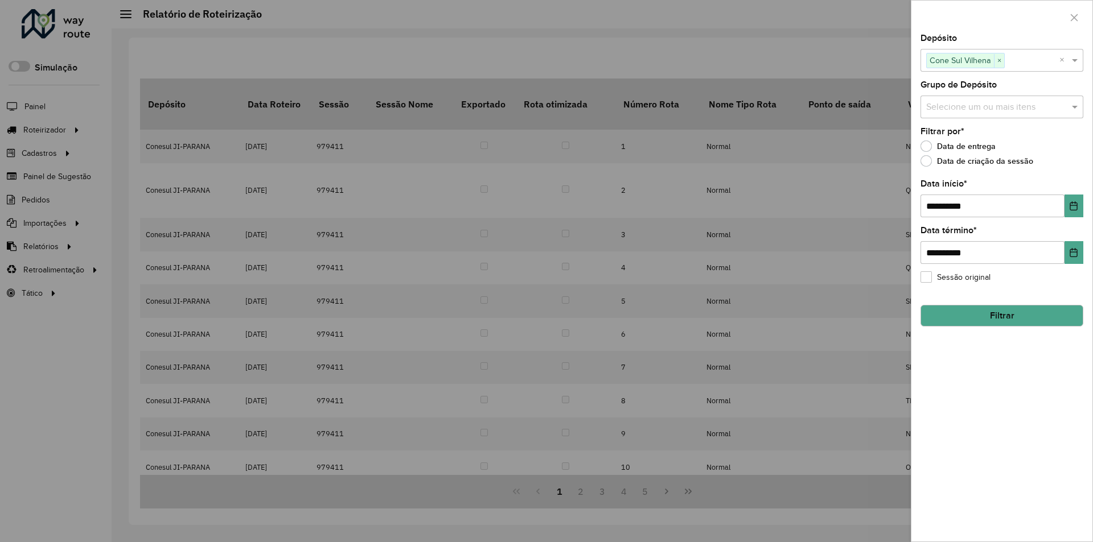
click at [996, 315] on button "Filtrar" at bounding box center [1001, 316] width 163 height 22
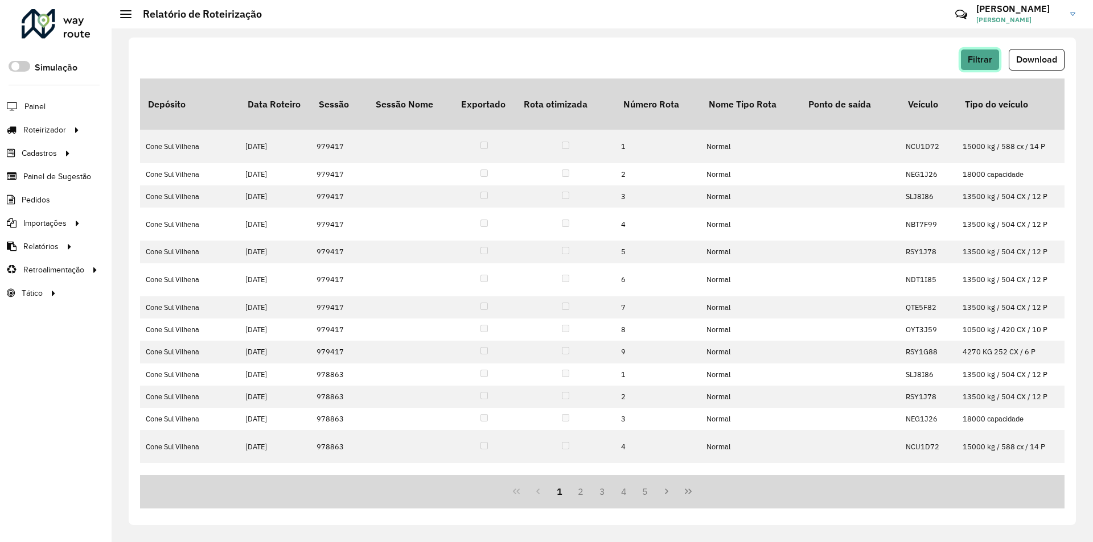
click at [978, 66] on button "Filtrar" at bounding box center [979, 60] width 39 height 22
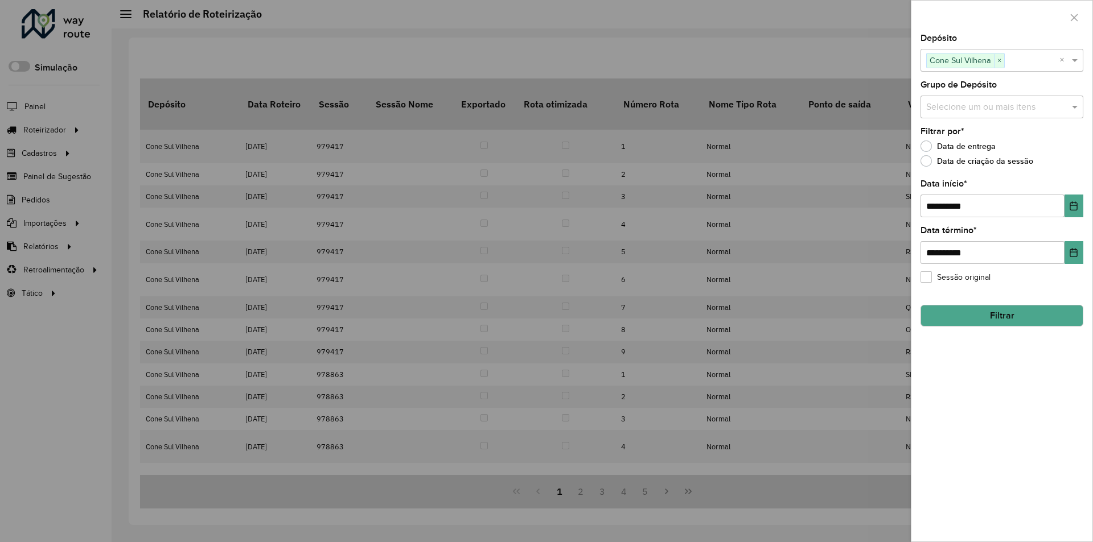
click at [859, 68] on div at bounding box center [546, 271] width 1093 height 542
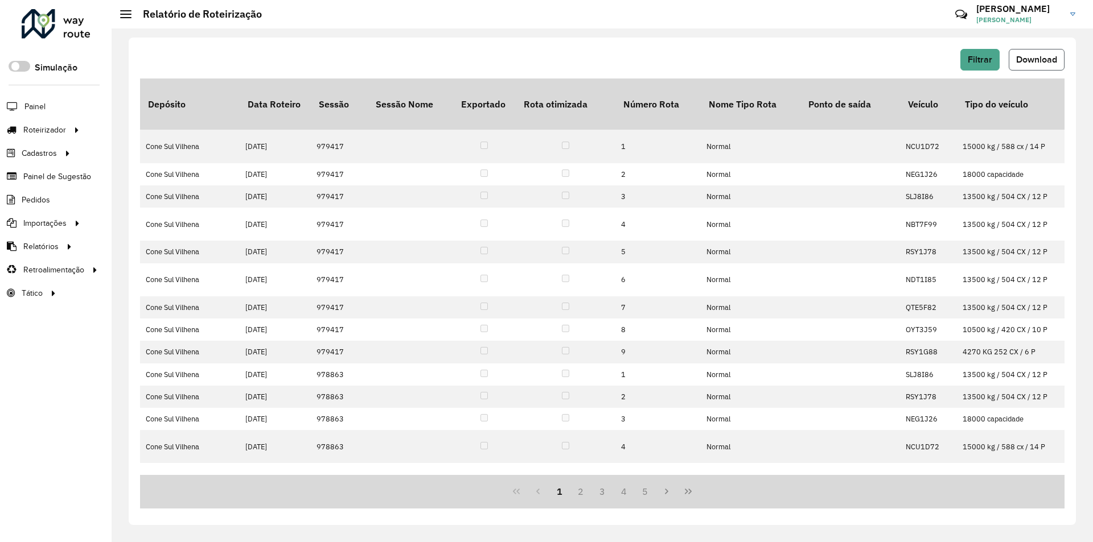
drag, startPoint x: 1027, startPoint y: 61, endPoint x: 1028, endPoint y: 67, distance: 5.8
click at [1027, 63] on span "Download" at bounding box center [1036, 60] width 41 height 10
